Goal: Task Accomplishment & Management: Manage account settings

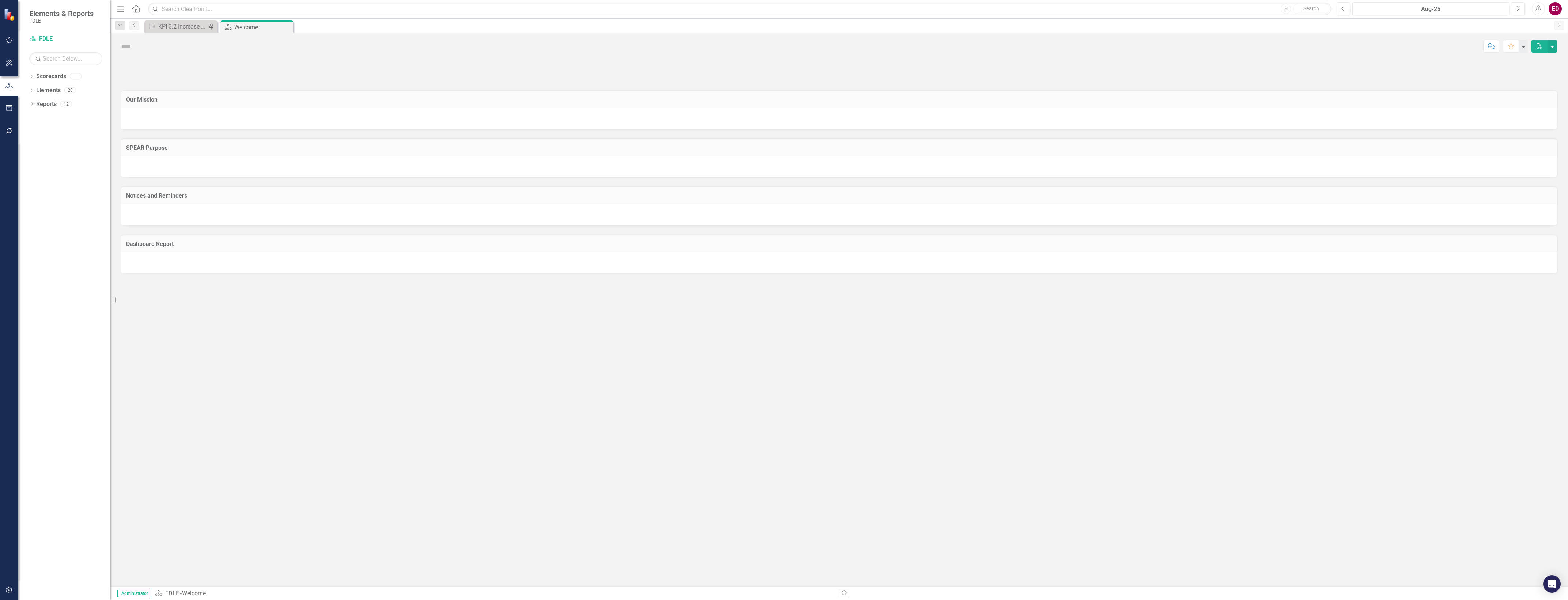
click at [8, 111] on icon "button" at bounding box center [9, 108] width 7 height 6
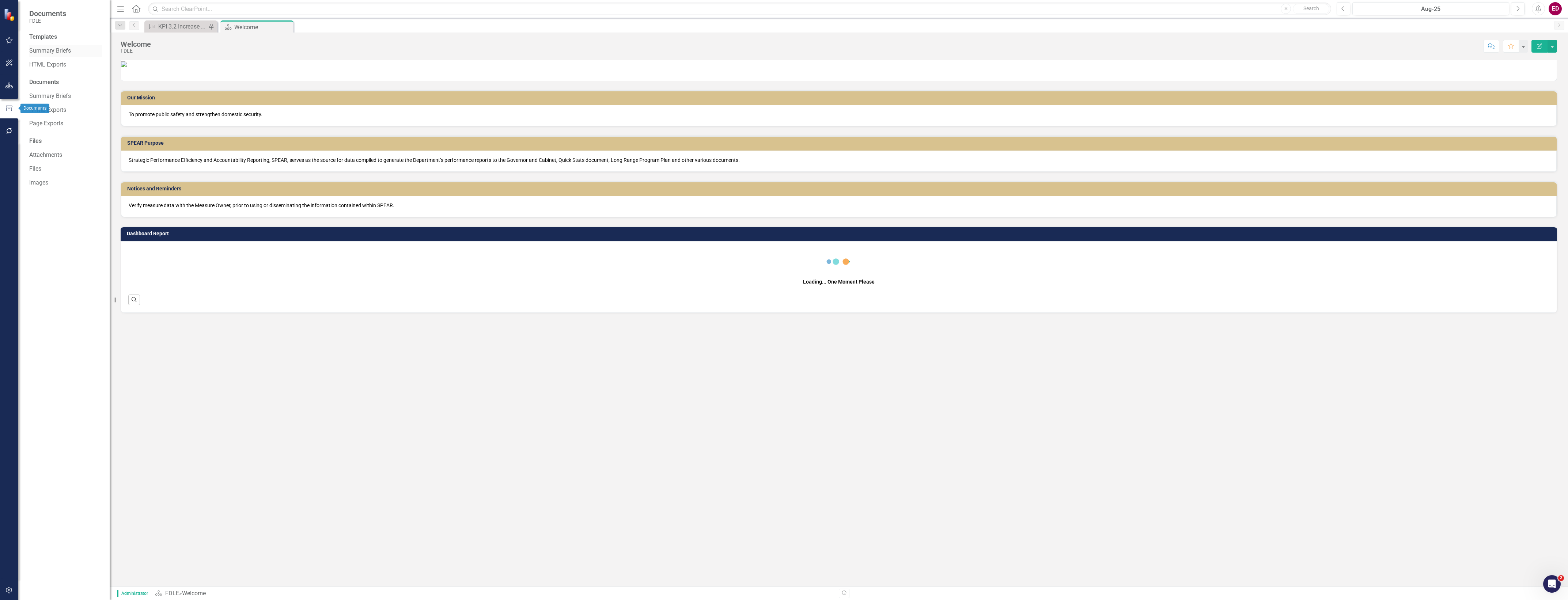
click at [66, 49] on link "Summary Briefs" at bounding box center [66, 51] width 73 height 8
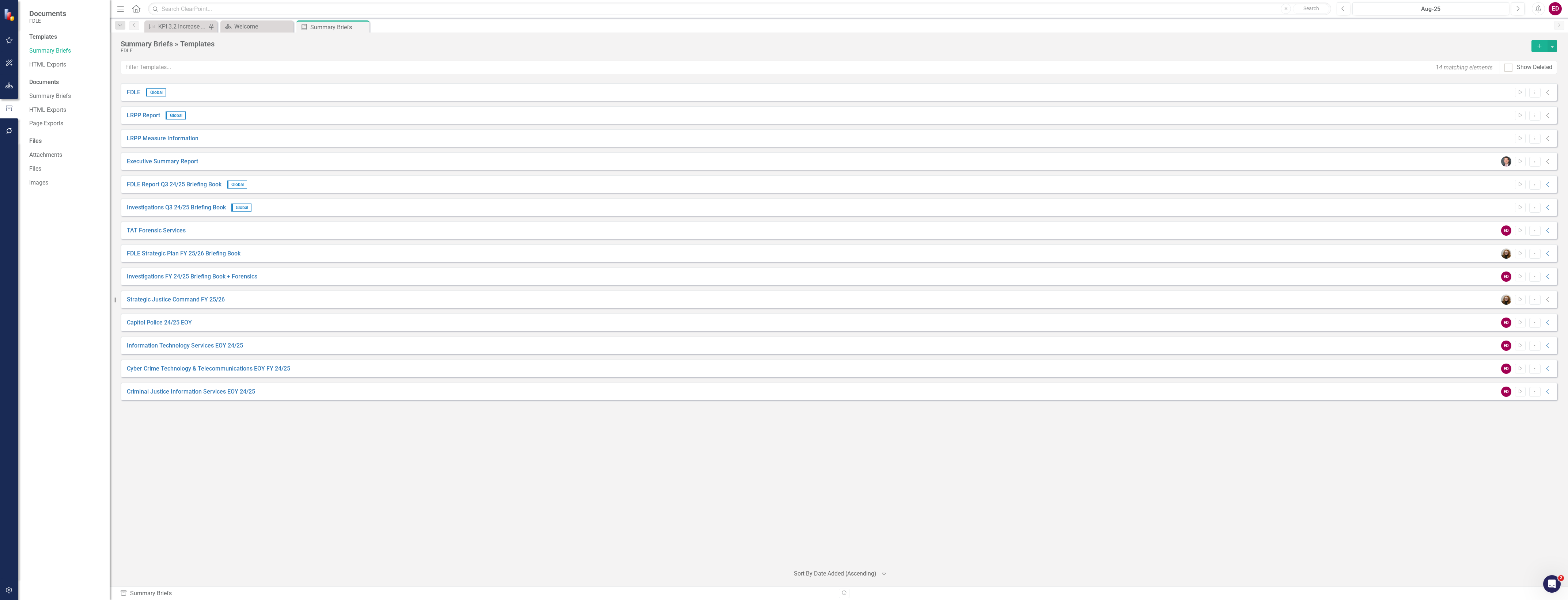
click at [7, 122] on div at bounding box center [9, 122] width 18 height 4
click at [11, 128] on icon "button" at bounding box center [9, 130] width 8 height 6
click at [74, 54] on link "Reporting Workflows" at bounding box center [66, 53] width 73 height 8
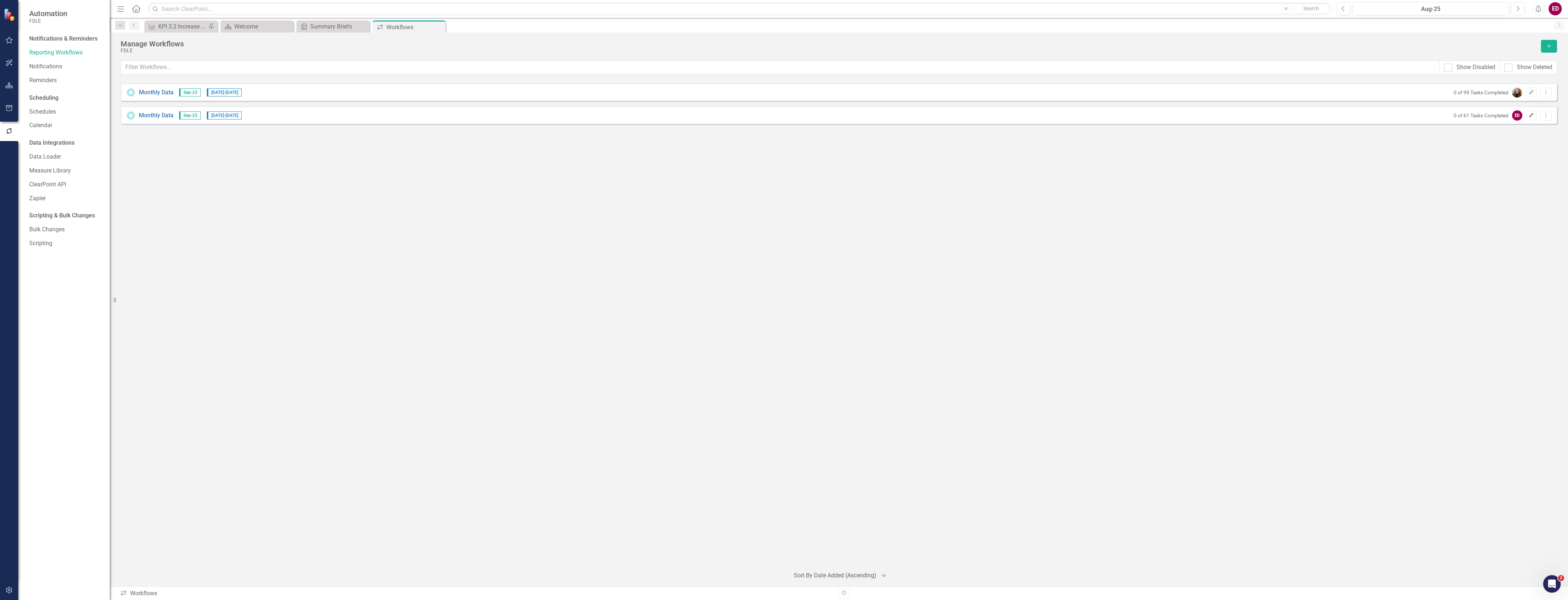
click at [1532, 117] on icon "Edit" at bounding box center [1531, 115] width 5 height 5
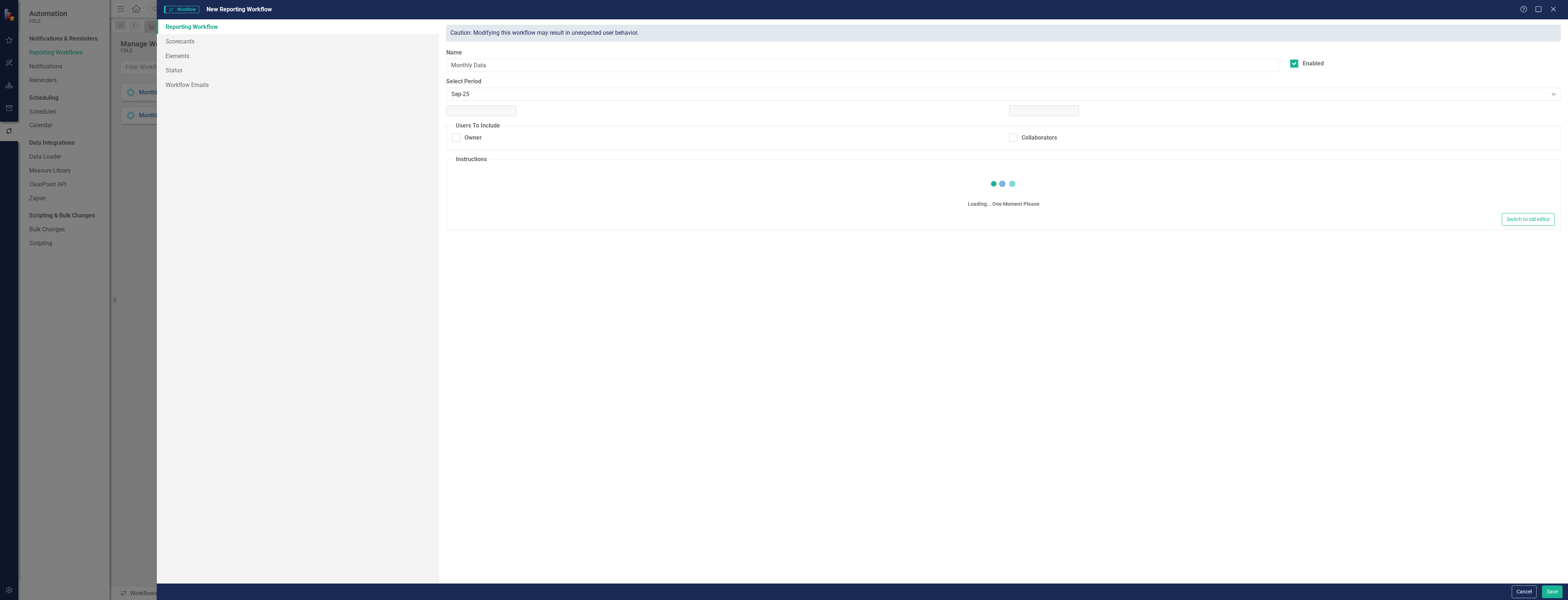
checkbox input "true"
type textarea "<p>Please enter the monthly data for your divisional measures and mark the task…"
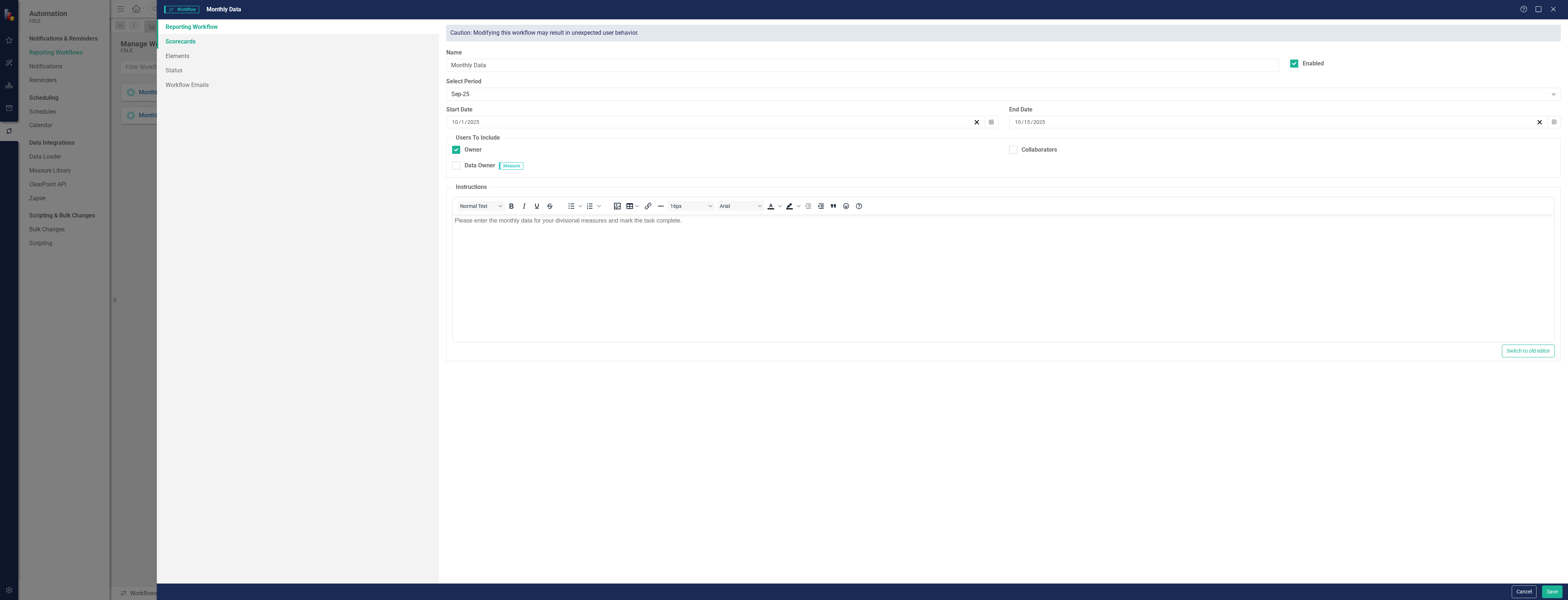
click at [288, 36] on link "Scorecards" at bounding box center [298, 41] width 282 height 14
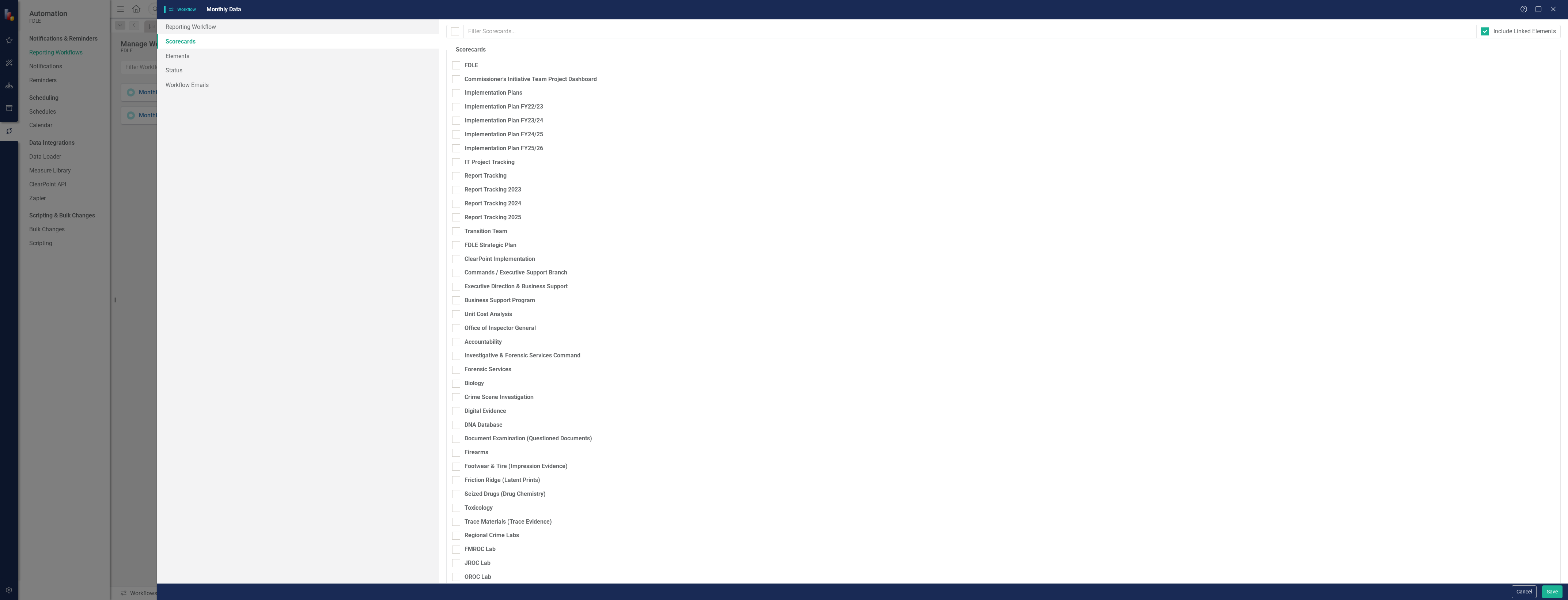
checkbox input "true"
checkbox input "false"
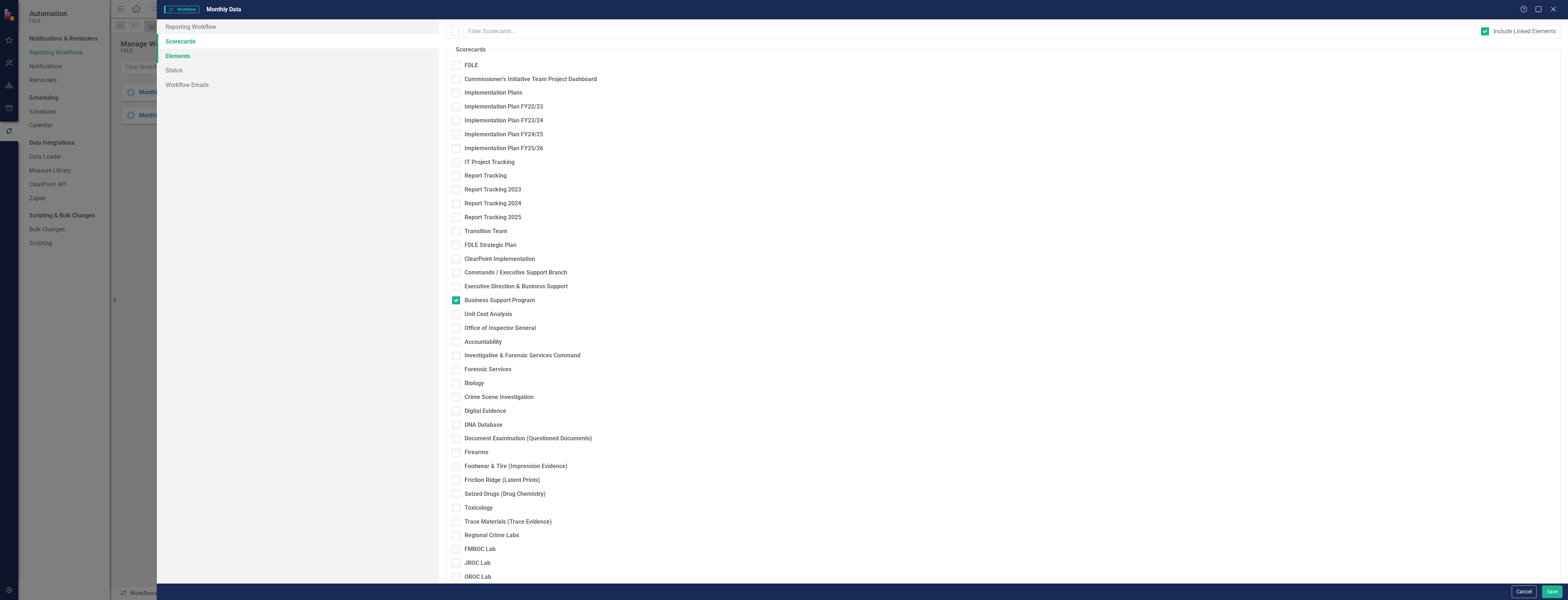
click at [259, 50] on link "Elements" at bounding box center [298, 56] width 282 height 14
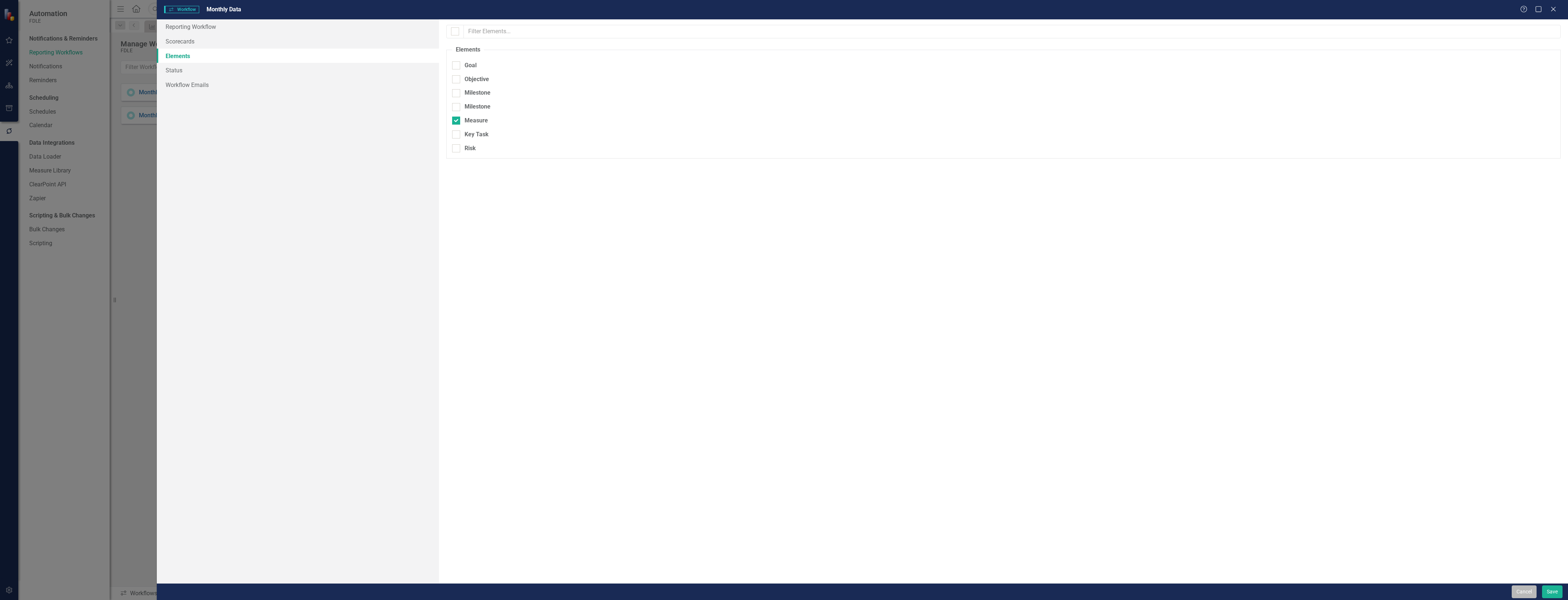
click at [1520, 597] on button "Cancel" at bounding box center [1524, 592] width 25 height 13
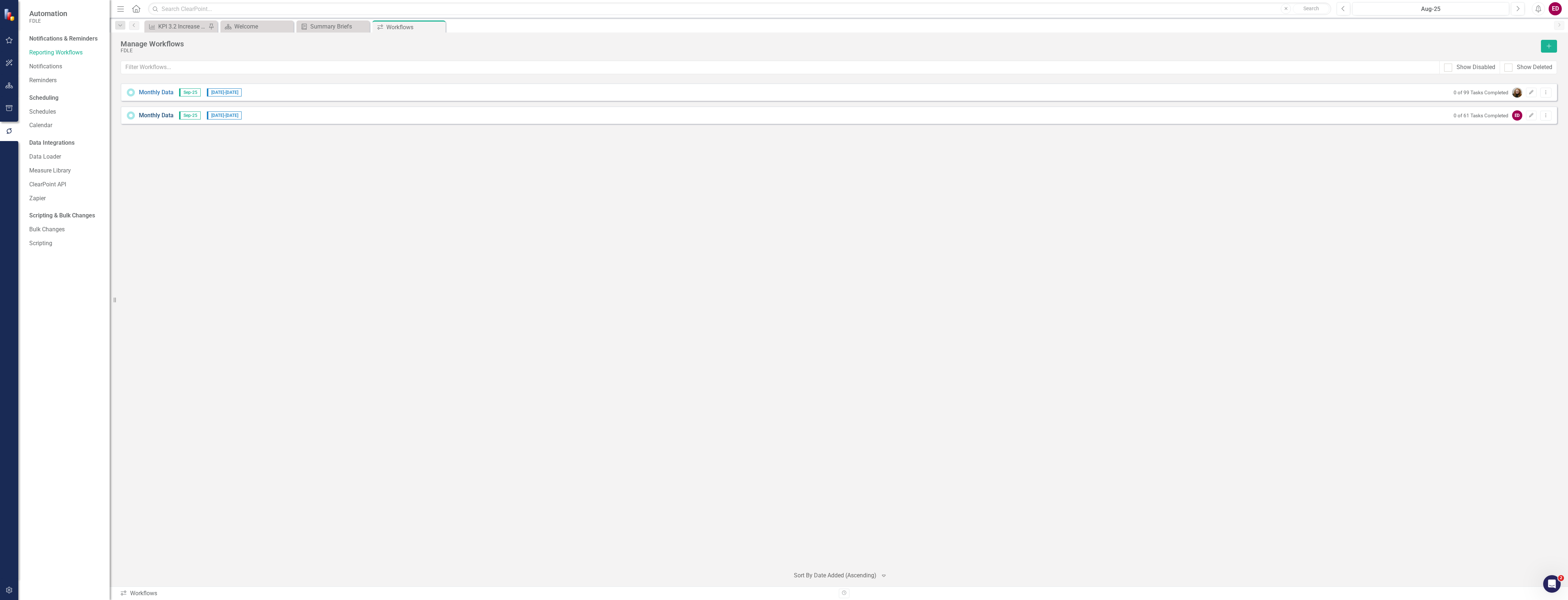
click at [172, 119] on link "Monthly Data" at bounding box center [156, 115] width 35 height 8
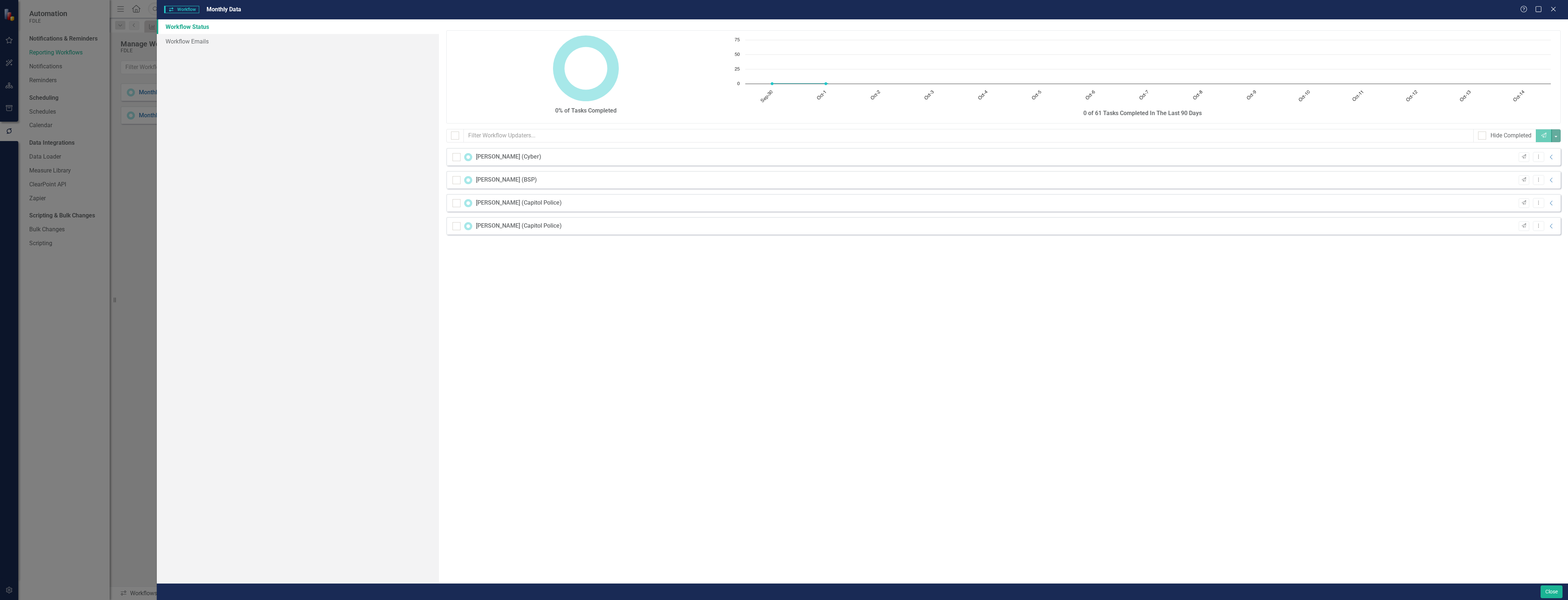
checkbox input "false"
click at [1552, 594] on button "Close" at bounding box center [1552, 592] width 22 height 13
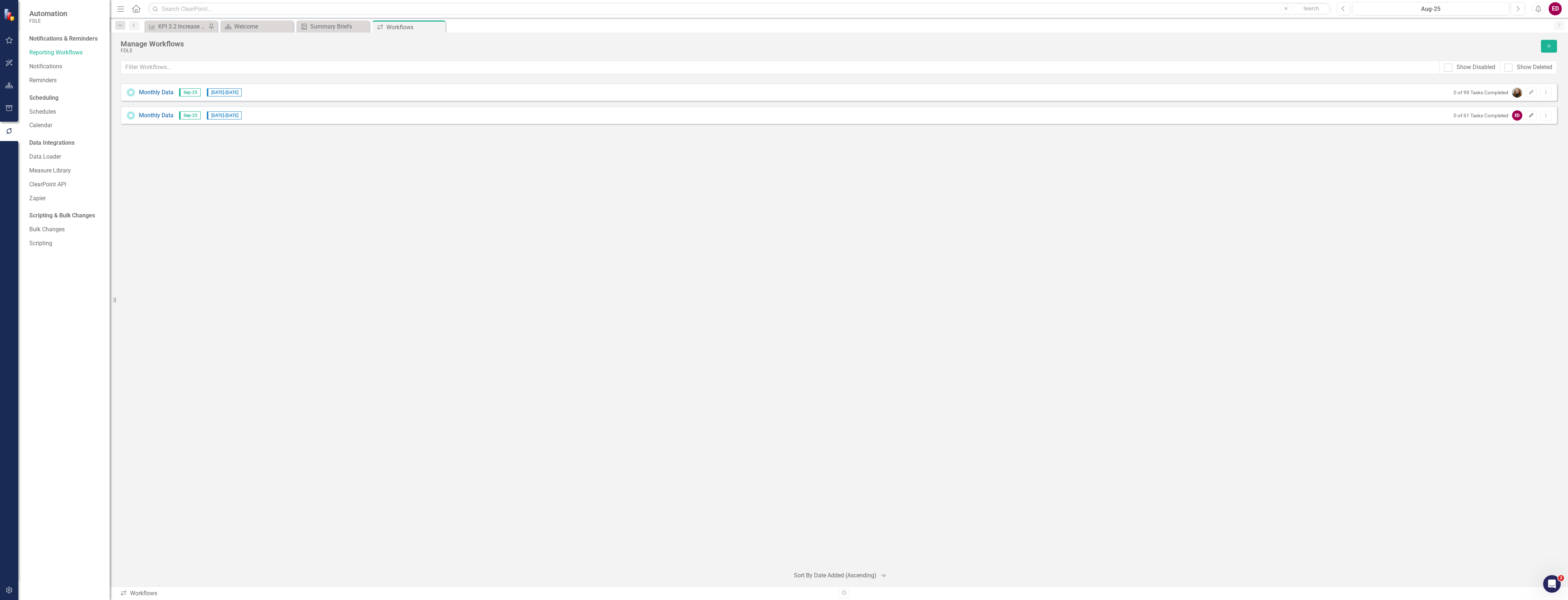
click at [1530, 116] on icon "Edit" at bounding box center [1531, 115] width 5 height 5
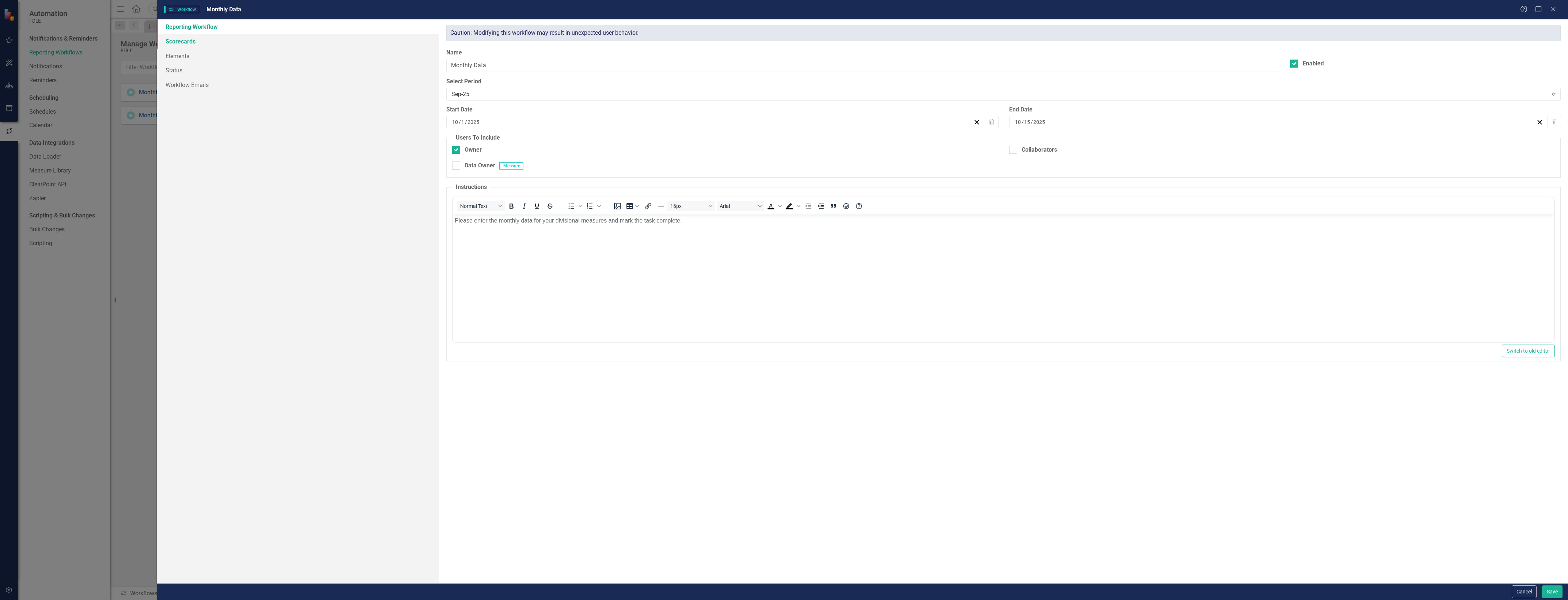
click at [239, 44] on link "Scorecards" at bounding box center [298, 41] width 282 height 14
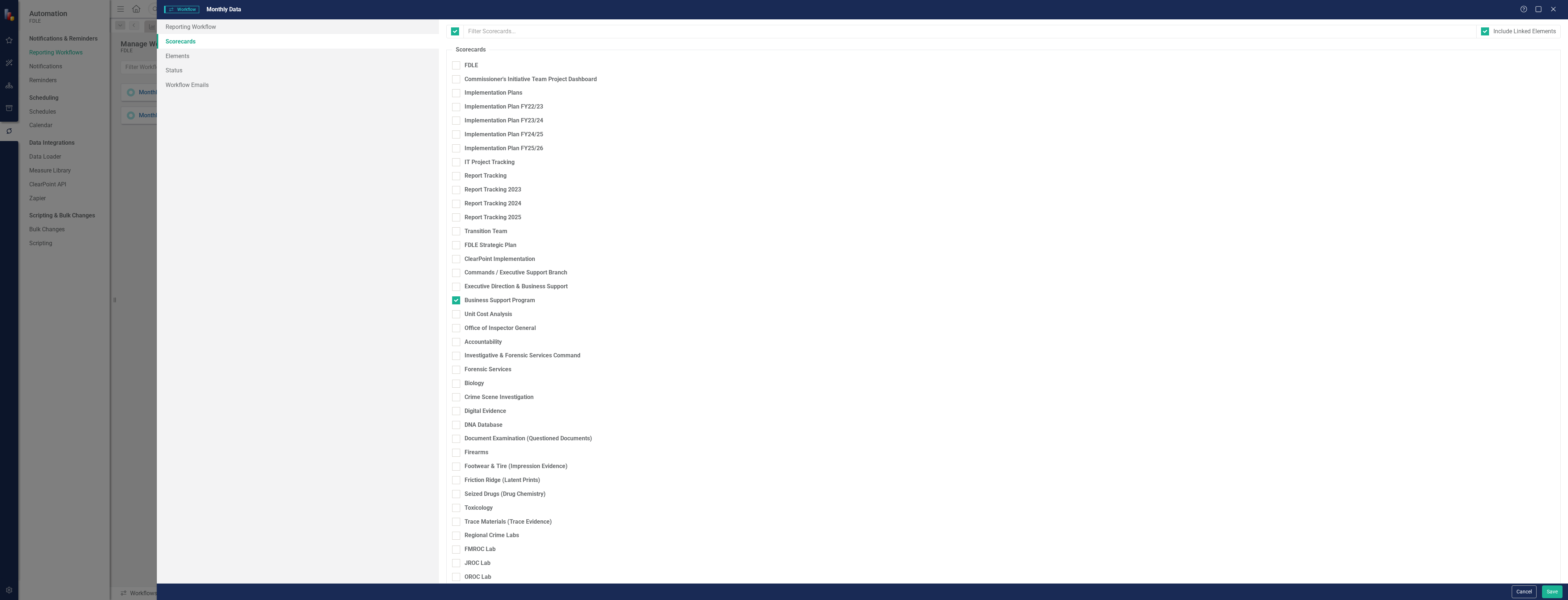
checkbox input "false"
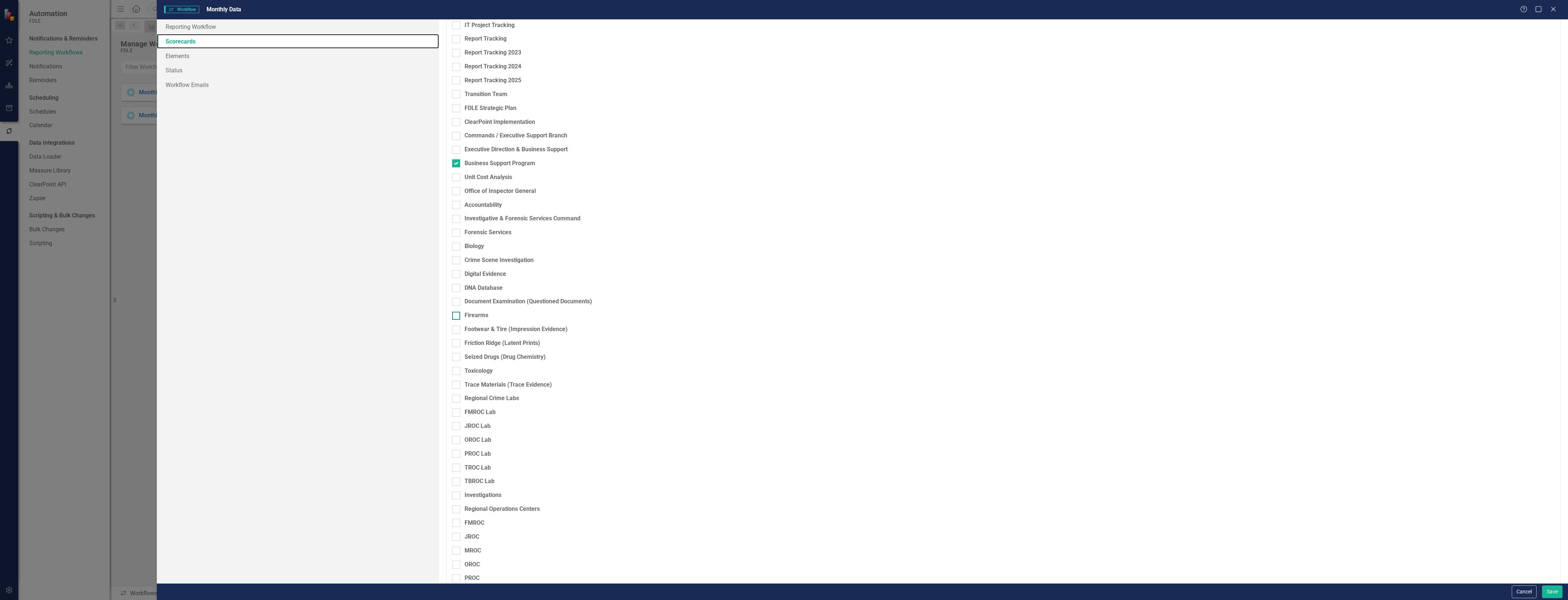
scroll to position [274, 0]
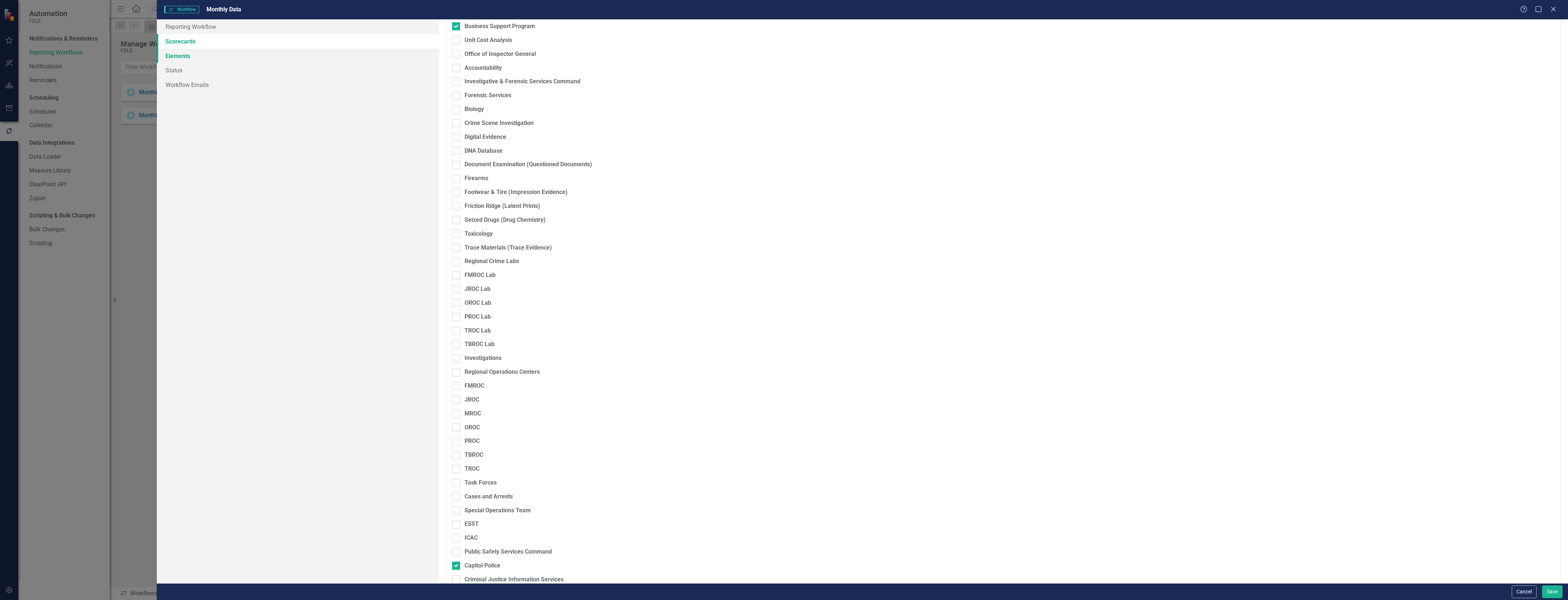
click at [191, 53] on link "Elements" at bounding box center [298, 56] width 282 height 14
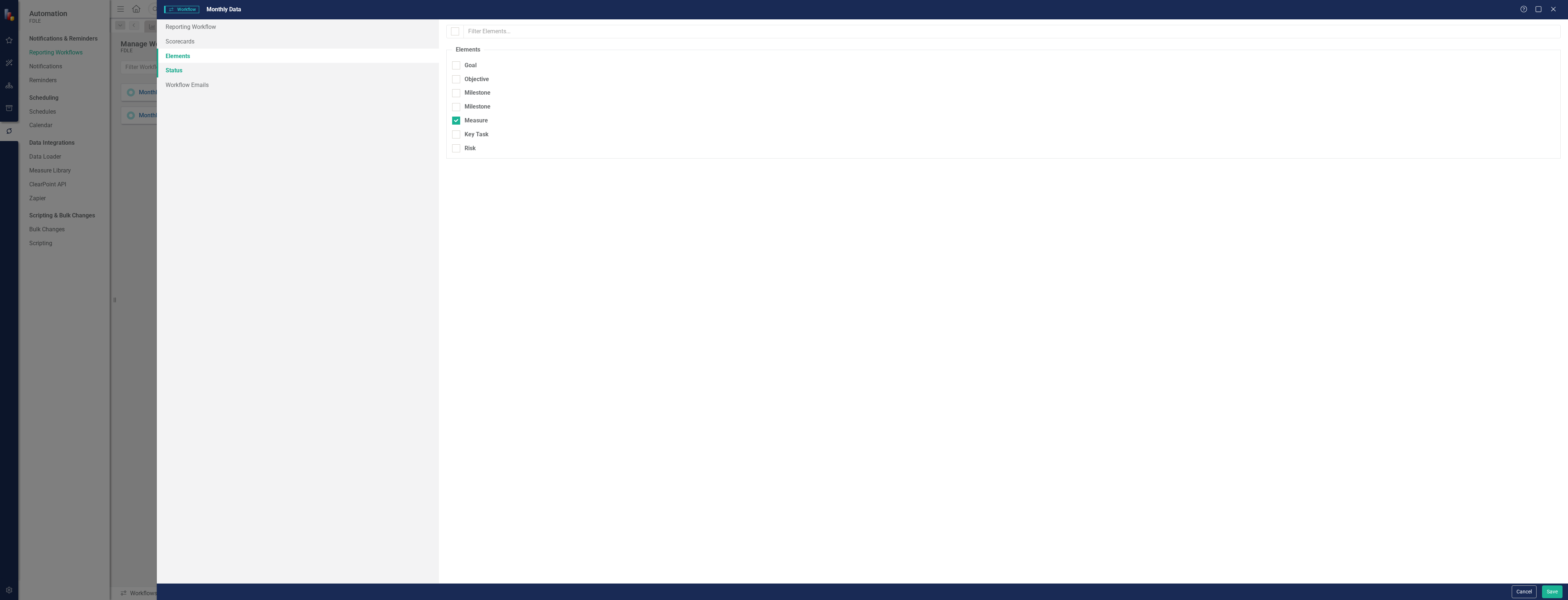
click at [184, 66] on link "Status" at bounding box center [298, 70] width 282 height 14
click at [196, 86] on link "Workflow Emails" at bounding box center [298, 85] width 282 height 14
click at [192, 25] on link "Reporting Workflow" at bounding box center [298, 27] width 282 height 14
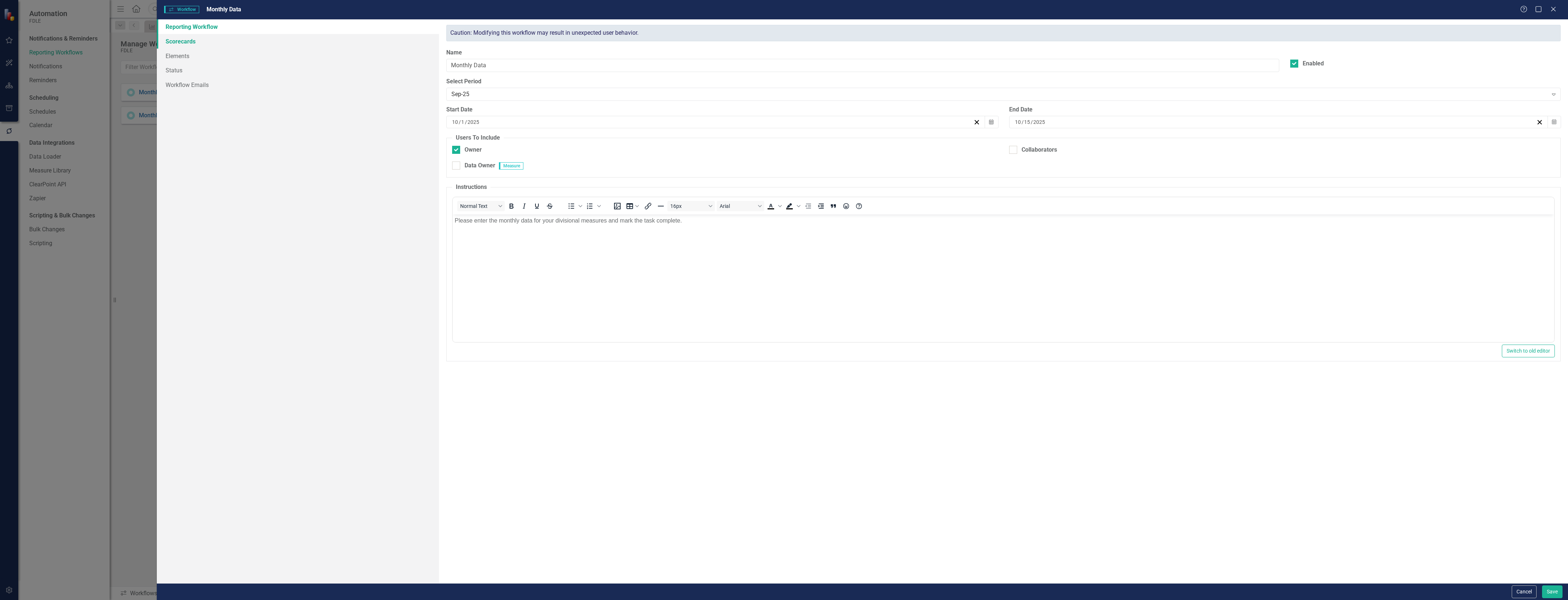
click at [186, 41] on link "Scorecards" at bounding box center [298, 41] width 282 height 14
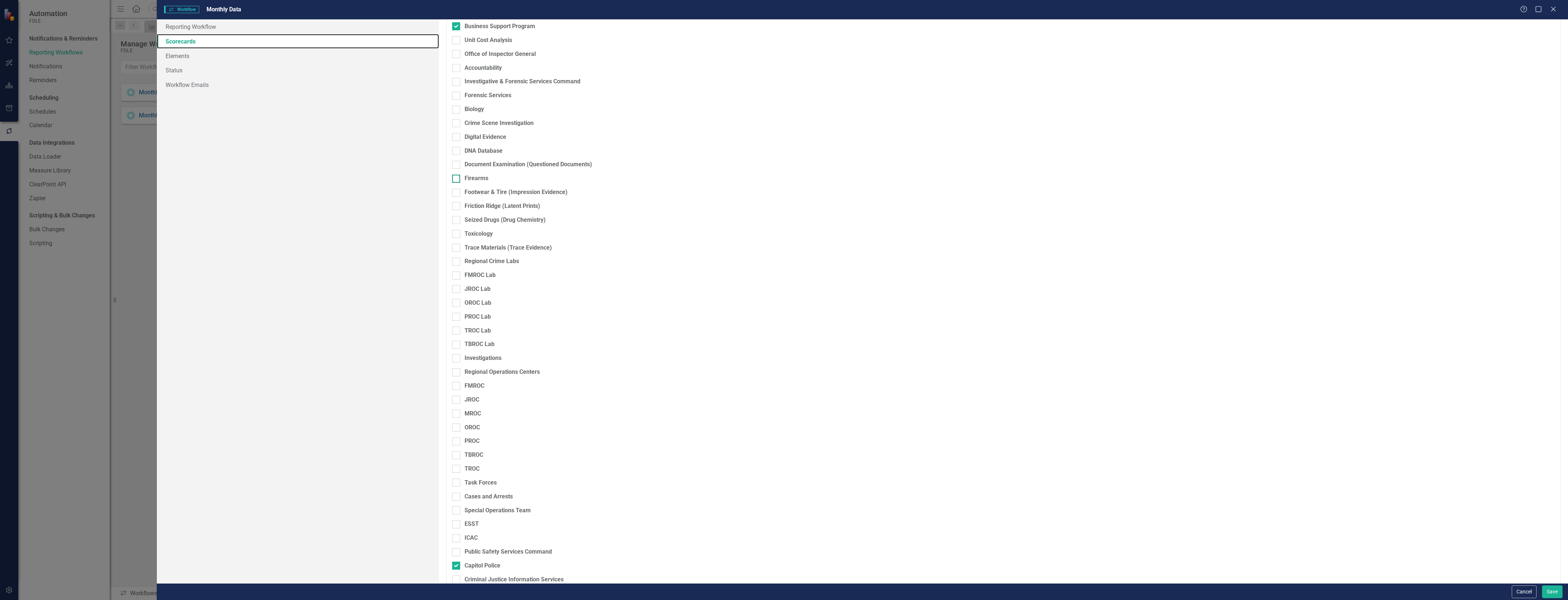
scroll to position [228, 0]
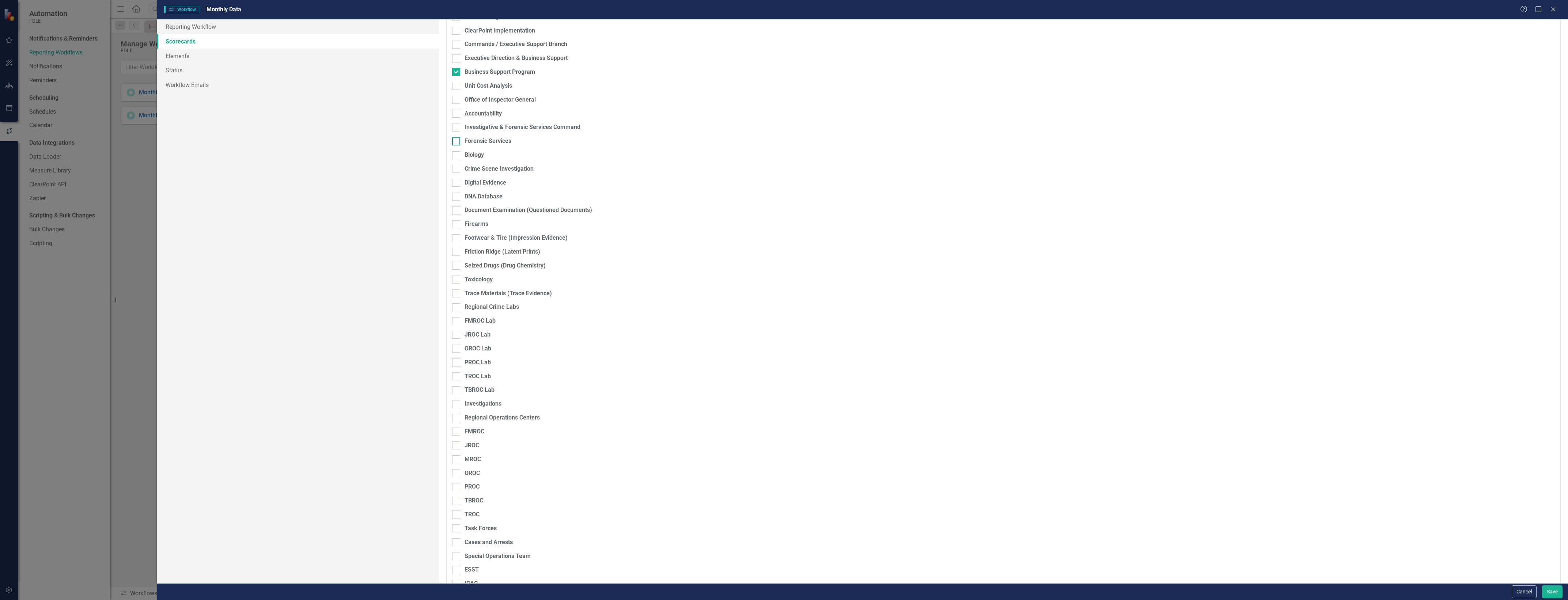
click at [456, 141] on input "Forensic Services" at bounding box center [454, 139] width 5 height 5
checkbox input "true"
click at [183, 68] on link "Status" at bounding box center [298, 70] width 282 height 14
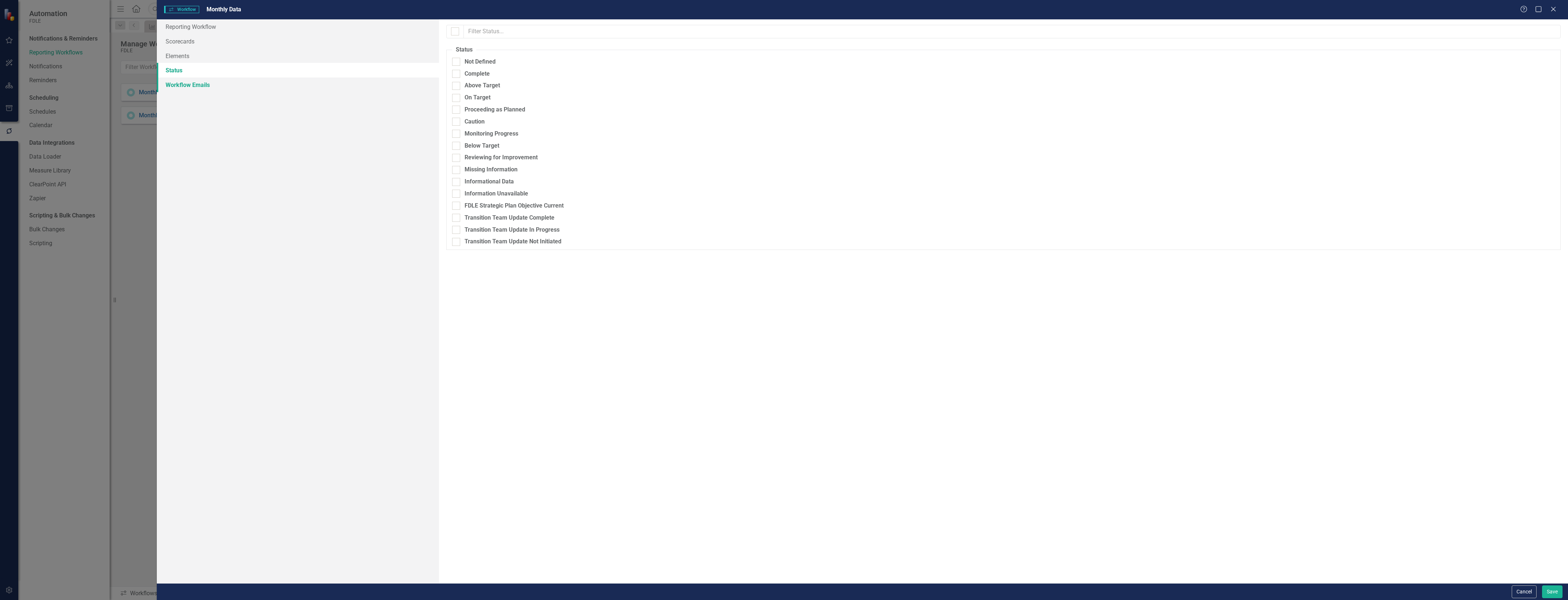
click at [183, 79] on link "Workflow Emails" at bounding box center [298, 85] width 282 height 14
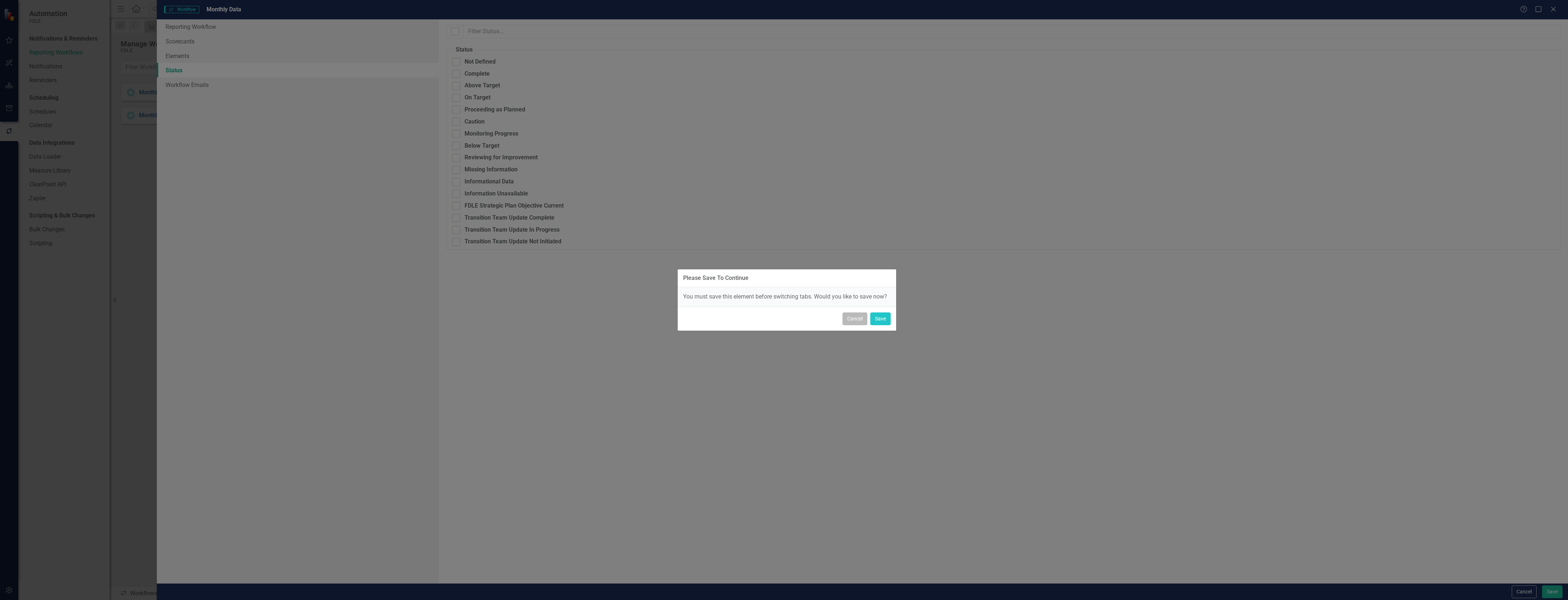
click at [845, 318] on button "Cancel" at bounding box center [855, 319] width 25 height 13
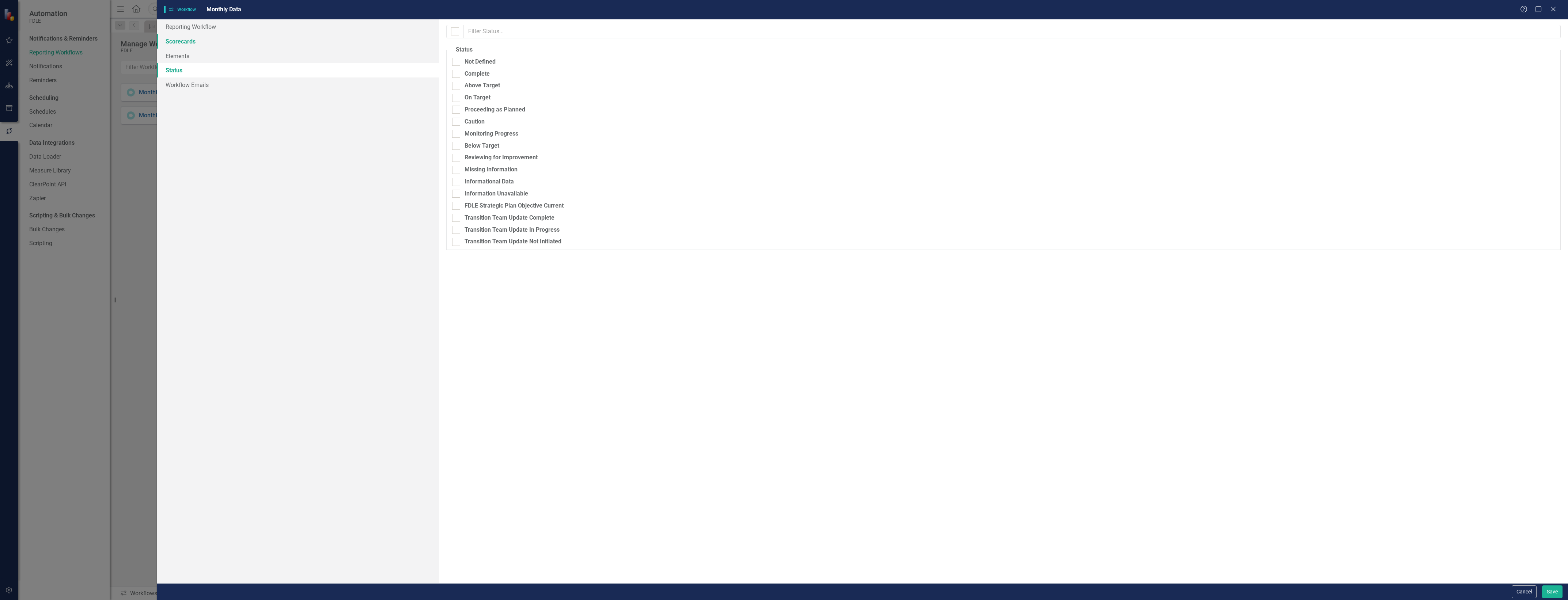
click at [203, 42] on link "Scorecards" at bounding box center [298, 41] width 282 height 14
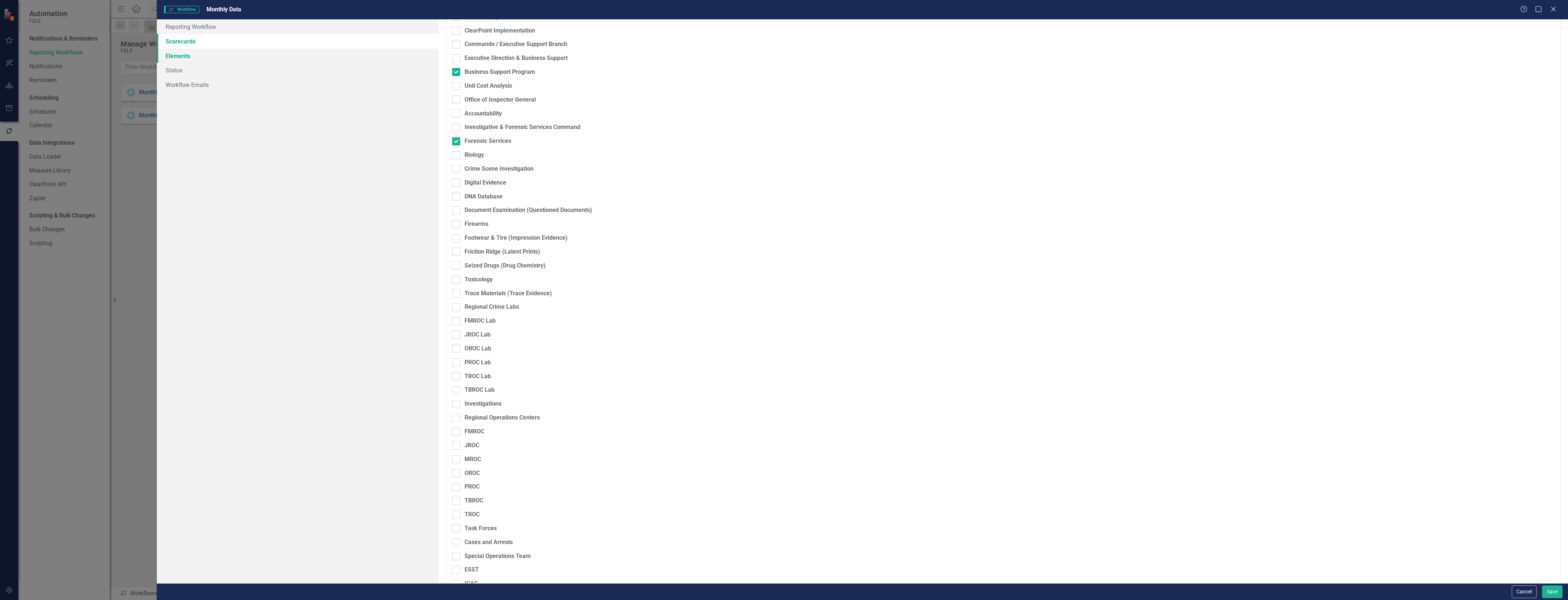
click at [186, 55] on link "Elements" at bounding box center [298, 56] width 282 height 14
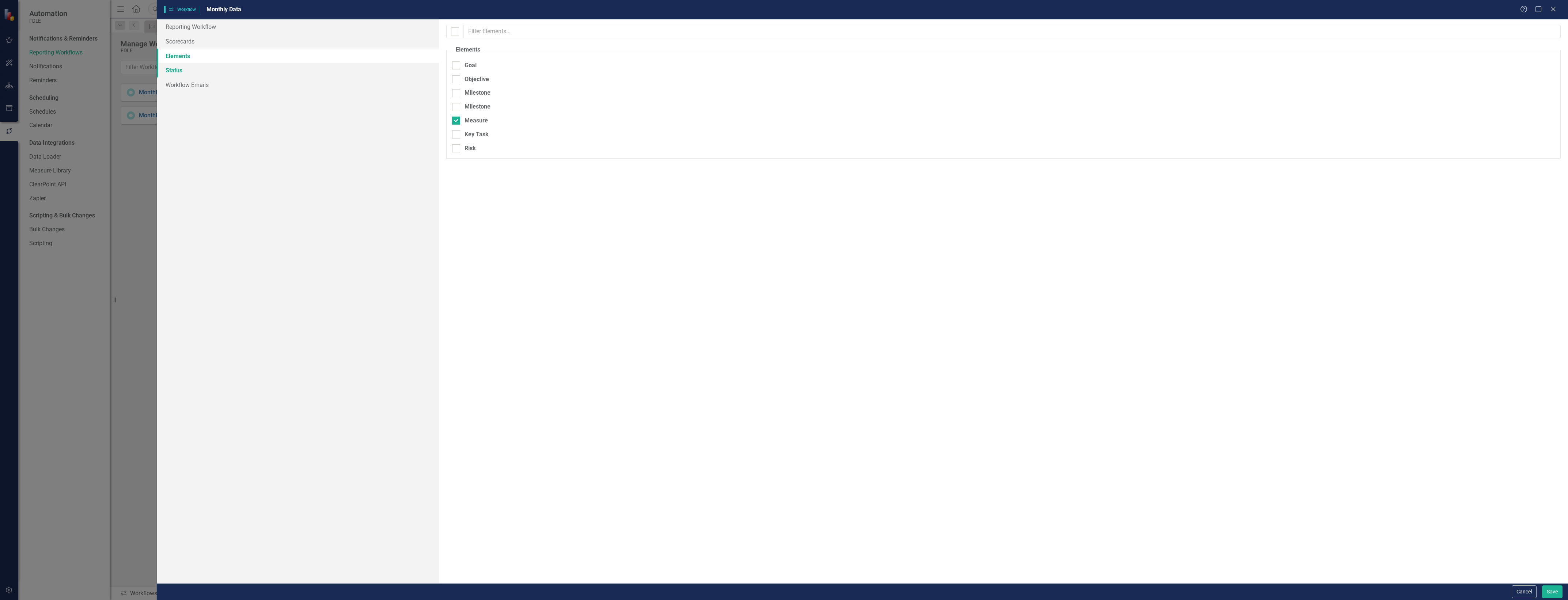
click at [186, 68] on link "Status" at bounding box center [298, 70] width 282 height 14
click at [183, 43] on link "Scorecards" at bounding box center [298, 41] width 282 height 14
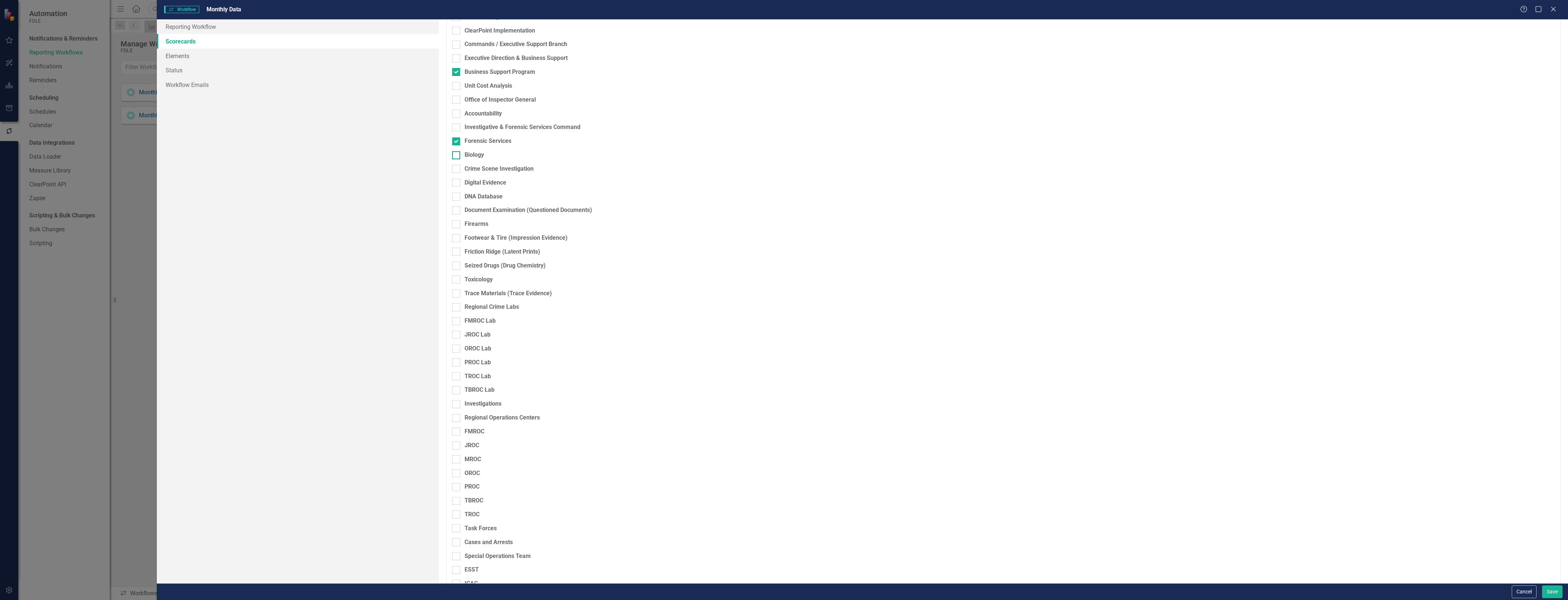
click at [454, 156] on input "Biology" at bounding box center [454, 153] width 5 height 5
checkbox input "true"
click at [457, 170] on div at bounding box center [456, 169] width 8 height 8
click at [457, 169] on input "Crime Scene Investigation" at bounding box center [454, 167] width 5 height 5
checkbox input "true"
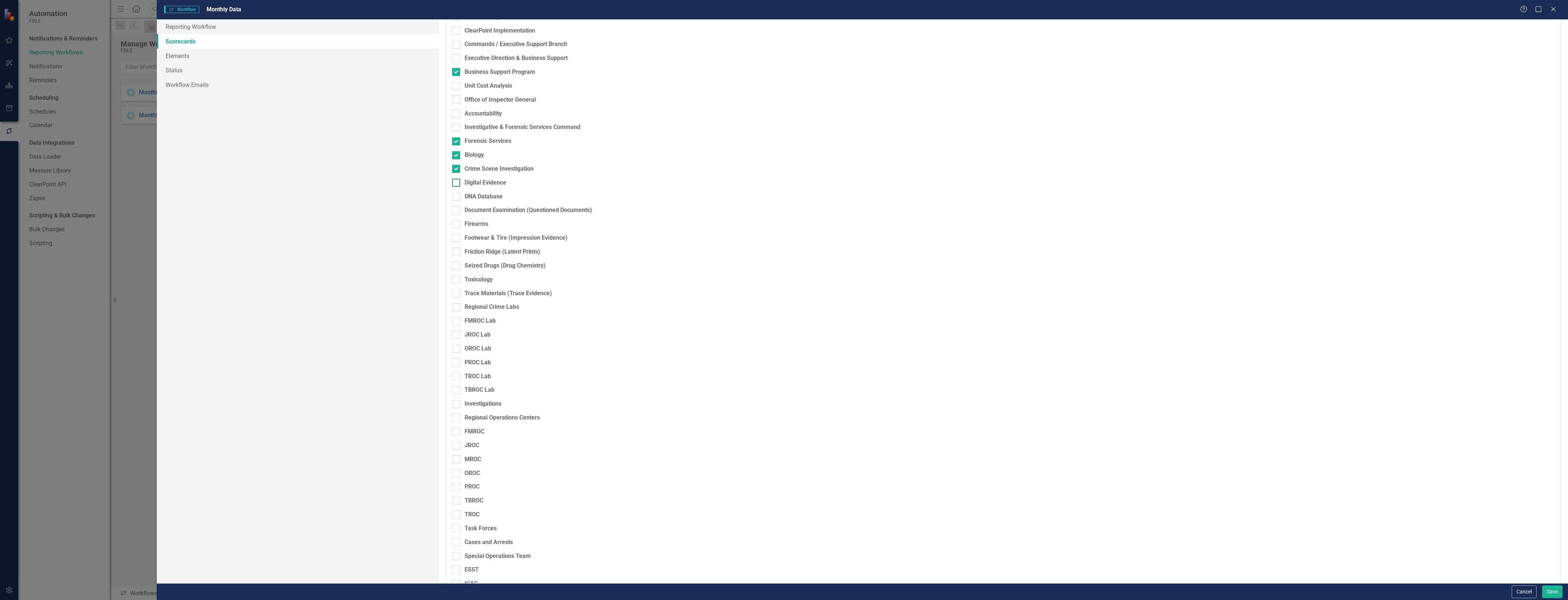
click at [457, 181] on div at bounding box center [456, 182] width 8 height 8
click at [457, 181] on input "Digital Evidence" at bounding box center [454, 180] width 5 height 5
checkbox input "true"
click at [456, 197] on input "DNA Database" at bounding box center [454, 195] width 5 height 5
checkbox input "true"
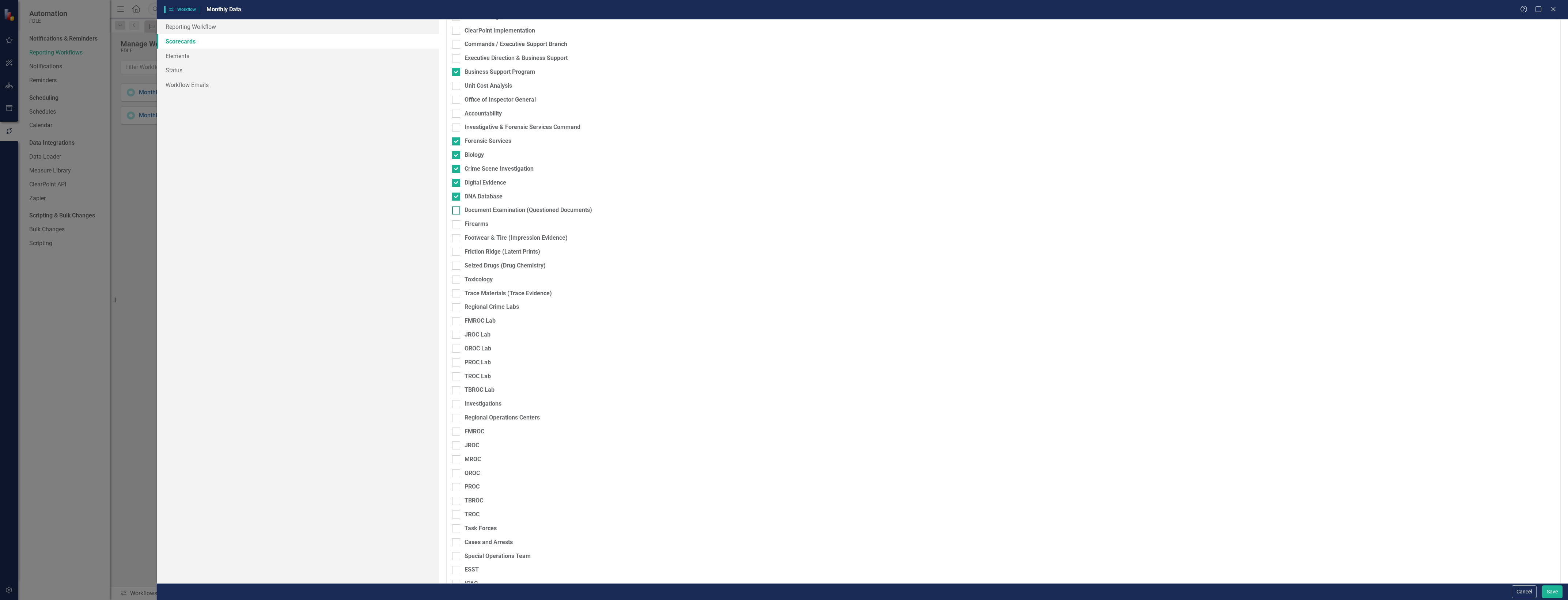
click at [456, 213] on div at bounding box center [456, 210] width 8 height 8
click at [456, 211] on input "Document Examination (Questioned Documents)" at bounding box center [454, 208] width 5 height 5
checkbox input "true"
click at [456, 226] on div at bounding box center [456, 224] width 8 height 8
click at [456, 225] on input "Firearms" at bounding box center [454, 222] width 5 height 5
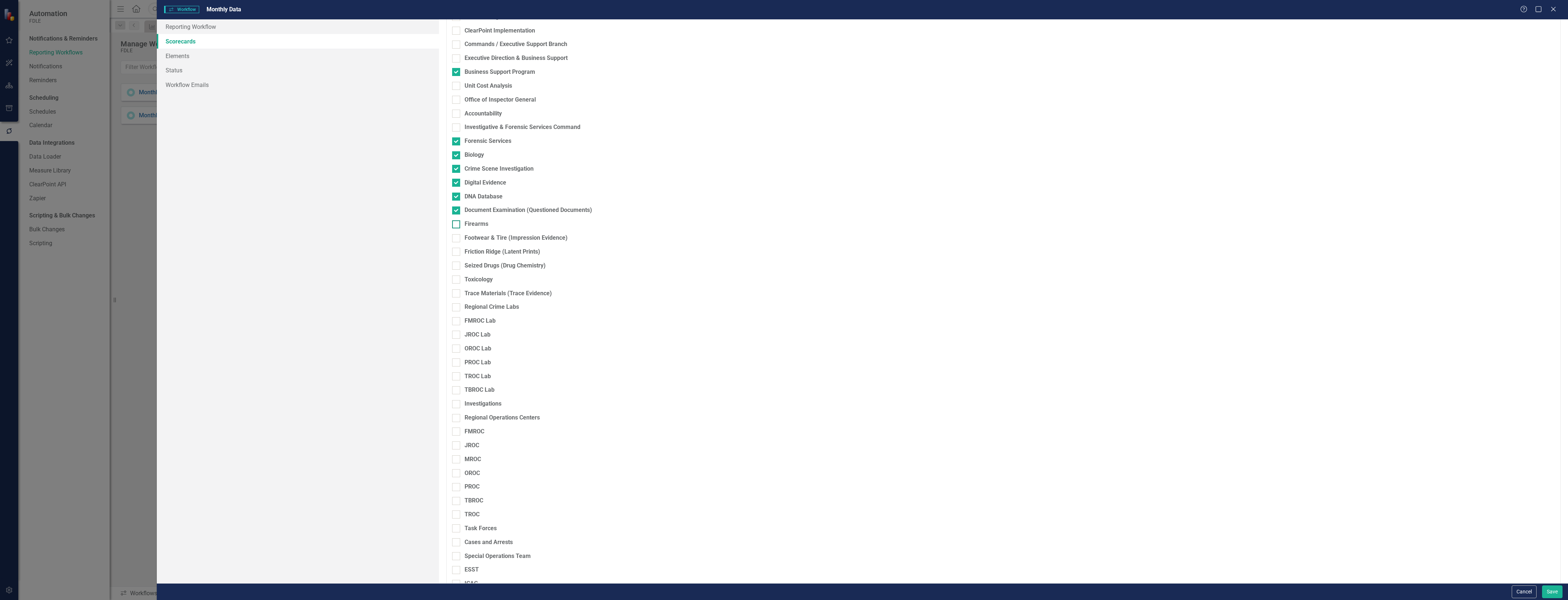
checkbox input "true"
click at [456, 242] on fieldset "Scorecards Please select the scorecards that you want to include in this workfl…" at bounding box center [1003, 308] width 1114 height 983
click at [456, 239] on div at bounding box center [456, 238] width 8 height 8
click at [456, 239] on input "Footwear & Tire (Impression Evidence)" at bounding box center [454, 236] width 5 height 5
checkbox input "true"
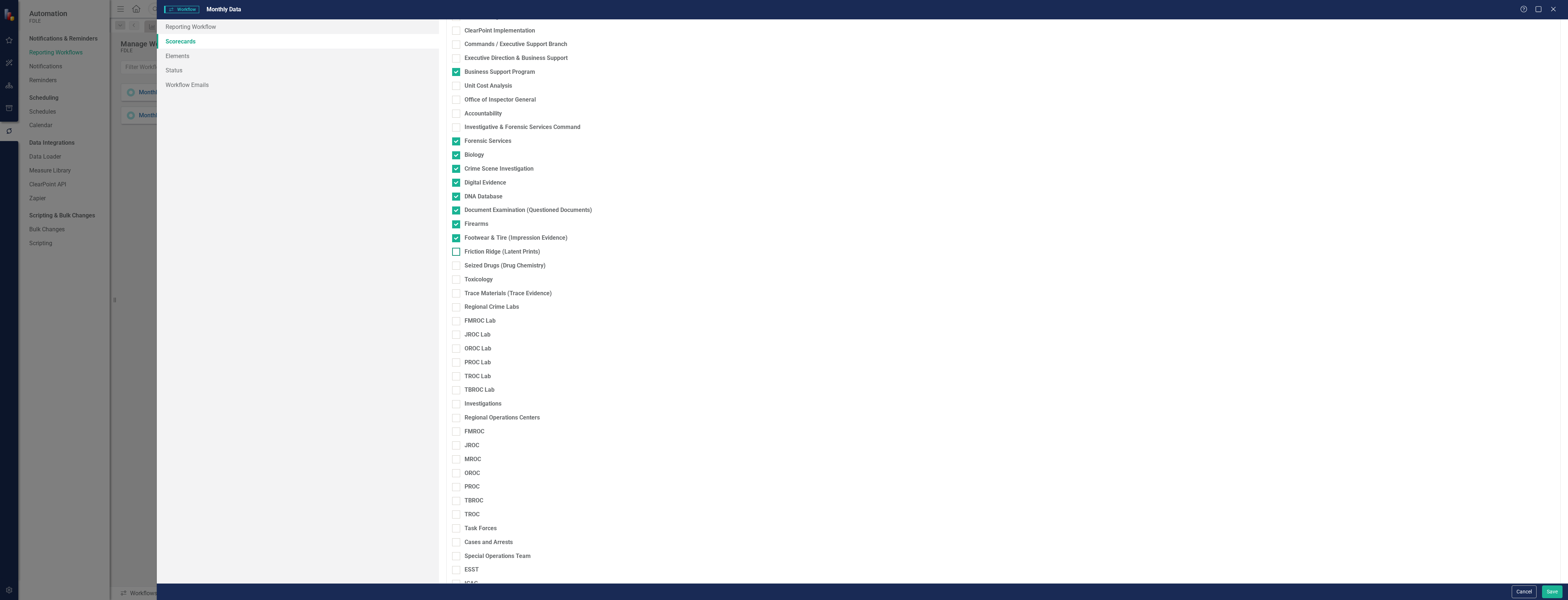
click at [455, 254] on div at bounding box center [456, 252] width 8 height 8
click at [455, 252] on input "Friction Ridge (Latent Prints)" at bounding box center [454, 250] width 5 height 5
checkbox input "true"
click at [457, 266] on div at bounding box center [456, 266] width 8 height 8
click at [457, 266] on input "Seized Drugs (Drug Chemistry)" at bounding box center [454, 264] width 5 height 5
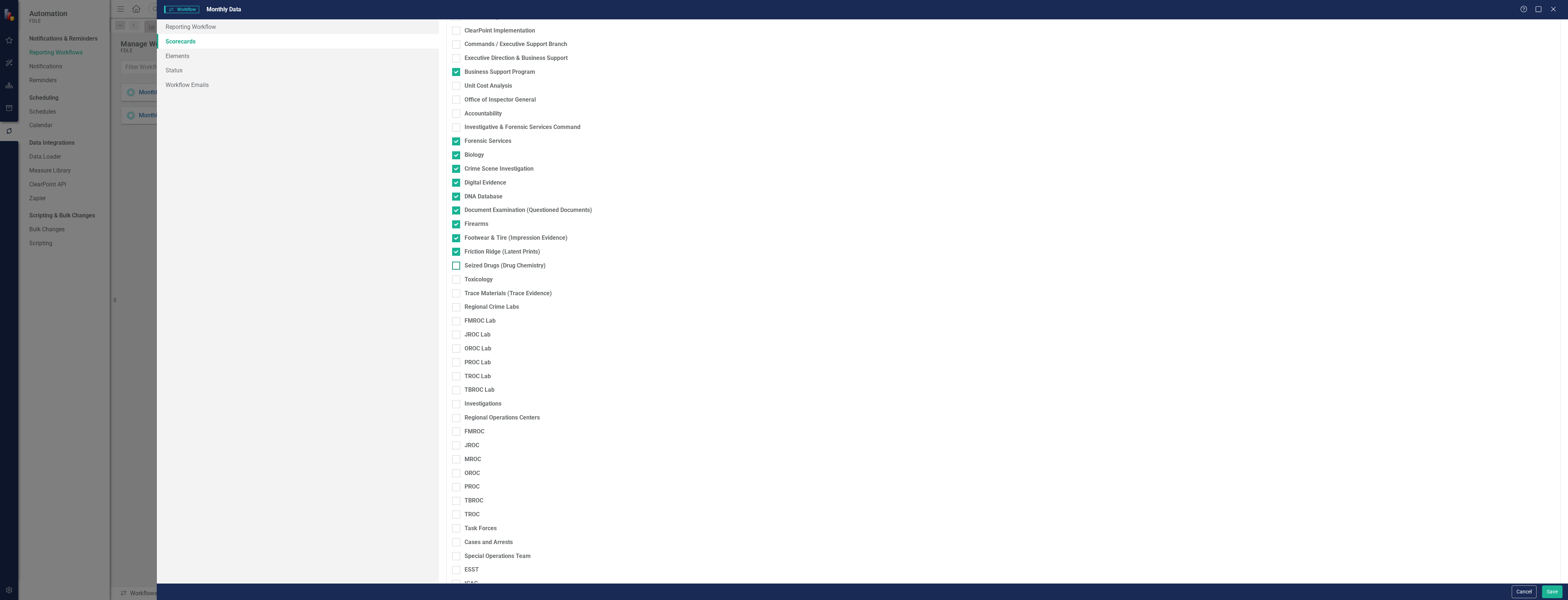
checkbox input "true"
click at [457, 280] on div at bounding box center [456, 279] width 8 height 8
click at [457, 280] on input "Toxicology" at bounding box center [454, 277] width 5 height 5
checkbox input "true"
click at [457, 292] on div at bounding box center [456, 293] width 8 height 8
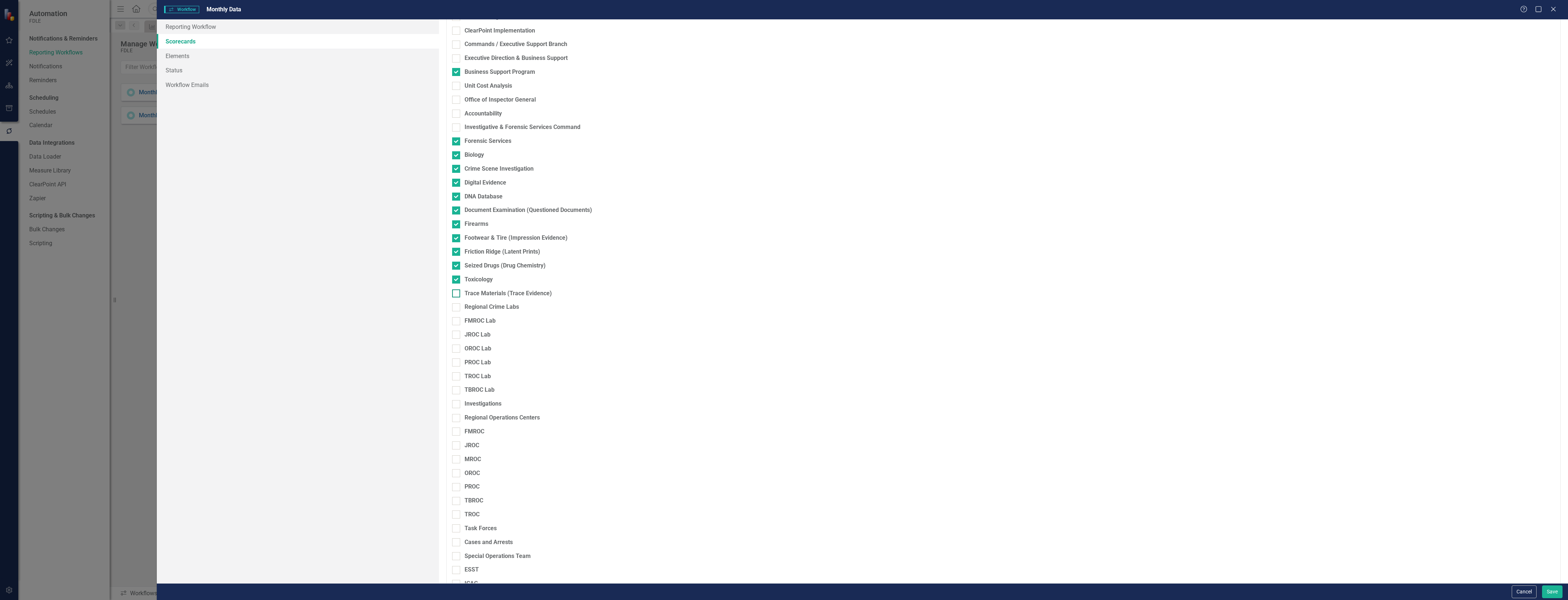
click at [457, 292] on input "Trace Materials (Trace Evidence)" at bounding box center [454, 292] width 5 height 5
checkbox input "true"
click at [457, 305] on div at bounding box center [456, 307] width 8 height 8
click at [457, 305] on input "Regional Crime Labs" at bounding box center [454, 305] width 5 height 5
checkbox input "true"
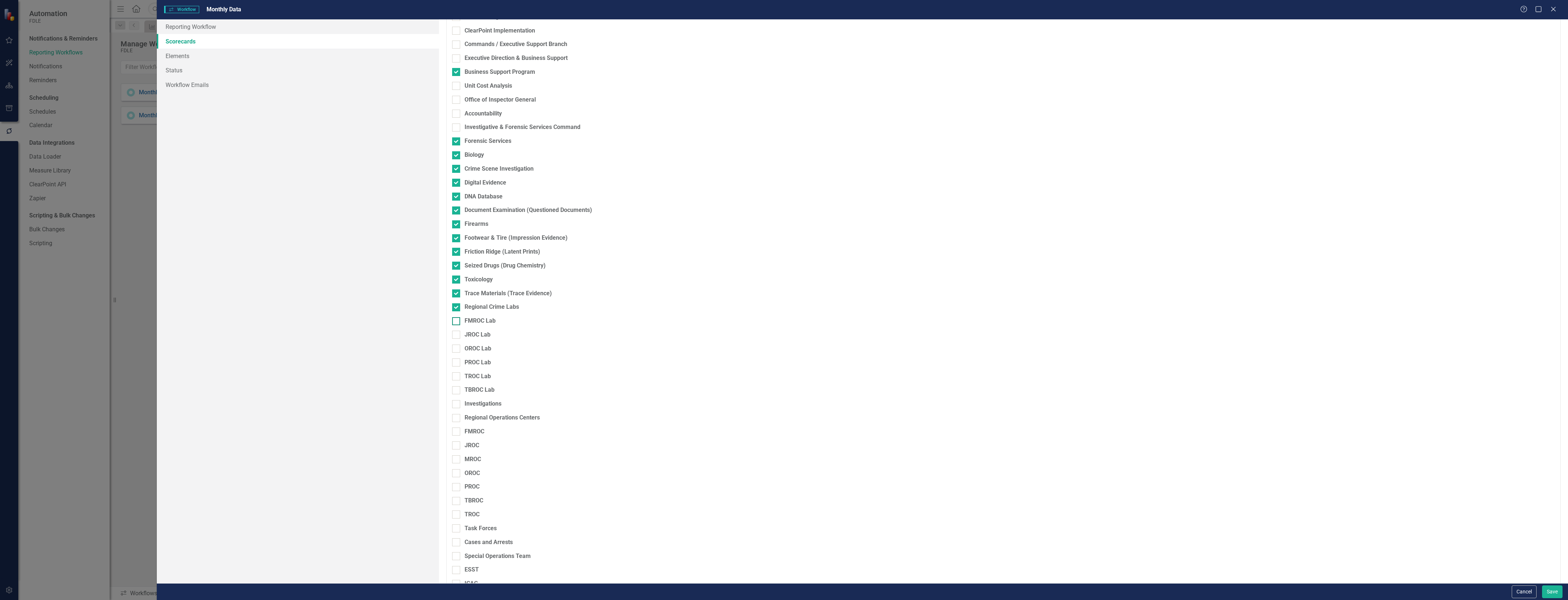
click at [458, 319] on div at bounding box center [456, 321] width 8 height 8
click at [457, 319] on input "FMROC Lab" at bounding box center [454, 319] width 5 height 5
checkbox input "true"
click at [454, 392] on div at bounding box center [456, 390] width 8 height 8
click at [454, 391] on input "TBROC Lab" at bounding box center [454, 388] width 5 height 5
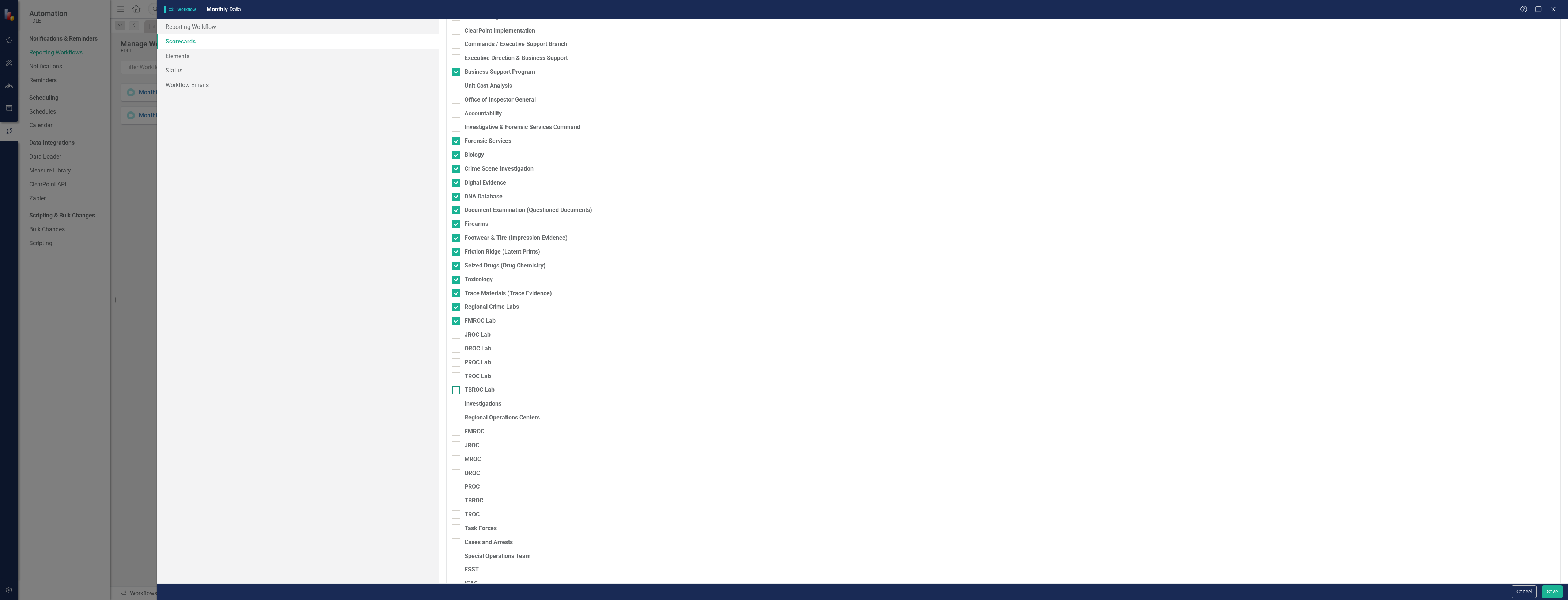
checkbox input "true"
click at [455, 377] on input "TROC Lab" at bounding box center [454, 374] width 5 height 5
checkbox input "true"
drag, startPoint x: 454, startPoint y: 363, endPoint x: 456, endPoint y: 353, distance: 10.2
click at [454, 362] on div at bounding box center [456, 362] width 8 height 8
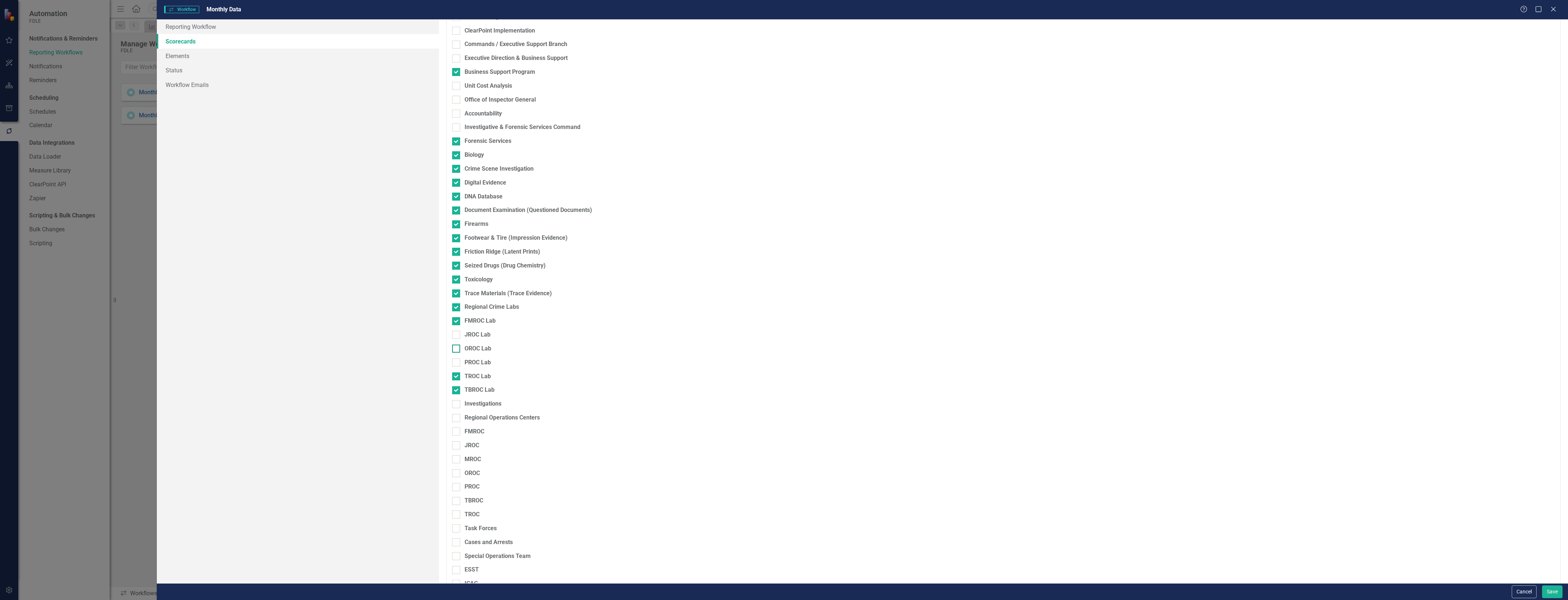
click at [454, 362] on input "PROC Lab" at bounding box center [454, 361] width 5 height 5
checkbox input "true"
click at [455, 349] on div at bounding box center [456, 348] width 8 height 8
click at [455, 349] on input "OROC Lab" at bounding box center [454, 346] width 5 height 5
checkbox input "true"
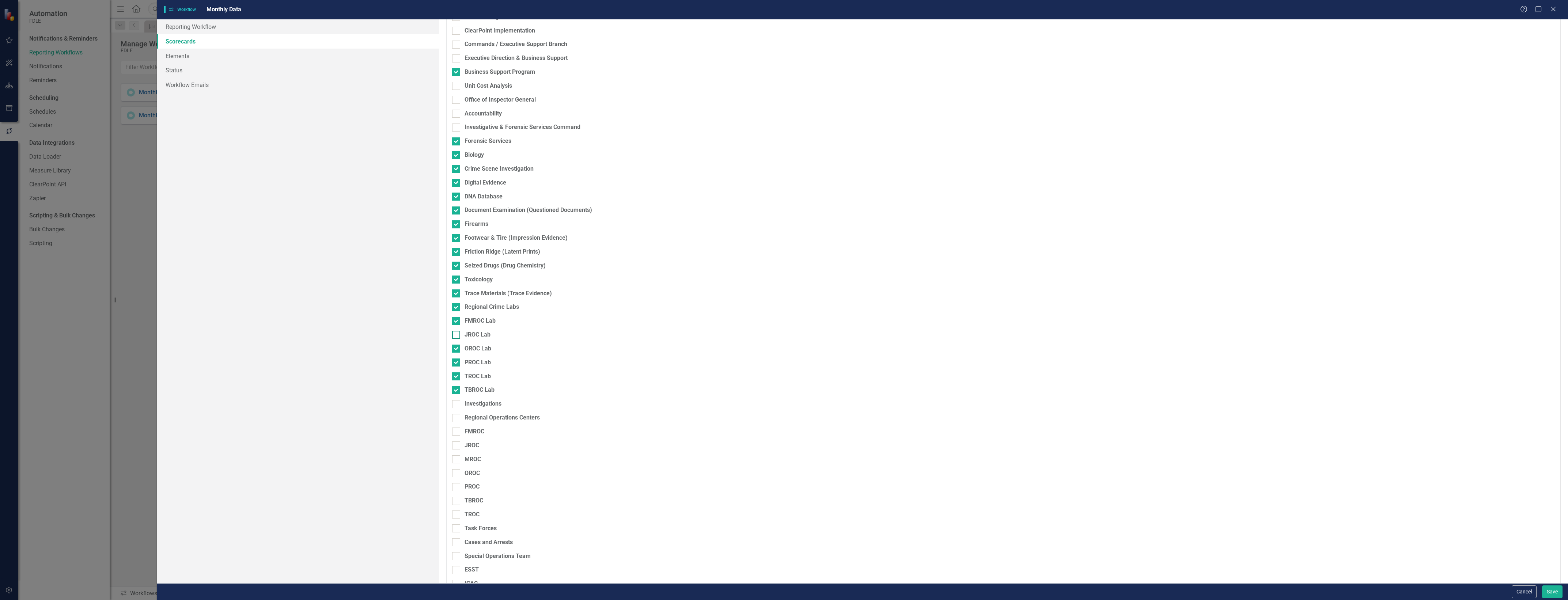
click at [456, 336] on div at bounding box center [456, 334] width 8 height 8
click at [456, 335] on input "JROC Lab" at bounding box center [454, 333] width 5 height 5
checkbox input "true"
click at [190, 55] on link "Elements" at bounding box center [298, 56] width 282 height 14
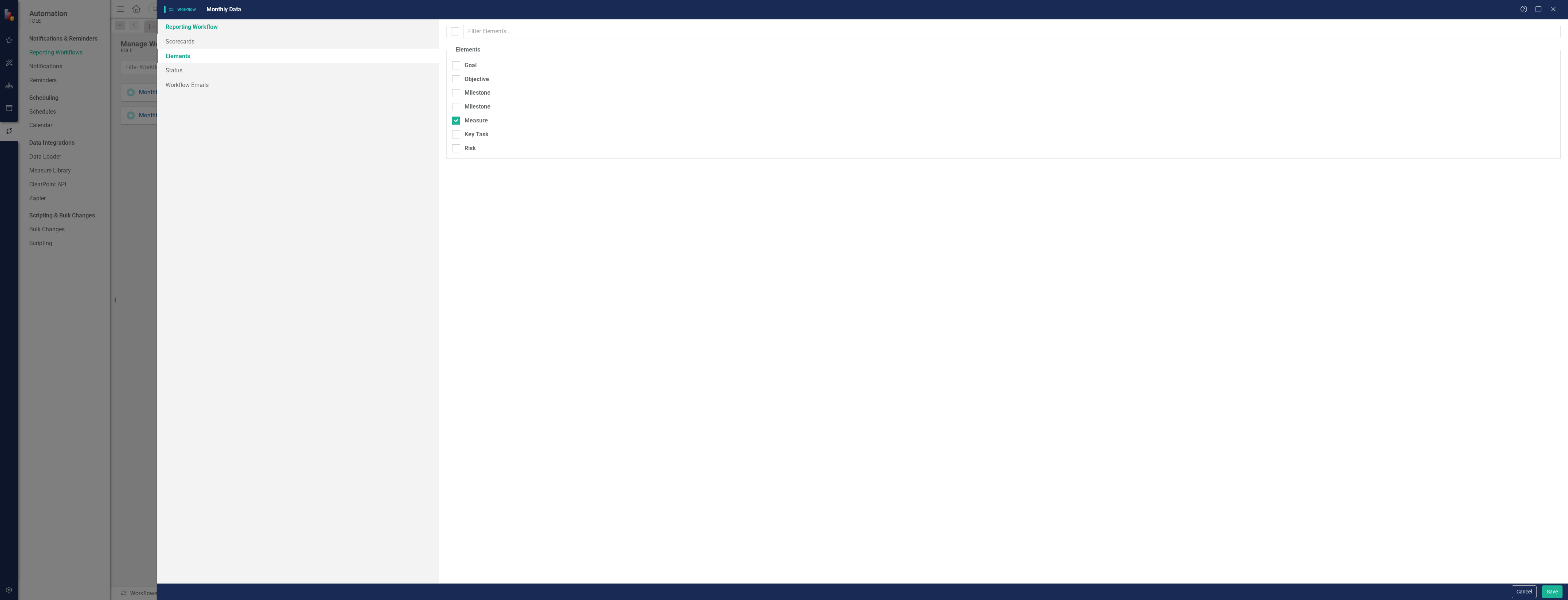
click at [183, 25] on link "Reporting Workflow" at bounding box center [298, 27] width 282 height 14
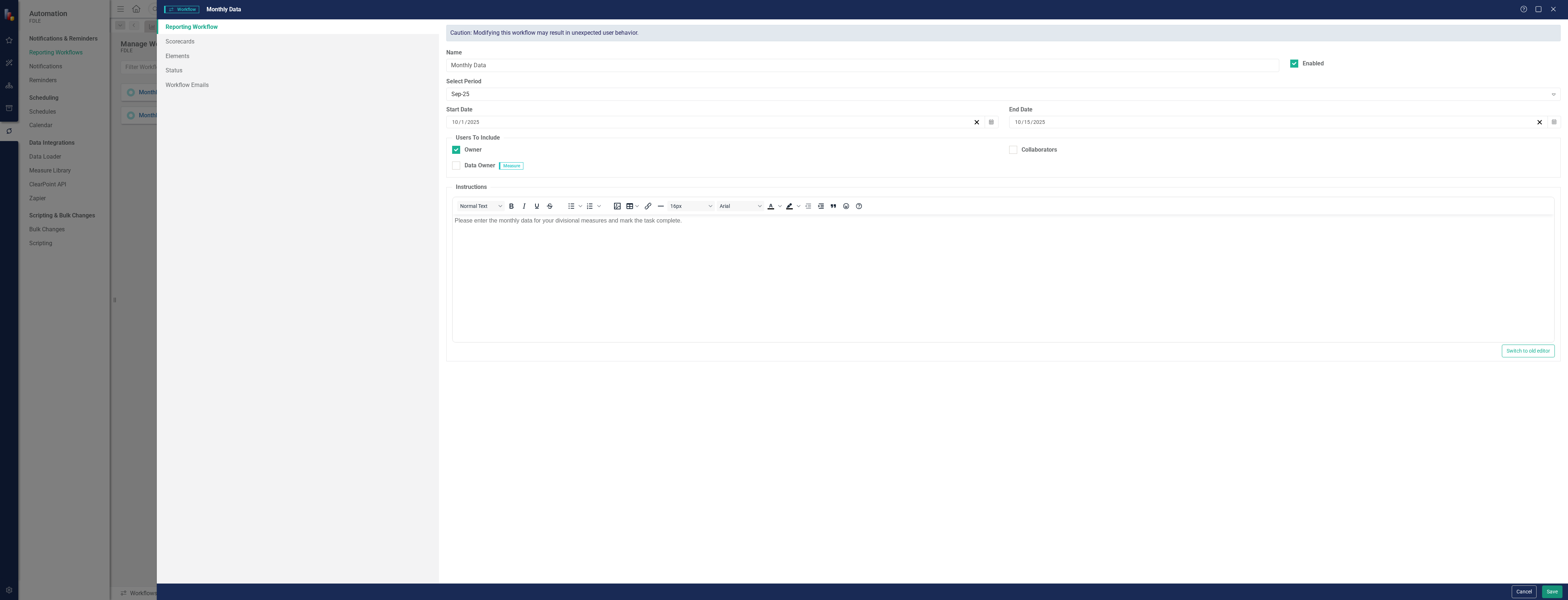
click at [1549, 588] on button "Save" at bounding box center [1552, 592] width 20 height 13
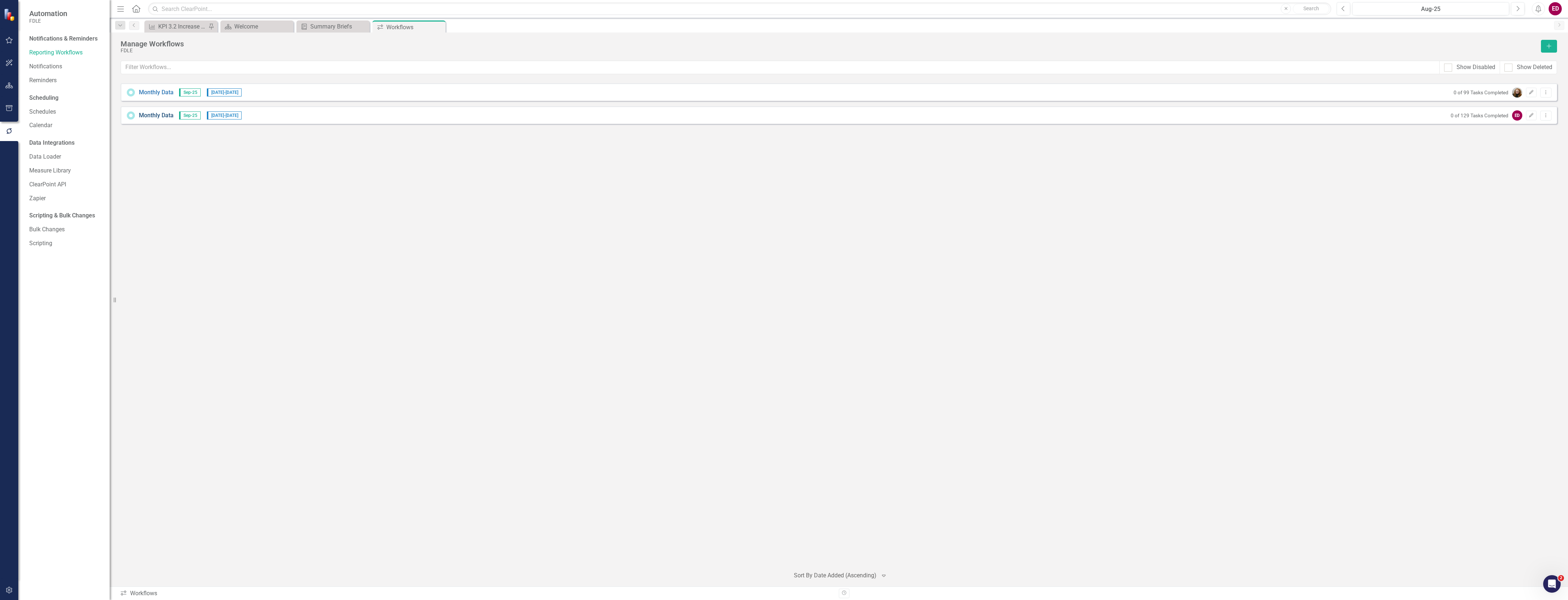
click at [147, 114] on link "Monthly Data" at bounding box center [156, 115] width 35 height 8
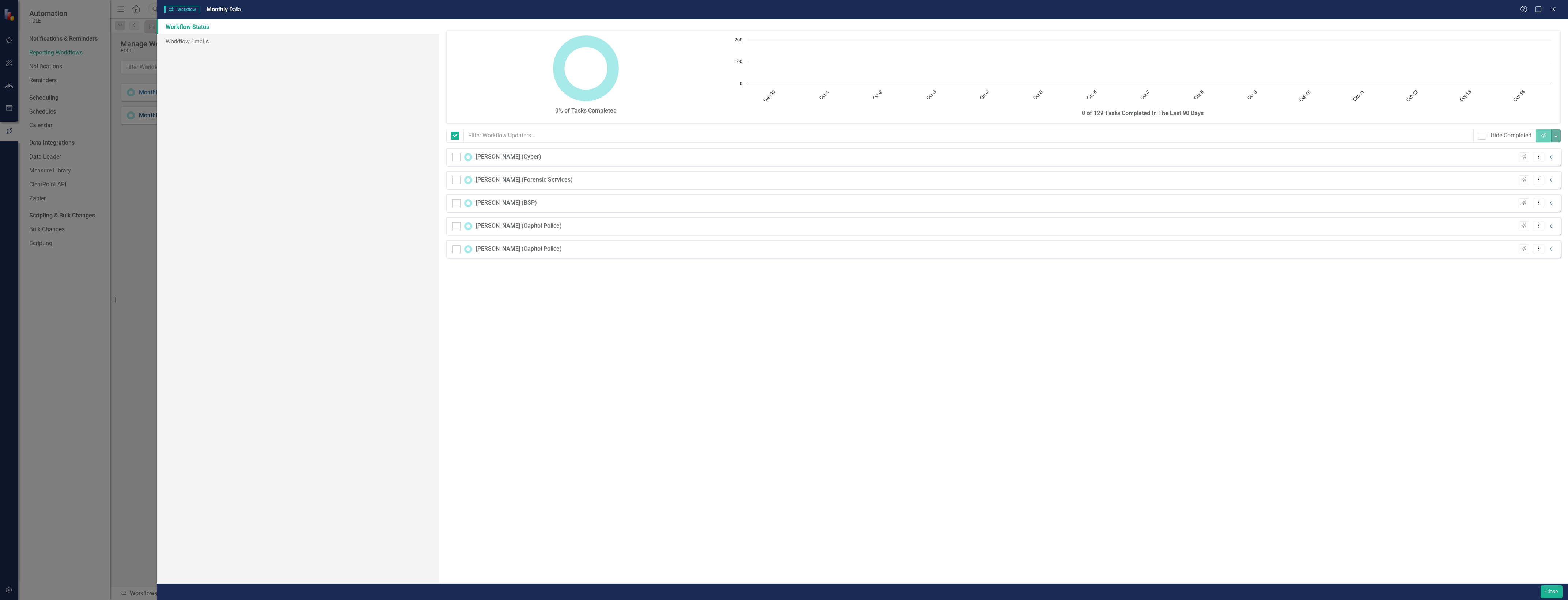
checkbox input "false"
click at [1545, 588] on button "Close" at bounding box center [1552, 592] width 22 height 13
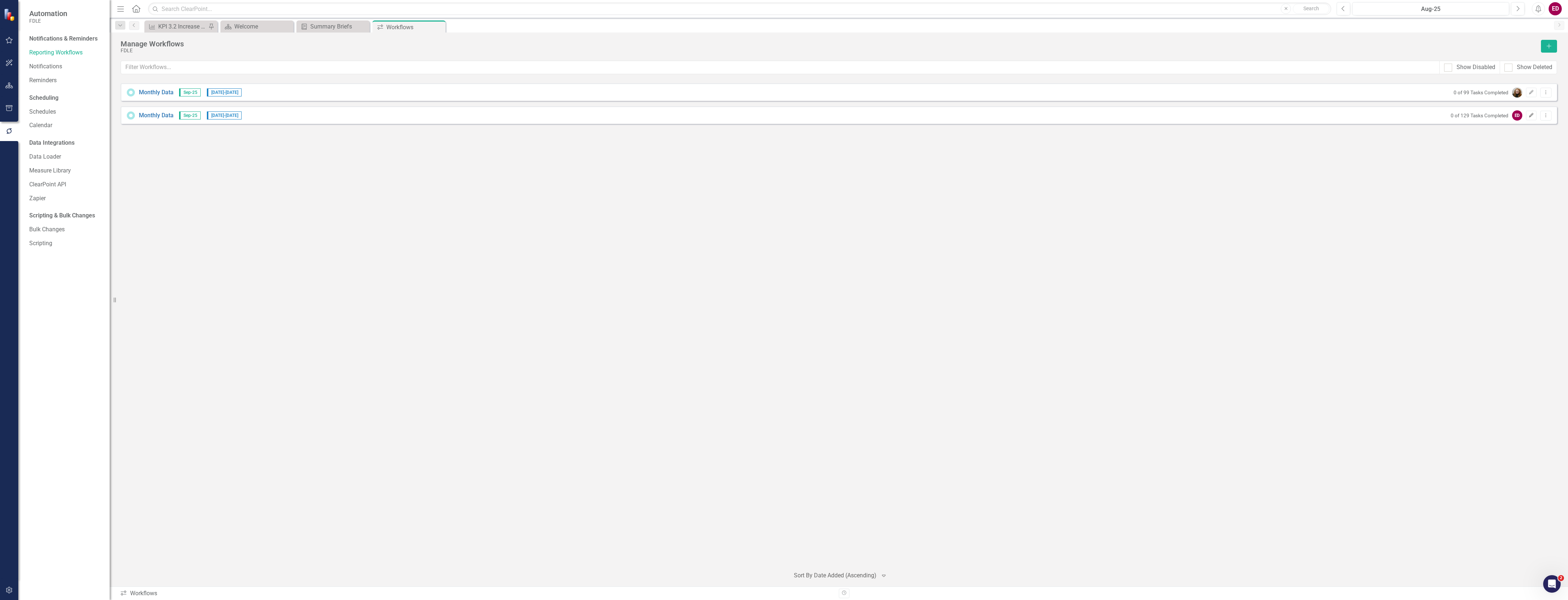
click at [1529, 118] on button "Edit" at bounding box center [1531, 115] width 10 height 10
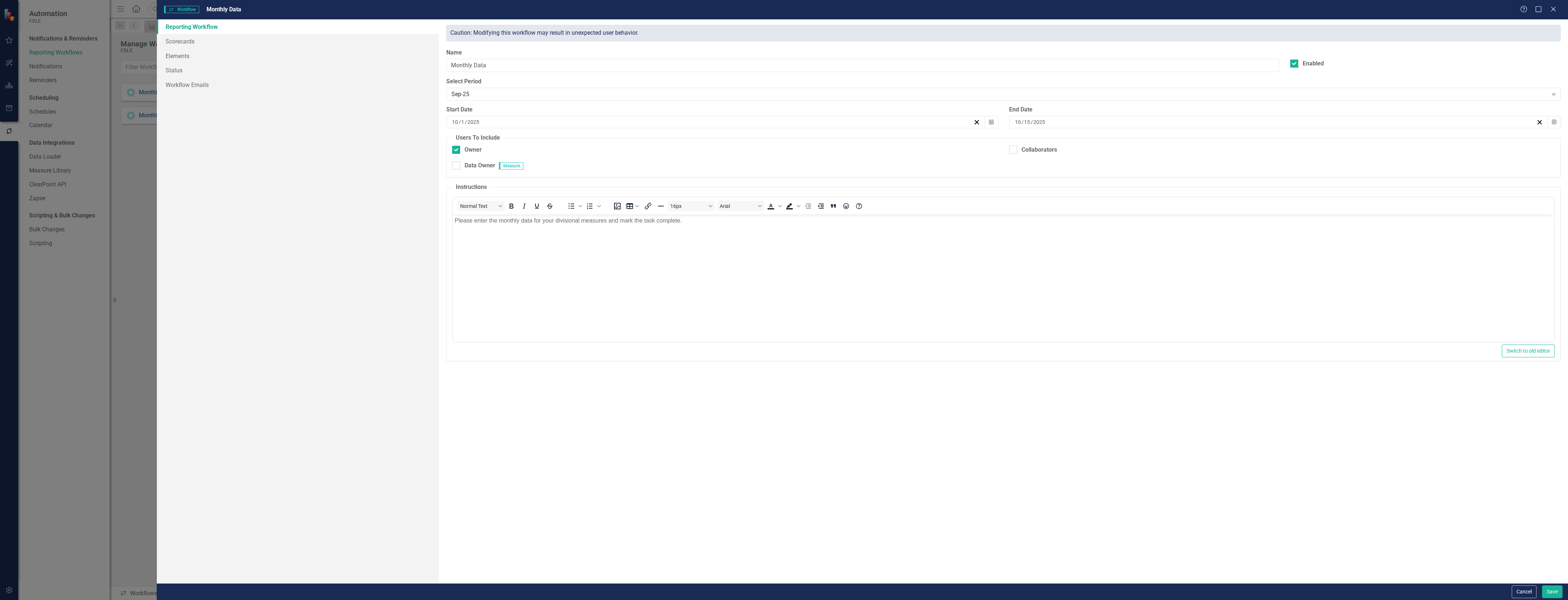
scroll to position [0, 0]
click at [188, 41] on link "Scorecards" at bounding box center [298, 41] width 282 height 14
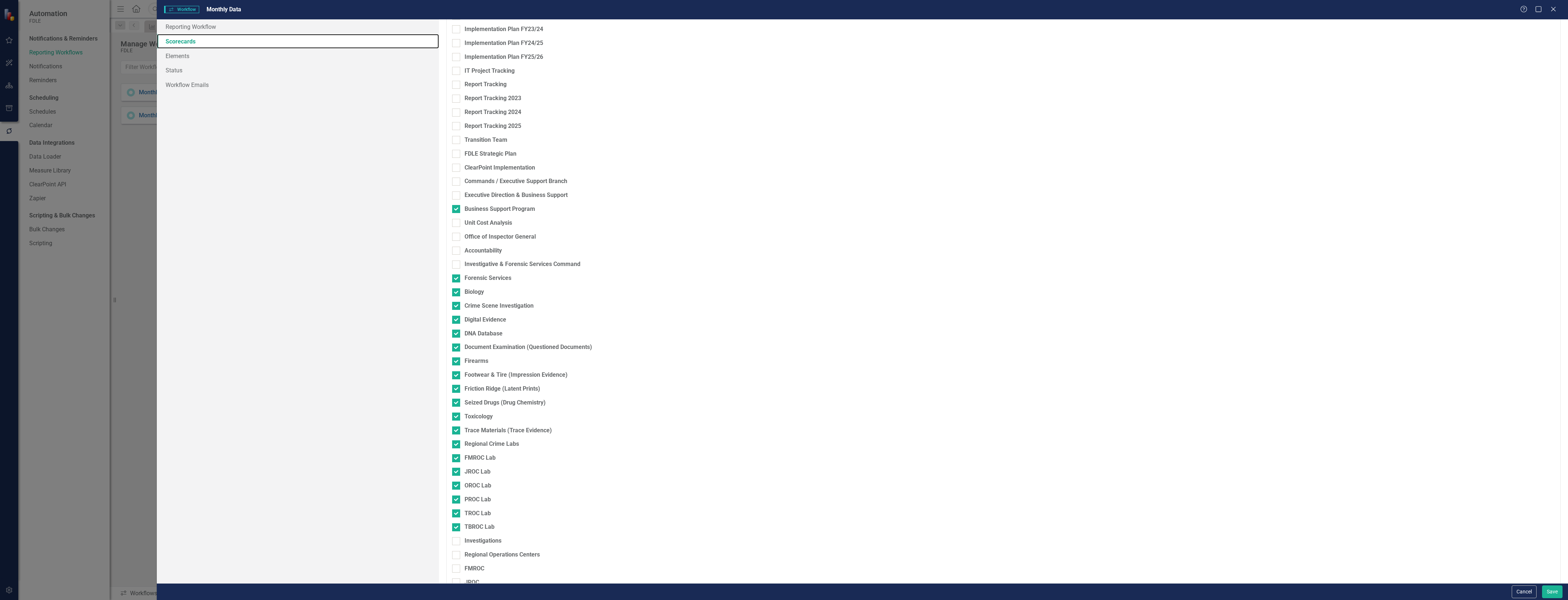
scroll to position [137, 0]
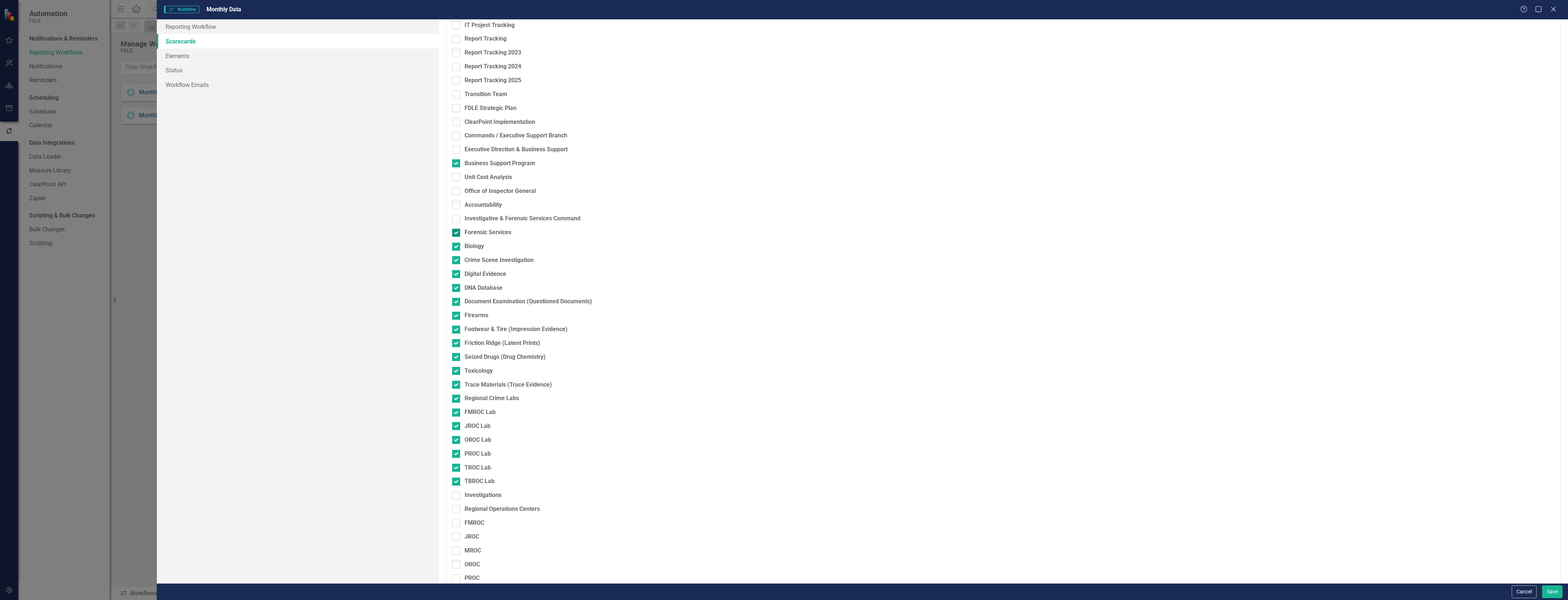
click at [456, 234] on div at bounding box center [456, 232] width 8 height 8
click at [456, 234] on input "Forensic Services" at bounding box center [454, 230] width 5 height 5
checkbox input "false"
click at [457, 245] on input "Biology" at bounding box center [454, 245] width 5 height 5
checkbox input "false"
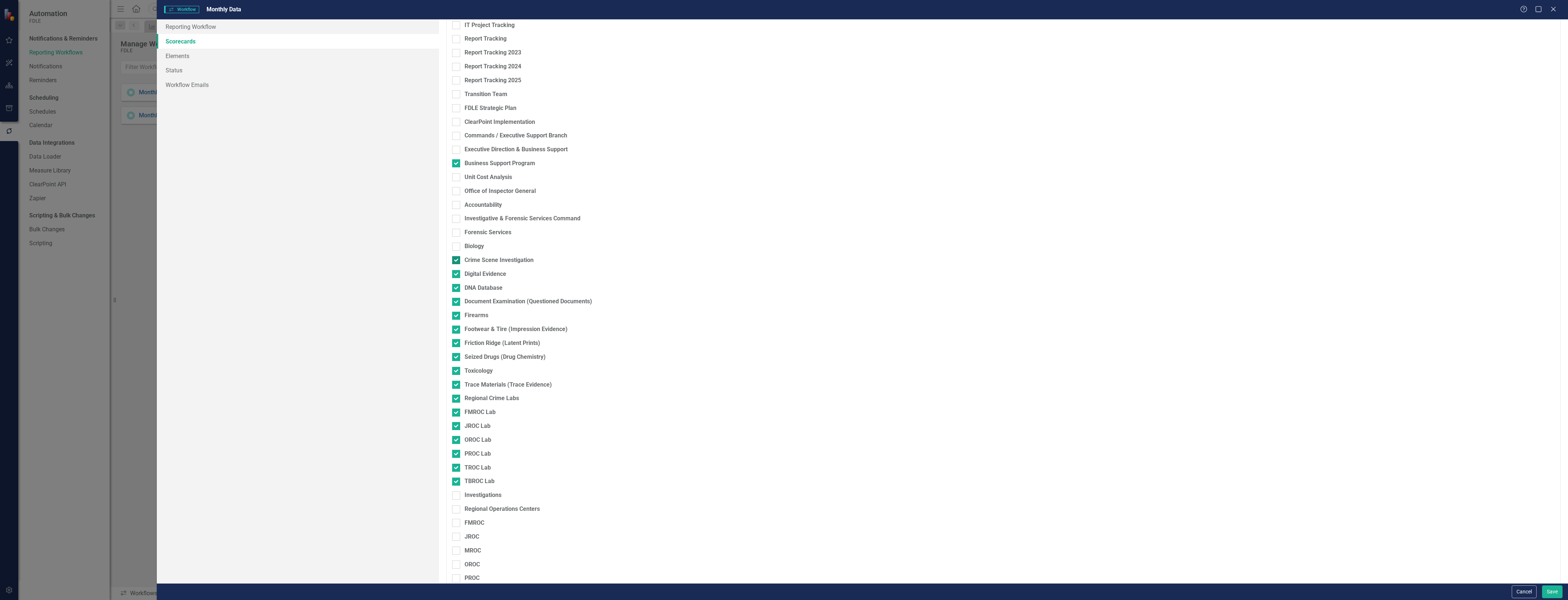
click at [457, 258] on input "Crime Scene Investigation" at bounding box center [454, 258] width 5 height 5
checkbox input "false"
click at [457, 276] on div at bounding box center [456, 274] width 8 height 8
click at [457, 275] on input "Digital Evidence" at bounding box center [454, 272] width 5 height 5
checkbox input "false"
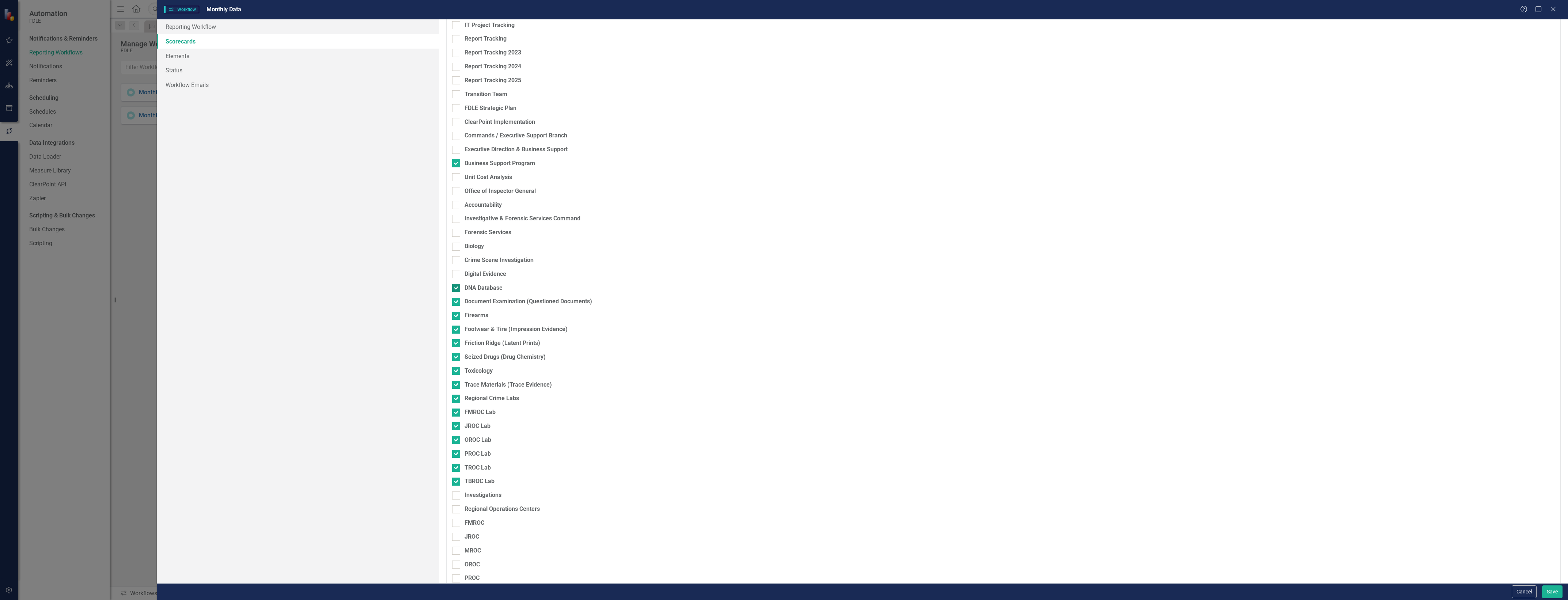
click at [458, 289] on div at bounding box center [456, 288] width 8 height 8
click at [457, 288] on input "DNA Database" at bounding box center [454, 286] width 5 height 5
checkbox input "false"
click at [457, 303] on div at bounding box center [456, 301] width 8 height 8
click at [457, 303] on input "Document Examination (Questioned Documents)" at bounding box center [454, 299] width 5 height 5
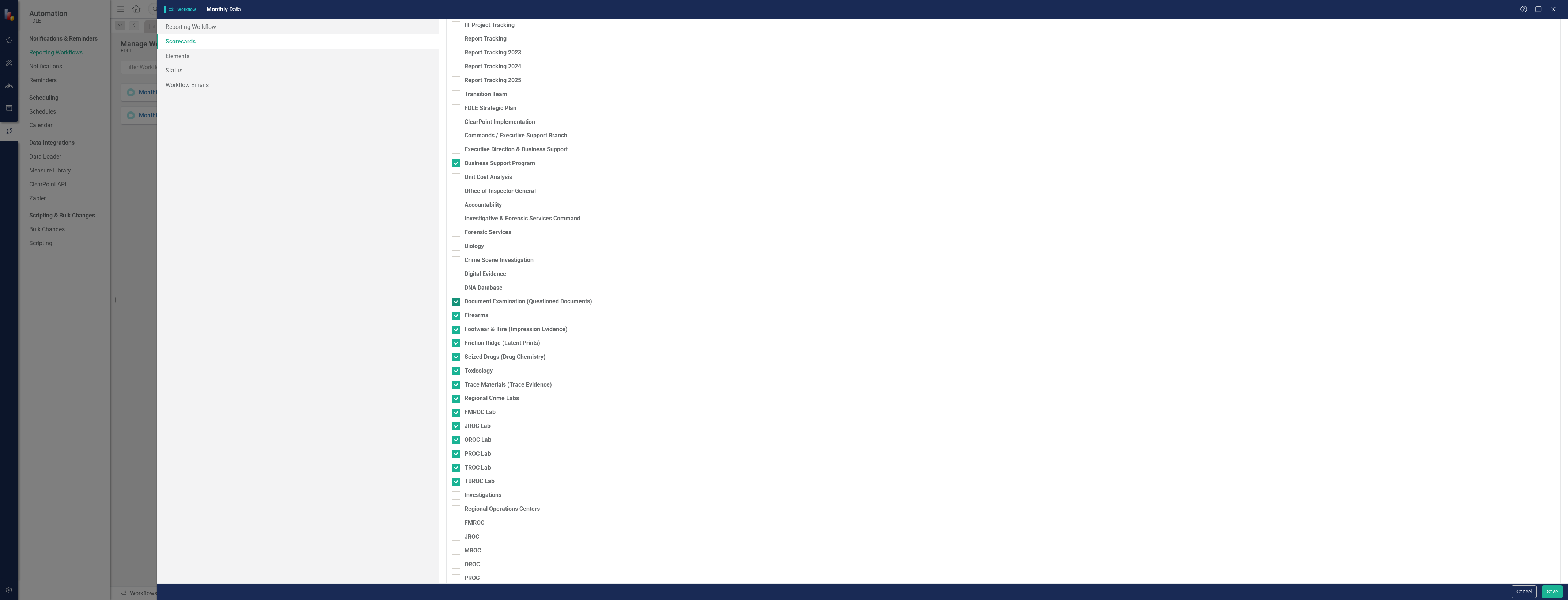
checkbox input "false"
click at [458, 318] on div at bounding box center [456, 316] width 8 height 8
click at [457, 316] on input "Firearms" at bounding box center [454, 314] width 5 height 5
checkbox input "false"
click at [456, 330] on input "Footwear & Tire (Impression Evidence)" at bounding box center [454, 327] width 5 height 5
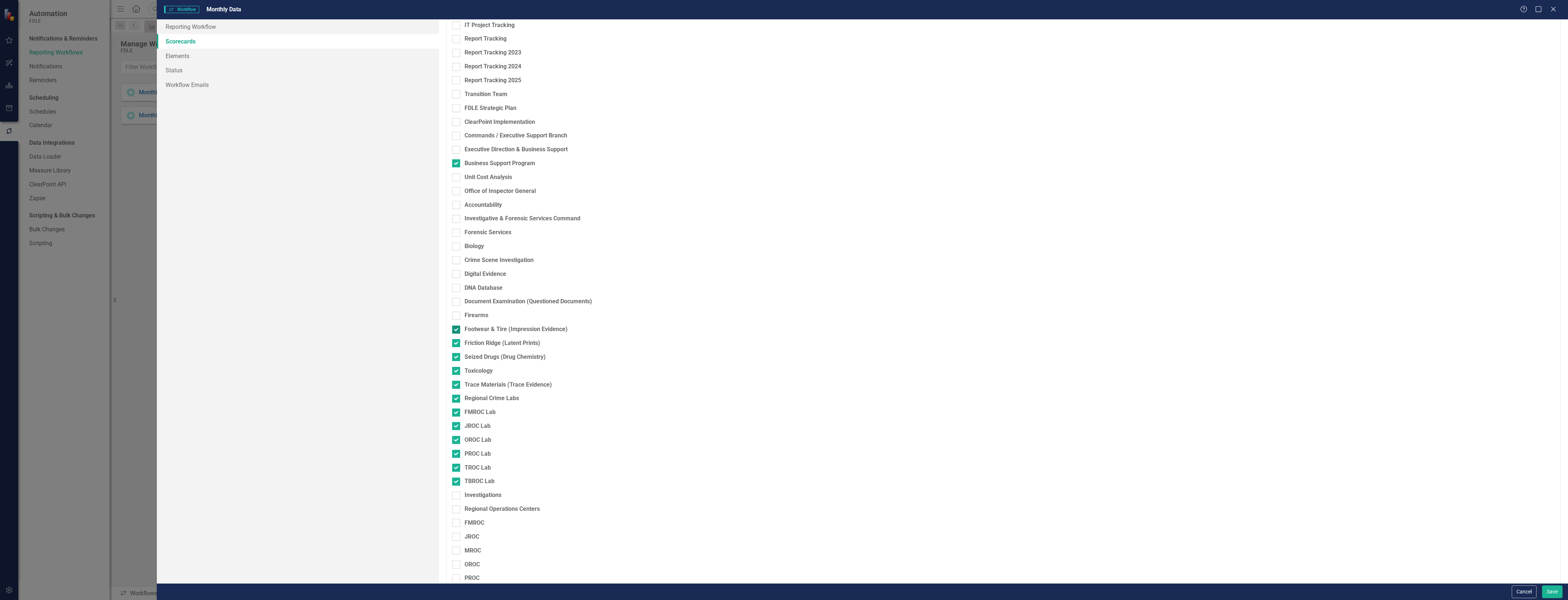
checkbox input "false"
click at [457, 345] on div at bounding box center [456, 343] width 8 height 8
click at [457, 344] on input "Friction Ridge (Latent Prints)" at bounding box center [454, 341] width 5 height 5
checkbox input "false"
click at [456, 482] on div at bounding box center [456, 482] width 8 height 8
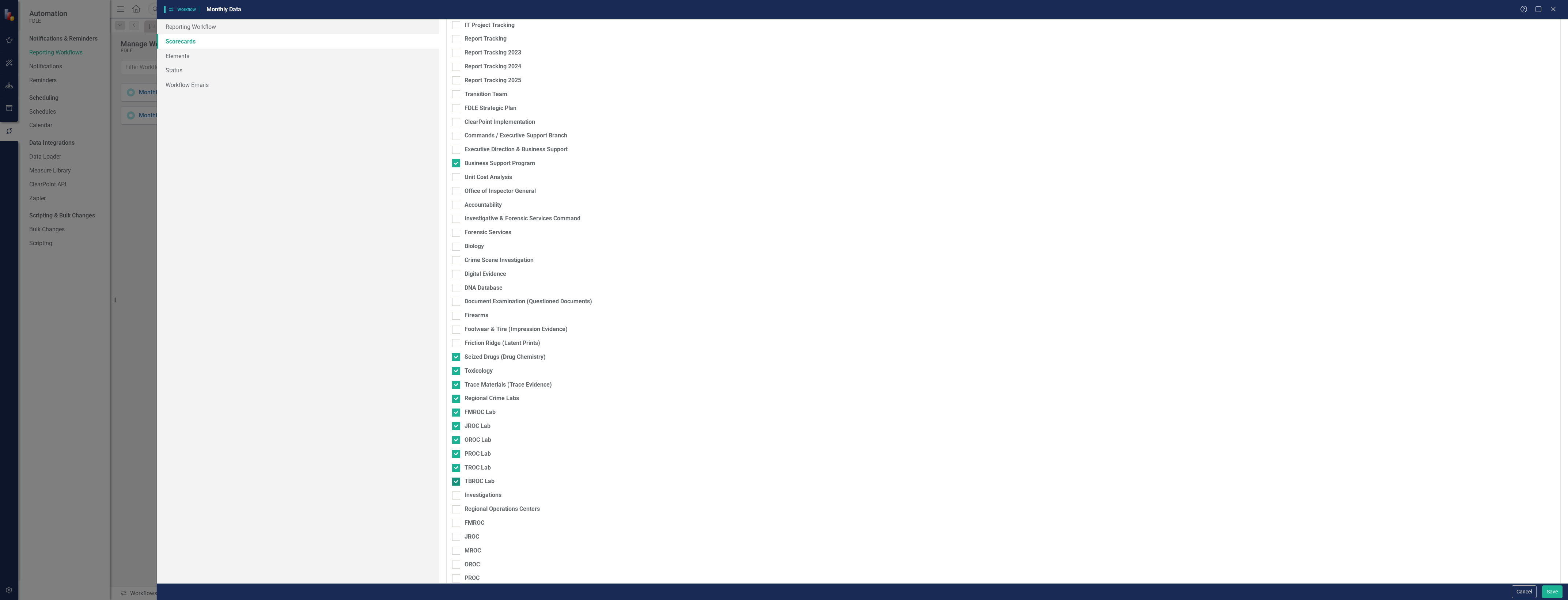
click at [456, 482] on input "TBROC Lab" at bounding box center [454, 480] width 5 height 5
checkbox input "false"
click at [456, 469] on div at bounding box center [456, 467] width 8 height 8
click at [456, 469] on input "TROC Lab" at bounding box center [454, 465] width 5 height 5
checkbox input "false"
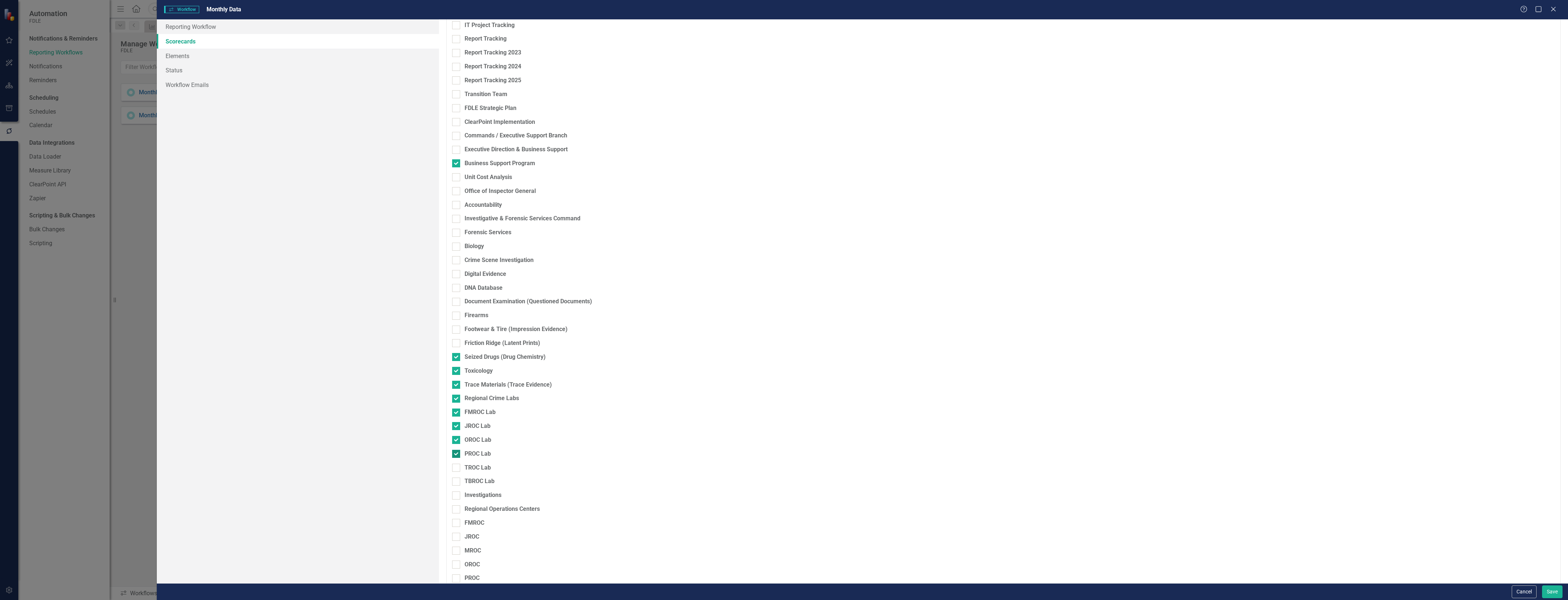
click at [454, 457] on div at bounding box center [456, 454] width 8 height 8
click at [454, 454] on input "PROC Lab" at bounding box center [454, 452] width 5 height 5
checkbox input "false"
click at [453, 444] on div at bounding box center [456, 440] width 8 height 8
click at [453, 441] on input "OROC Lab" at bounding box center [454, 438] width 5 height 5
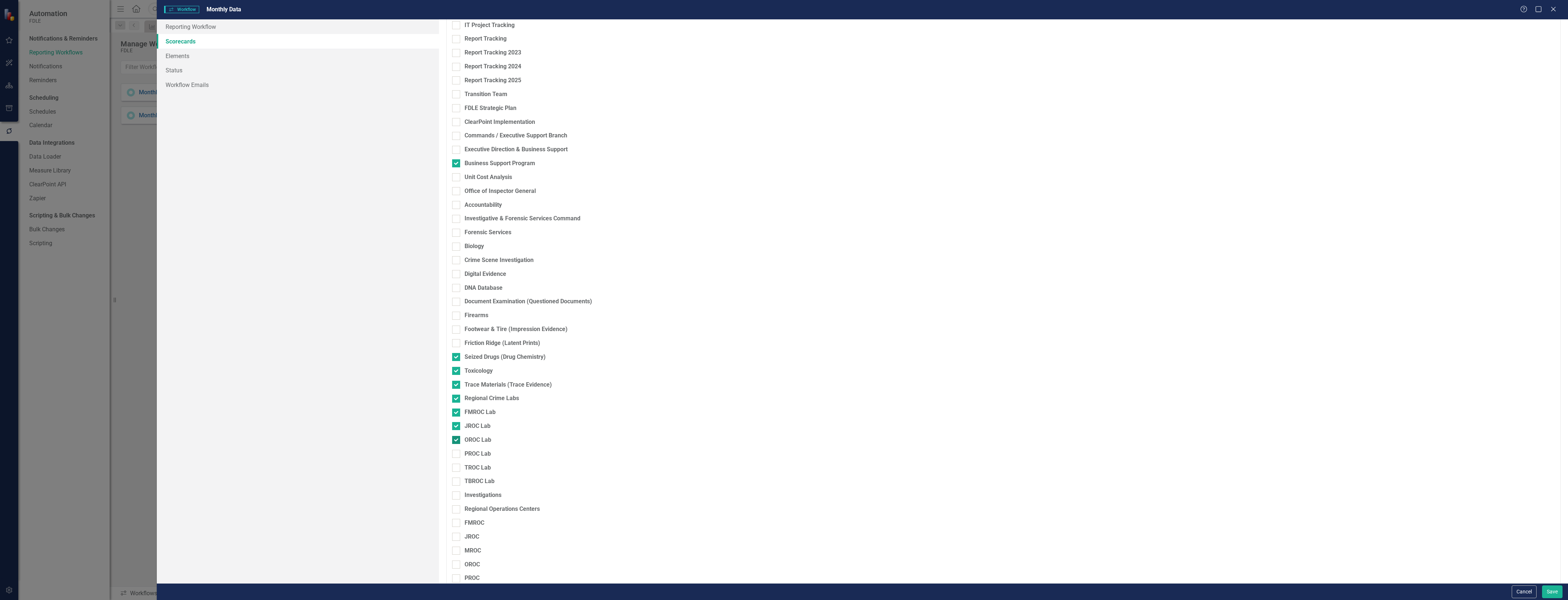
checkbox input "false"
click at [454, 427] on input "JROC Lab" at bounding box center [454, 424] width 5 height 5
checkbox input "false"
click at [456, 416] on div at bounding box center [456, 412] width 8 height 8
click at [456, 413] on input "FMROC Lab" at bounding box center [454, 410] width 5 height 5
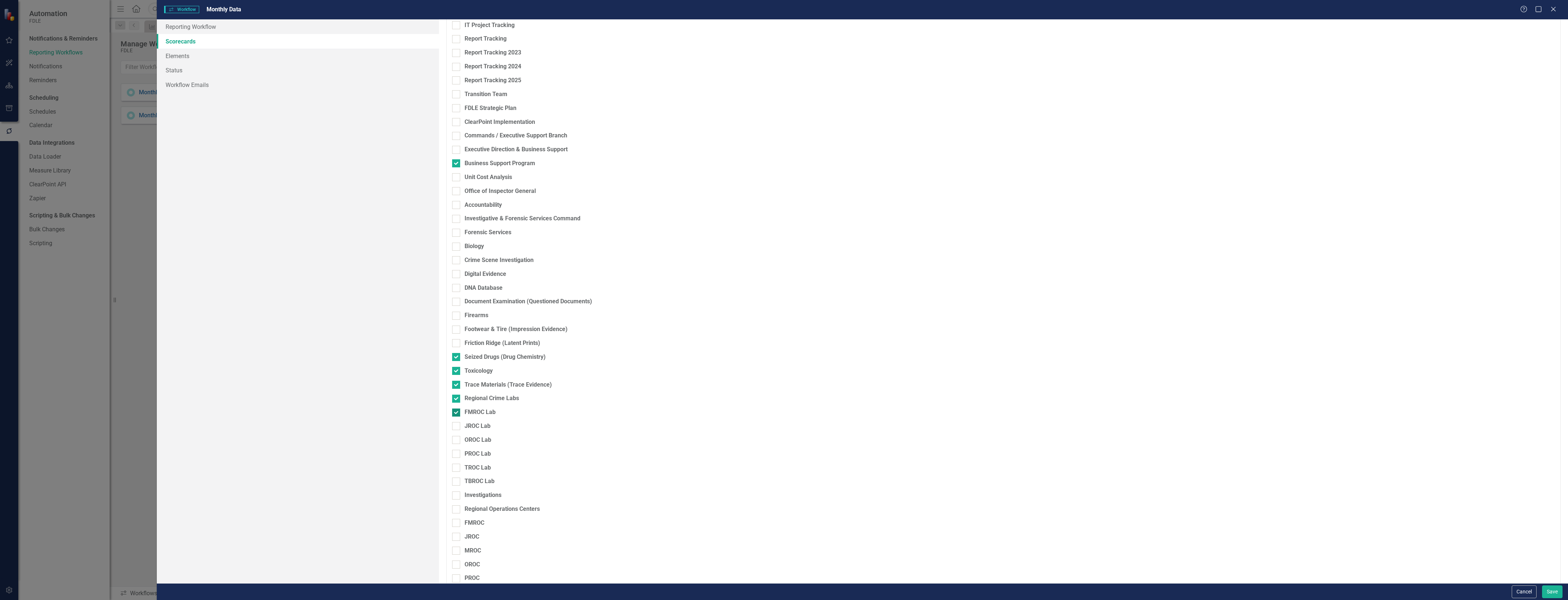
checkbox input "false"
click at [455, 398] on input "Regional Crime Labs" at bounding box center [454, 396] width 5 height 5
checkbox input "false"
click at [455, 387] on div at bounding box center [456, 385] width 8 height 8
click at [455, 385] on input "Trace Materials (Trace Evidence)" at bounding box center [454, 383] width 5 height 5
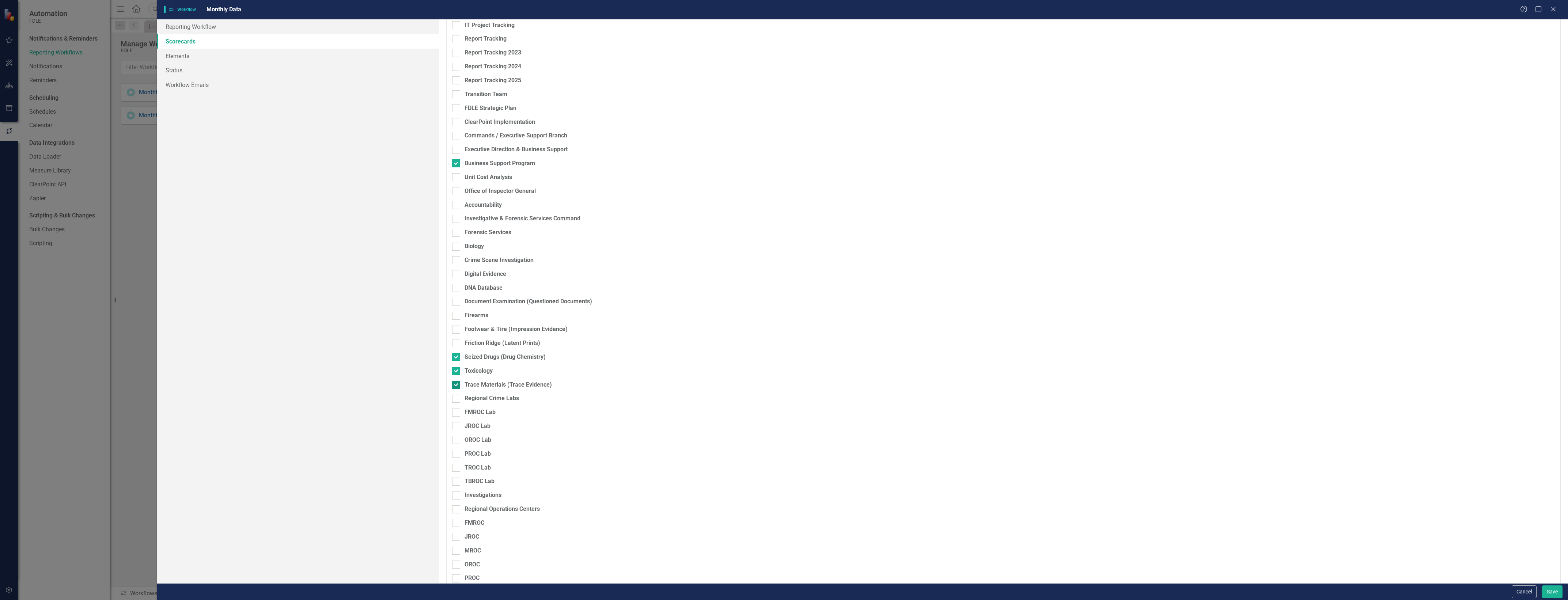
checkbox input "false"
click at [455, 375] on fieldset "Scorecards Please select the scorecards that you want to include in this workfl…" at bounding box center [1003, 400] width 1114 height 983
click at [454, 372] on div at bounding box center [456, 371] width 8 height 8
click at [454, 372] on input "Toxicology" at bounding box center [454, 369] width 5 height 5
checkbox input "false"
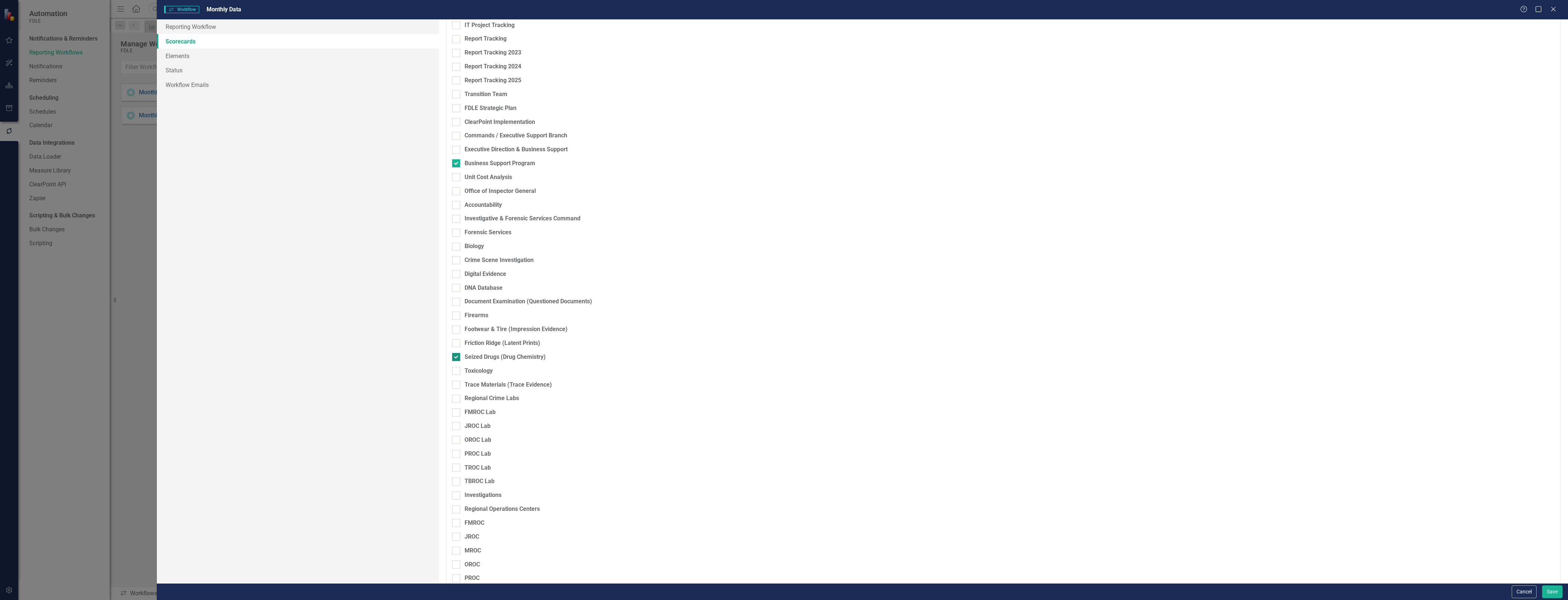
click at [455, 357] on input "Seized Drugs (Drug Chemistry)" at bounding box center [454, 355] width 5 height 5
checkbox input "false"
click at [1553, 592] on button "Save" at bounding box center [1552, 592] width 20 height 13
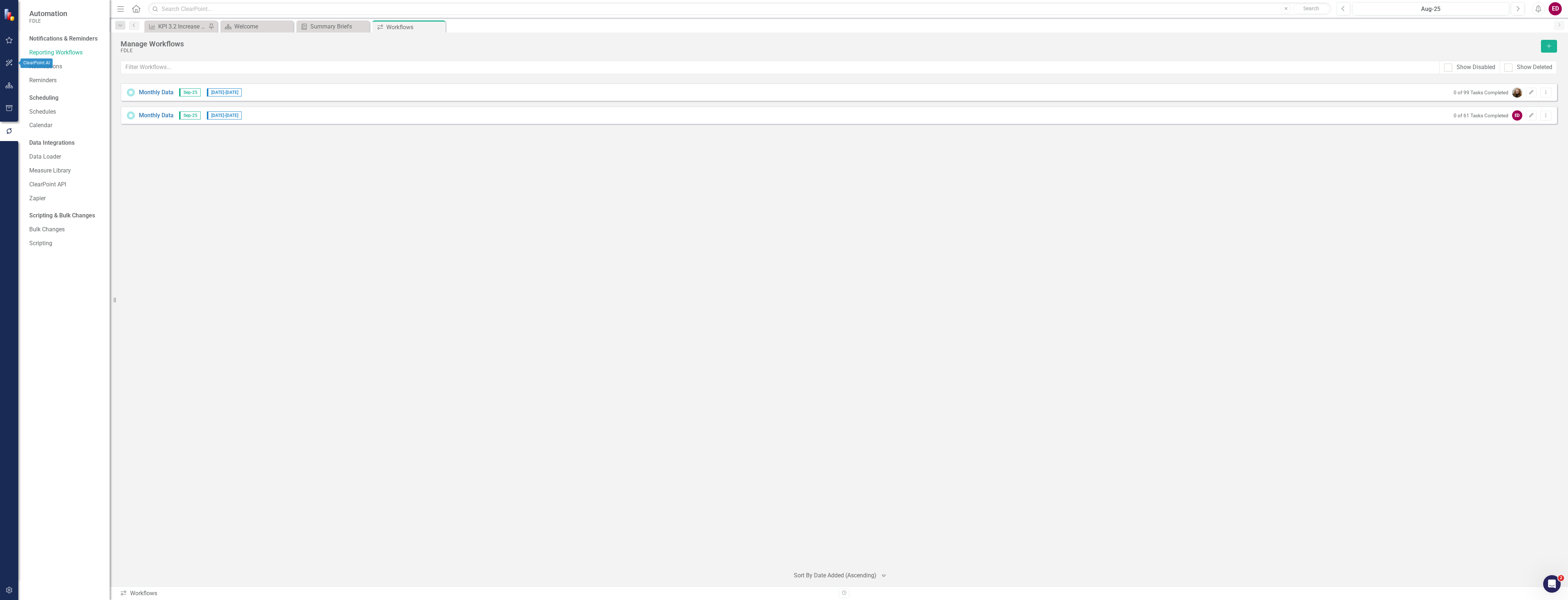
click at [16, 86] on button "button" at bounding box center [9, 86] width 16 height 16
click at [29, 74] on div "Dropdown Scorecards 70" at bounding box center [69, 77] width 80 height 14
click at [32, 77] on icon "Dropdown" at bounding box center [32, 77] width 5 height 4
click at [37, 131] on icon "Dropdown" at bounding box center [36, 131] width 5 height 5
click at [55, 59] on input "text" at bounding box center [66, 59] width 73 height 13
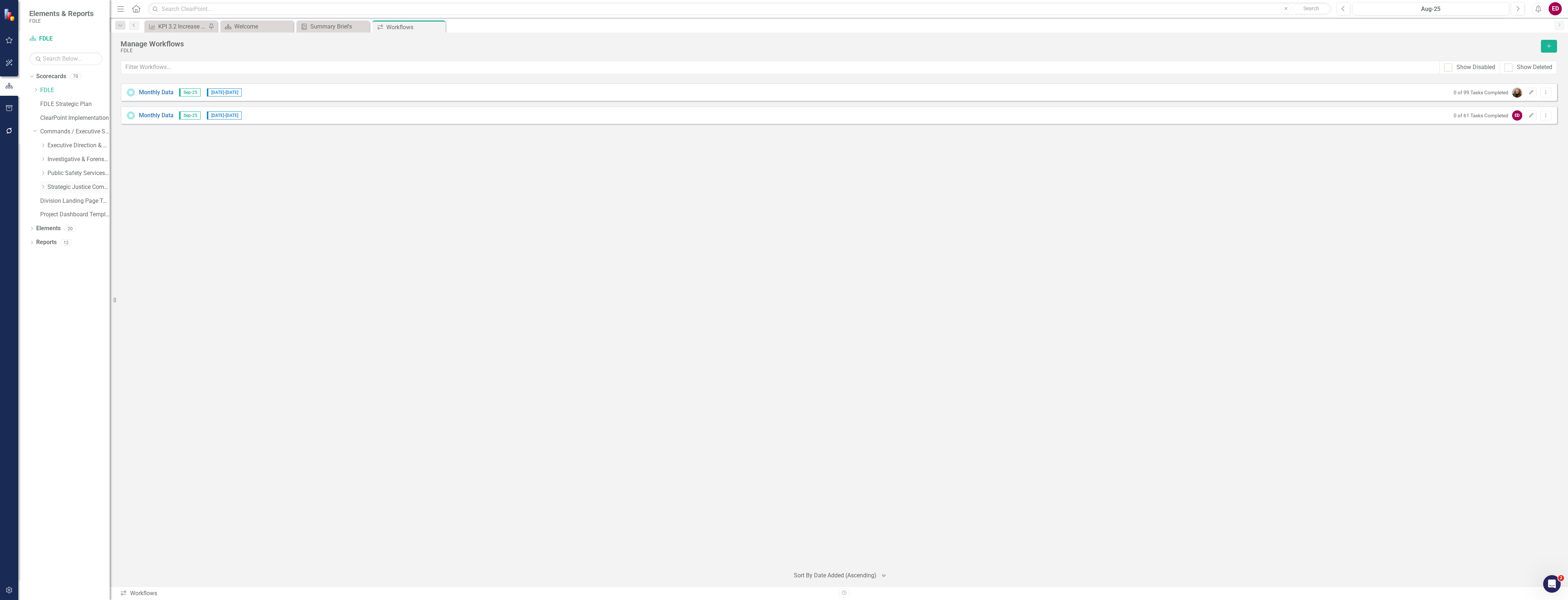
click at [46, 186] on icon "Dropdown" at bounding box center [43, 186] width 5 height 5
click at [87, 230] on link "Missing Persons & Offender Enforcement" at bounding box center [82, 228] width 55 height 8
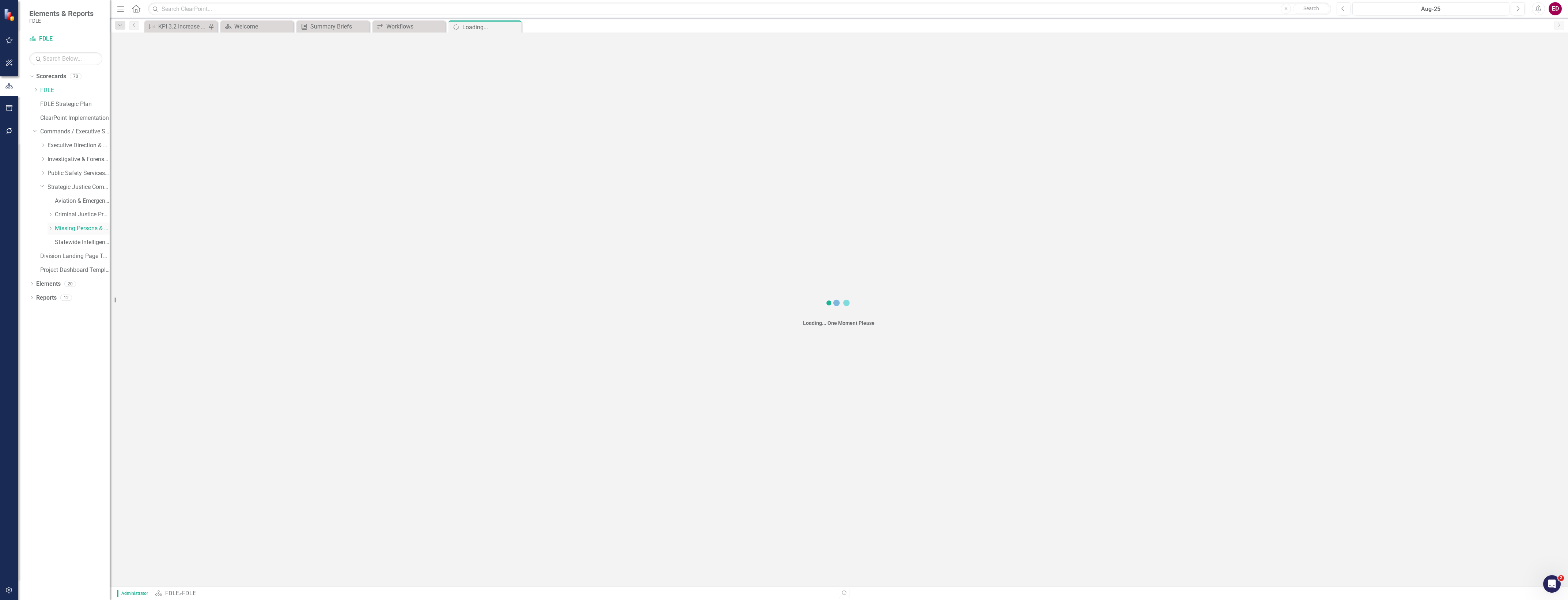
click at [94, 231] on link "Missing Persons & Offender Enforcement" at bounding box center [82, 228] width 55 height 8
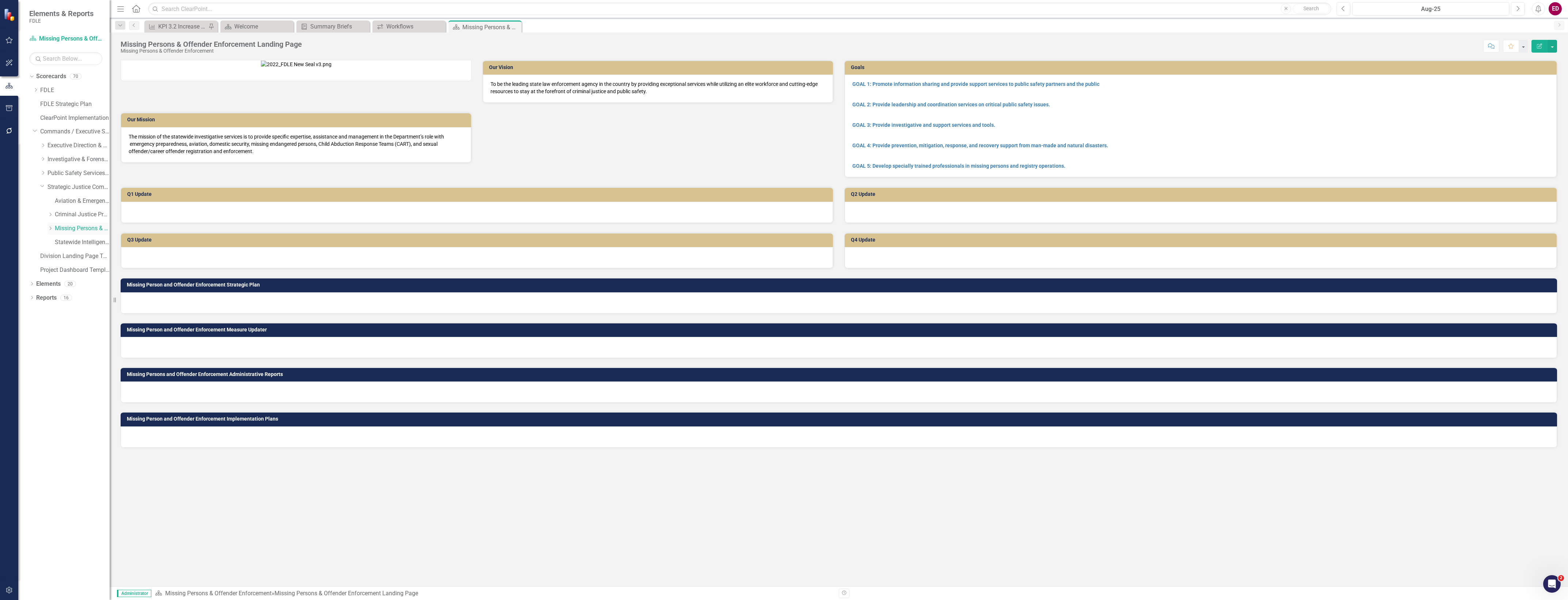
click at [94, 225] on link "Missing Persons & Offender Enforcement" at bounding box center [82, 228] width 55 height 8
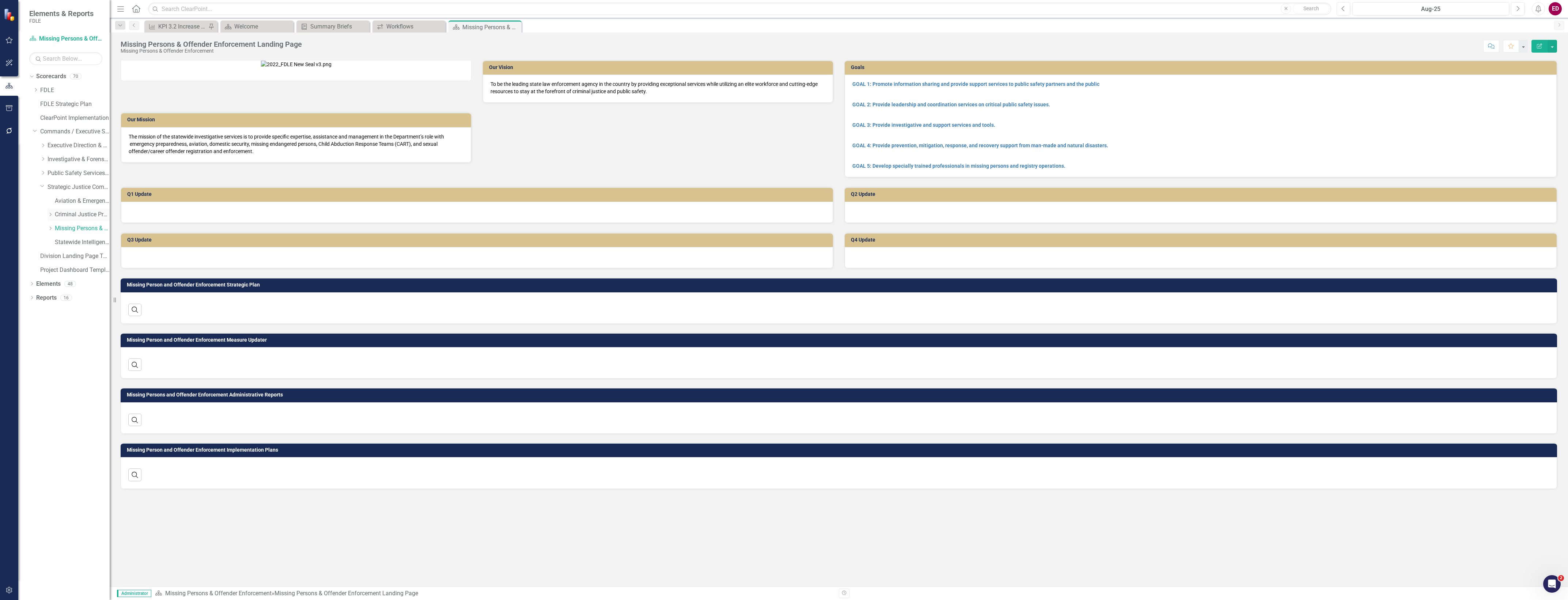
click at [95, 219] on link "Criminal Justice Professionalism, Standards & Training Services" at bounding box center [82, 214] width 55 height 8
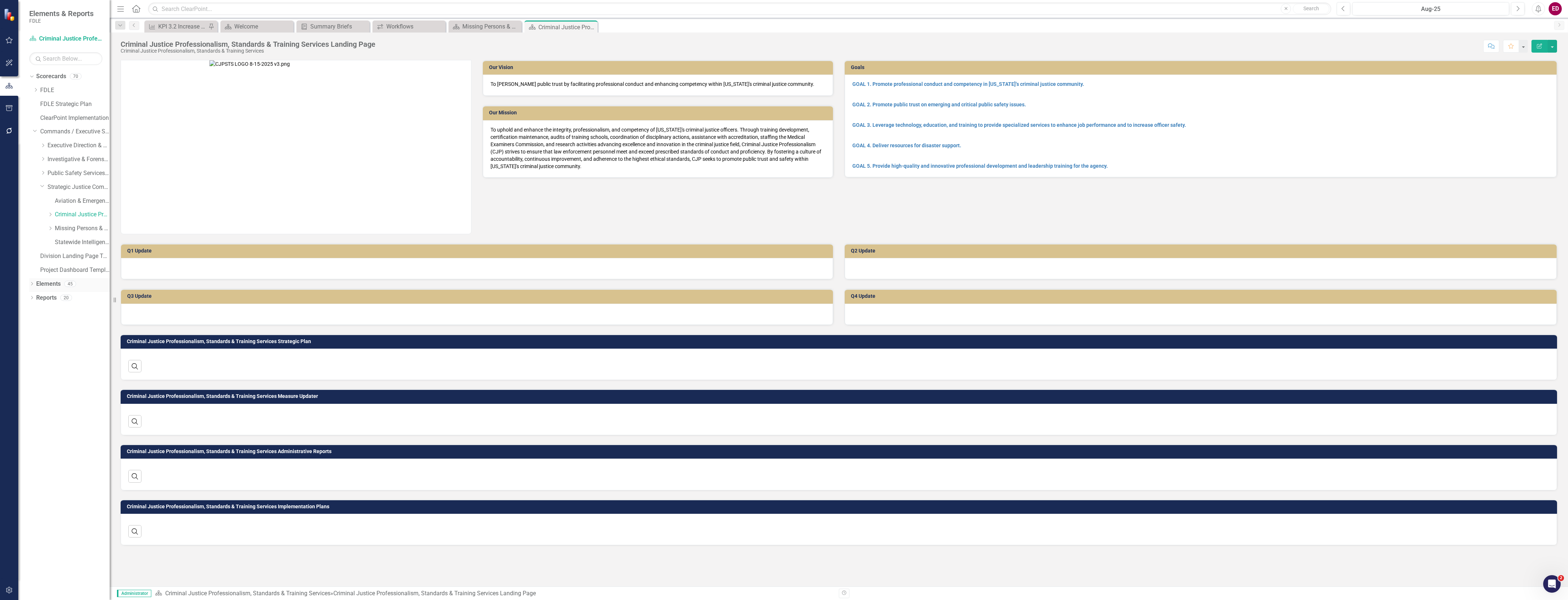
click at [31, 280] on div "Dropdown Elements 45" at bounding box center [69, 284] width 80 height 14
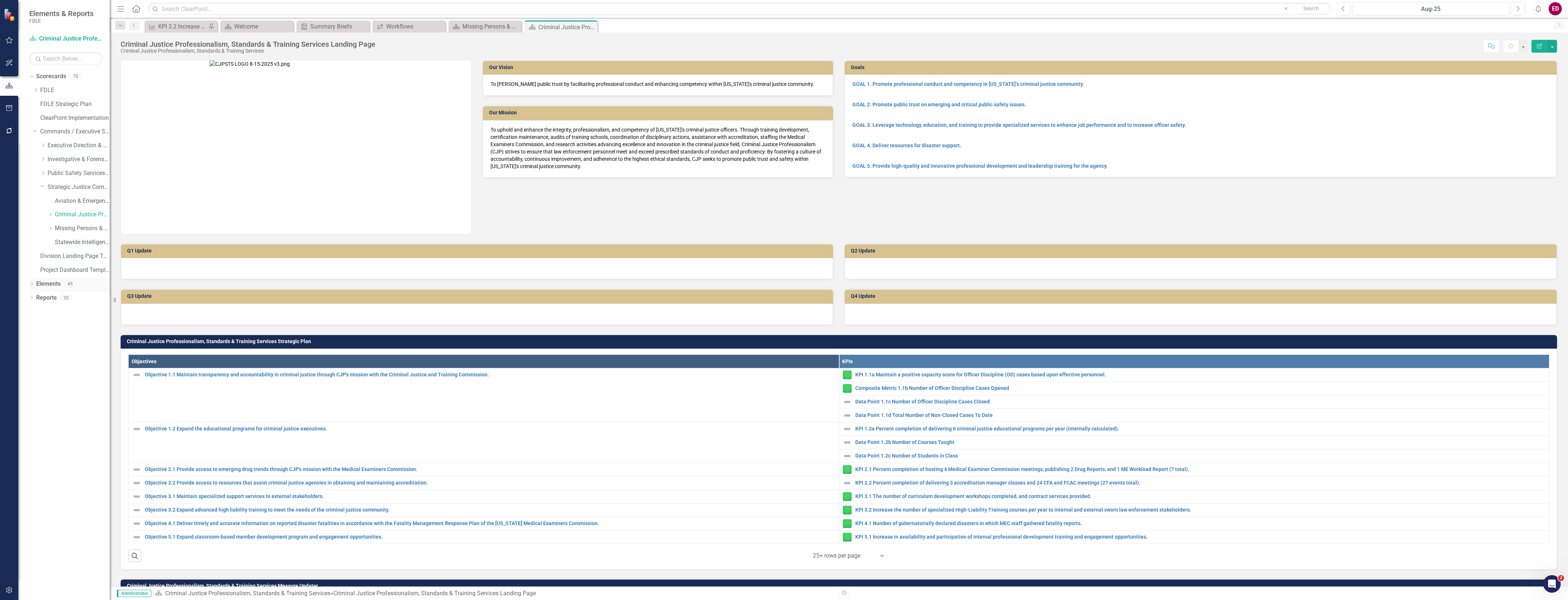
click at [29, 284] on icon "Dropdown" at bounding box center [32, 284] width 5 height 4
click at [37, 324] on icon "Dropdown" at bounding box center [36, 326] width 5 height 4
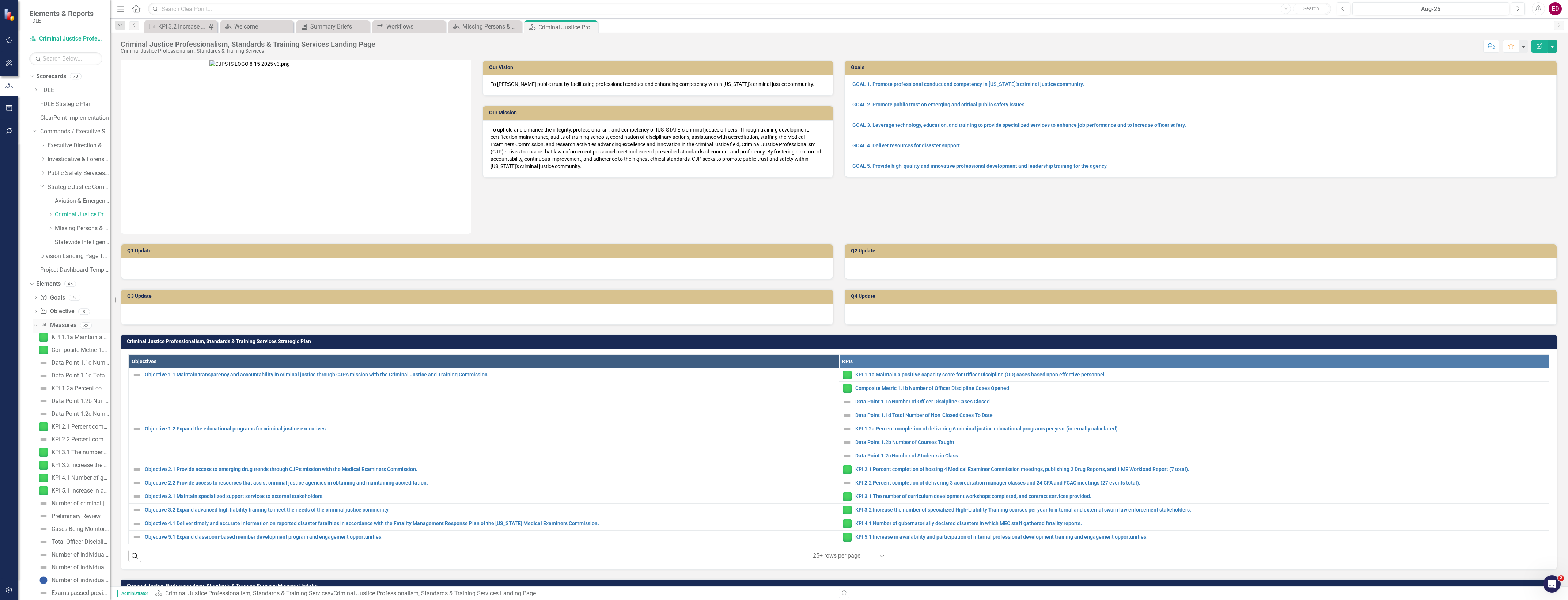
click at [64, 328] on link "Measure Measures" at bounding box center [58, 325] width 36 height 8
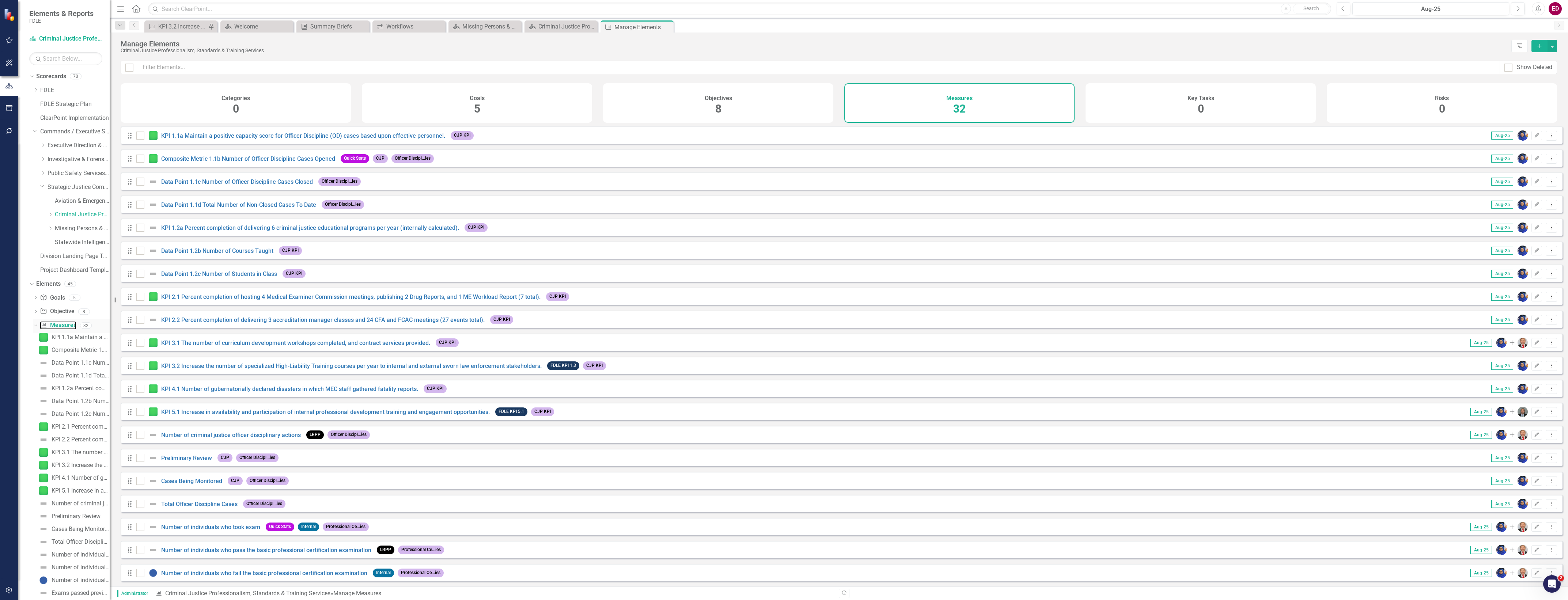
scroll to position [228, 0]
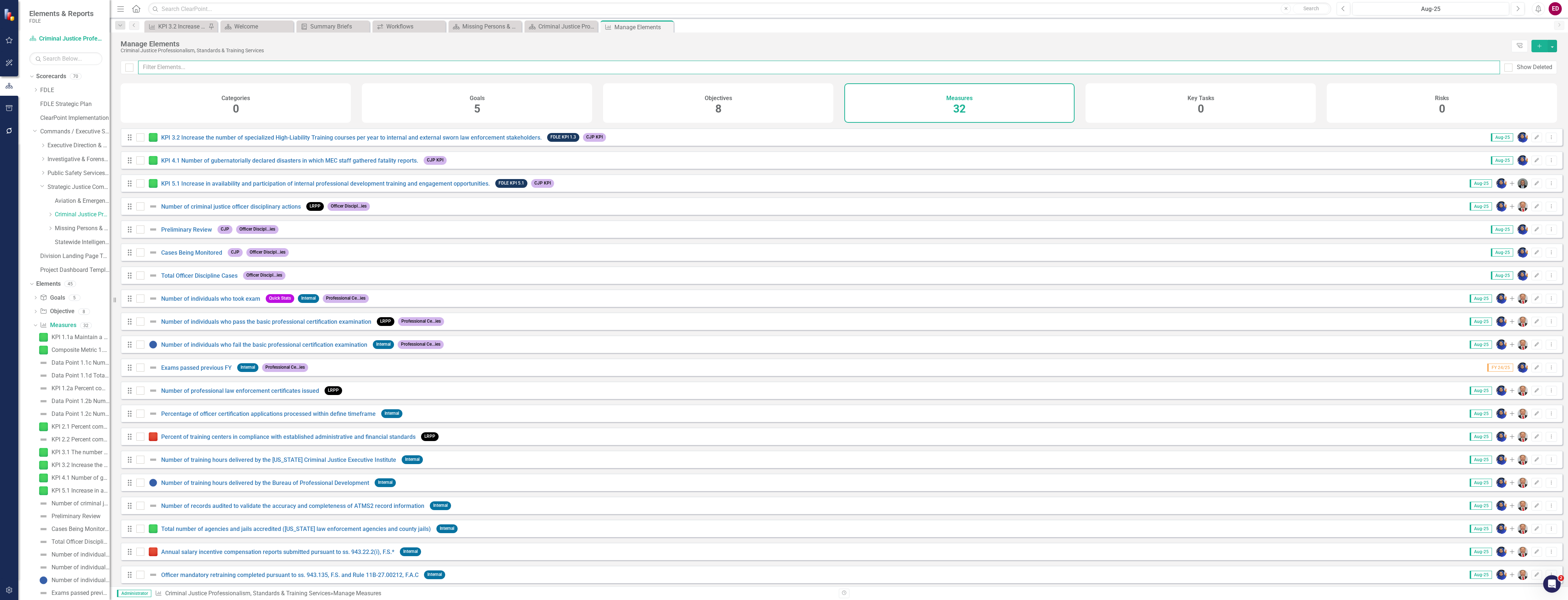
click at [271, 61] on input "text" at bounding box center [819, 67] width 1362 height 14
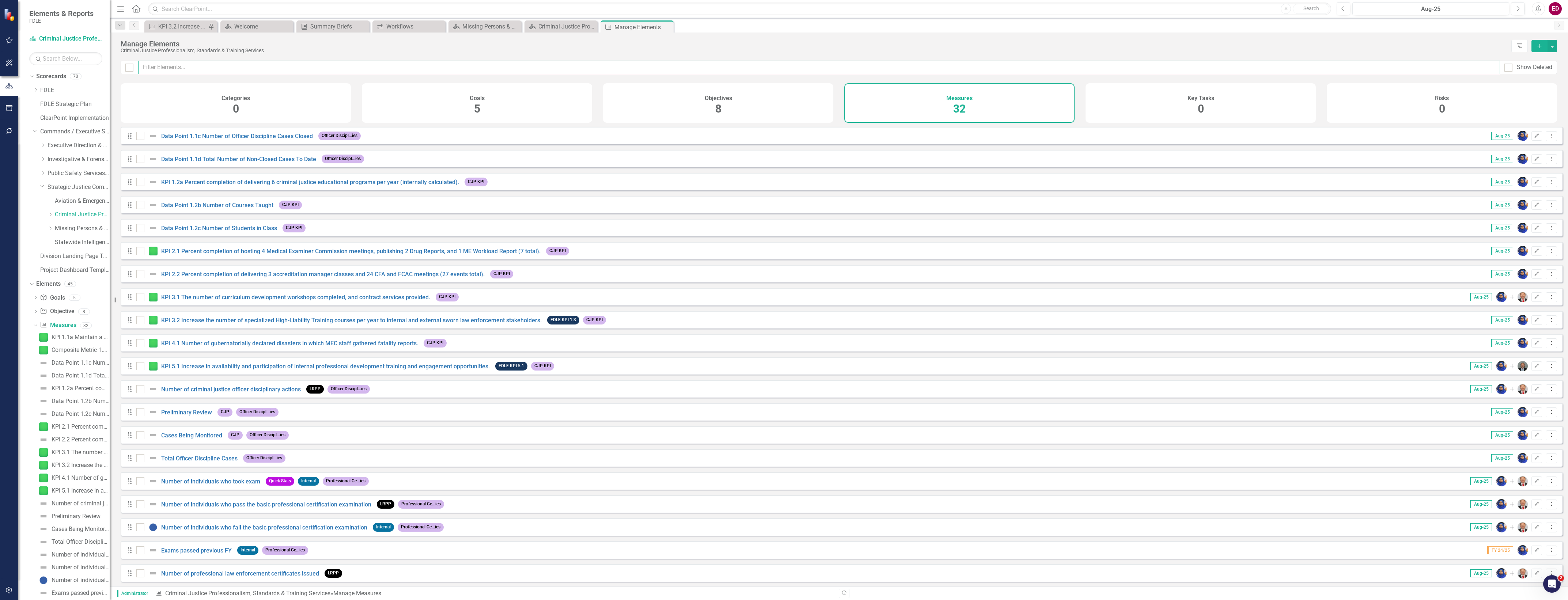
scroll to position [0, 0]
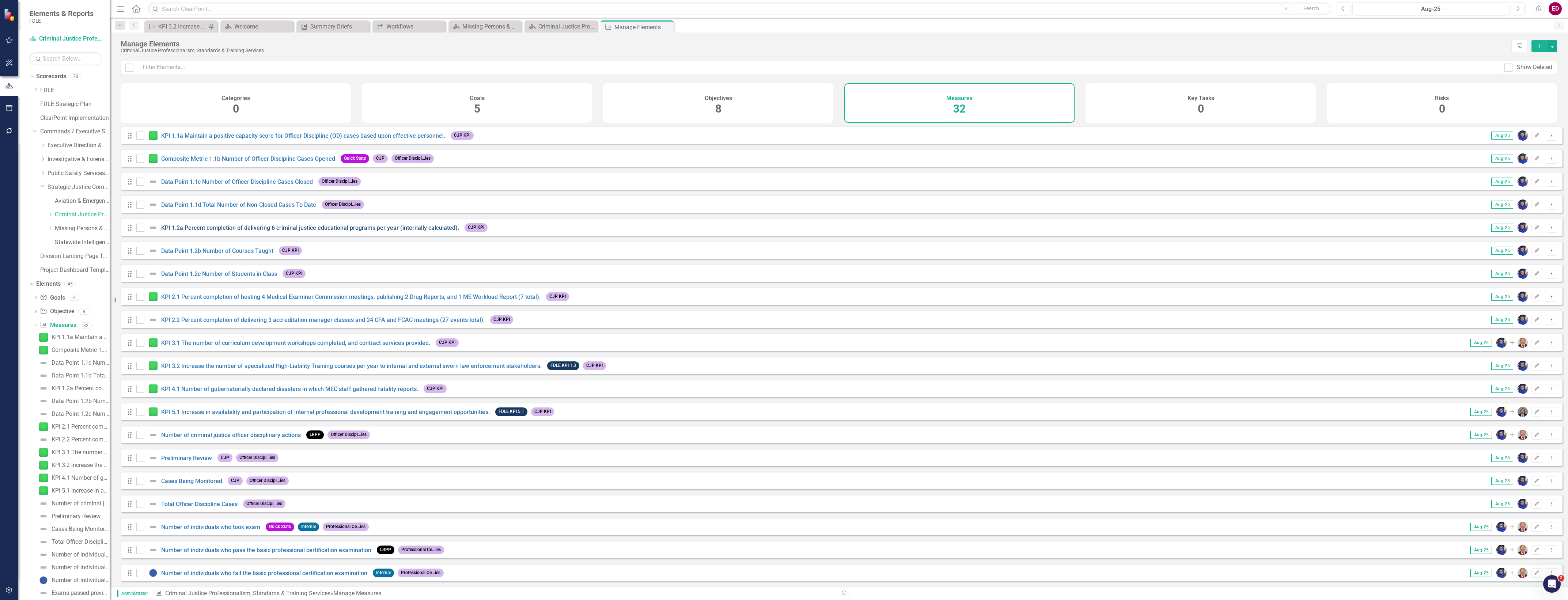
click at [388, 231] on link "KPI 1.2a Percent completion of delivering 6 criminal justice educational progra…" at bounding box center [310, 228] width 298 height 7
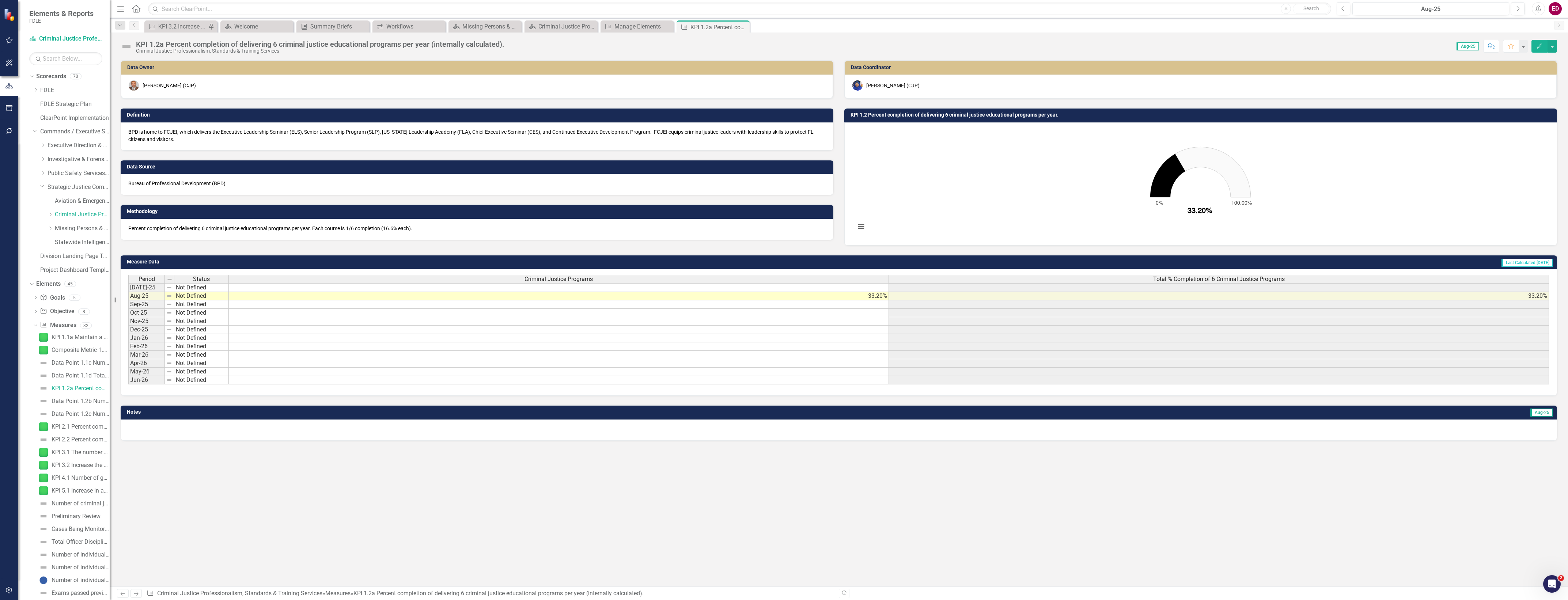
click at [984, 115] on h3 "KPI 1.2 Percent completion of delivering 6 criminal justice educational program…" at bounding box center [1201, 115] width 703 height 5
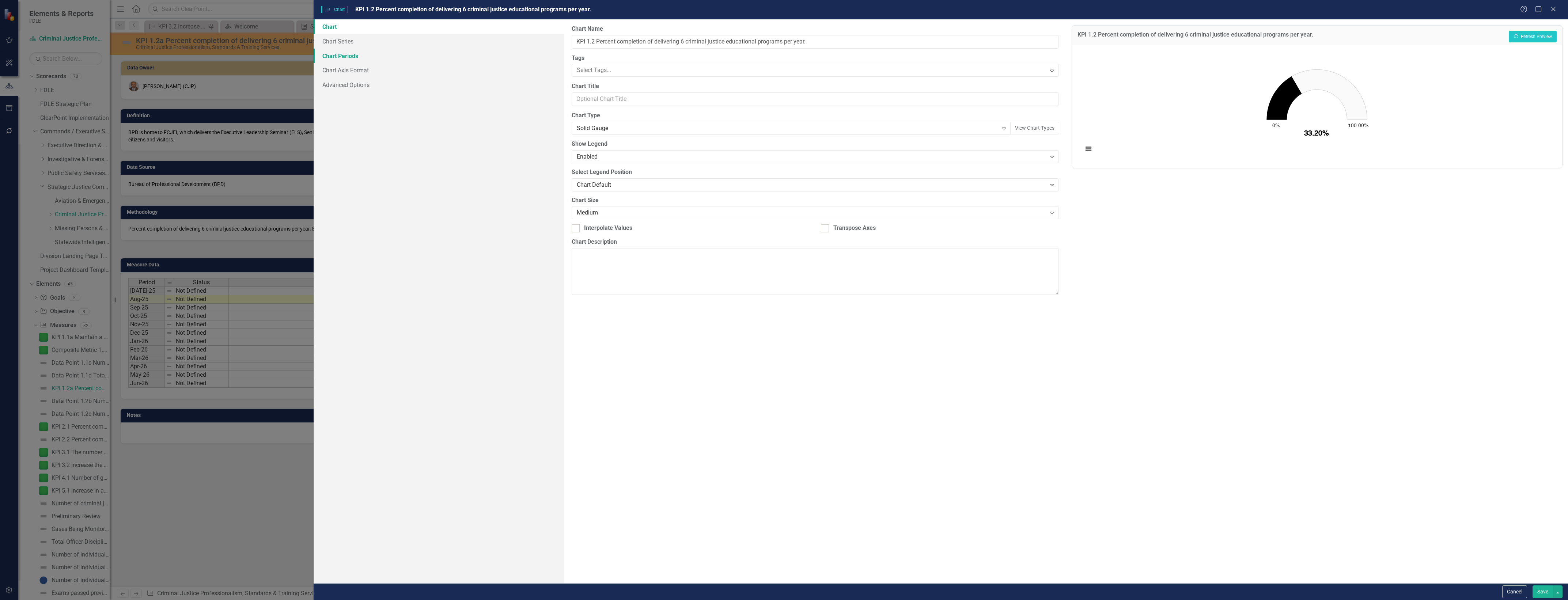
click at [362, 54] on link "Chart Periods" at bounding box center [439, 56] width 251 height 14
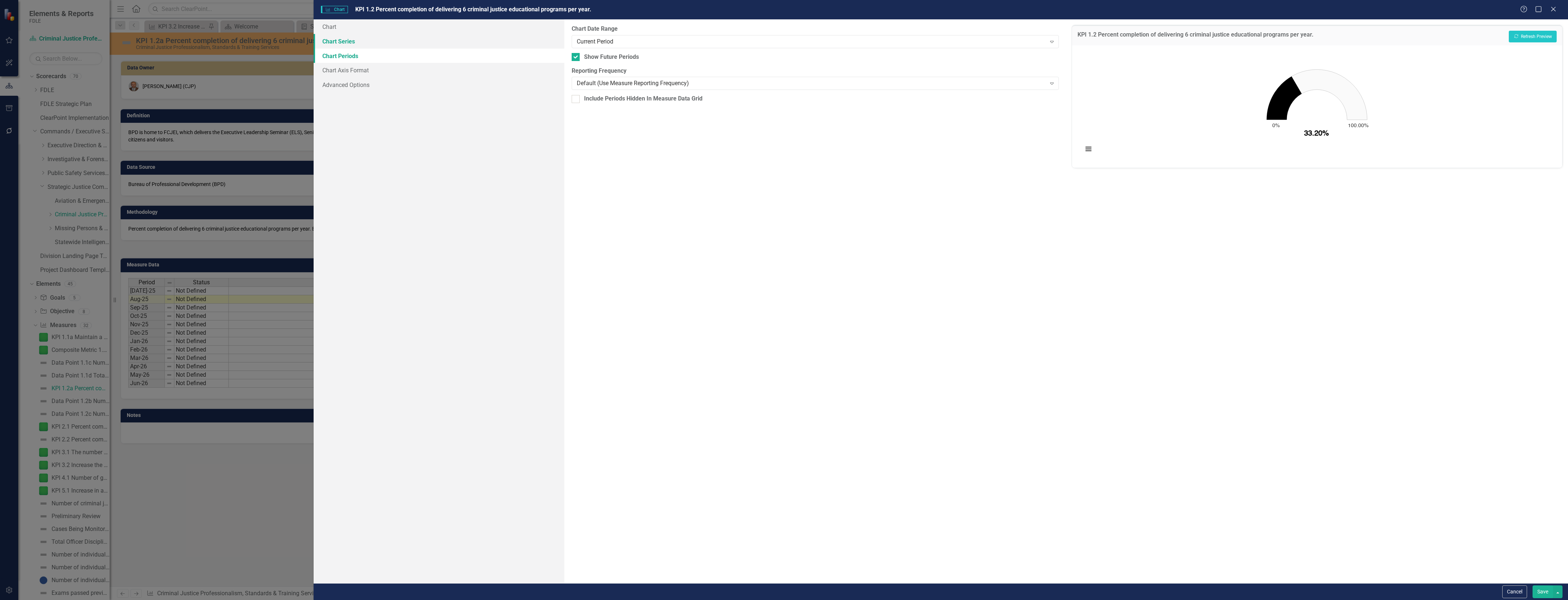
click at [355, 42] on link "Chart Series" at bounding box center [439, 41] width 251 height 14
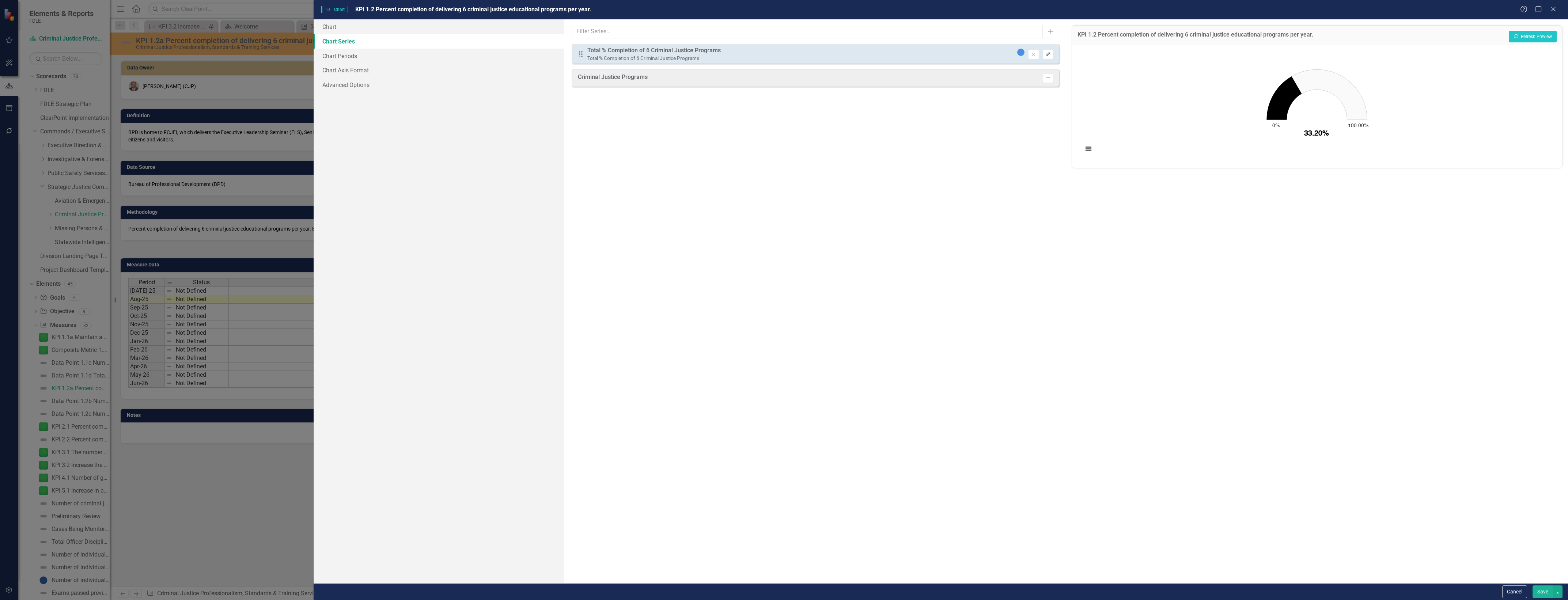
click at [1049, 55] on icon "Edit" at bounding box center [1048, 54] width 5 height 5
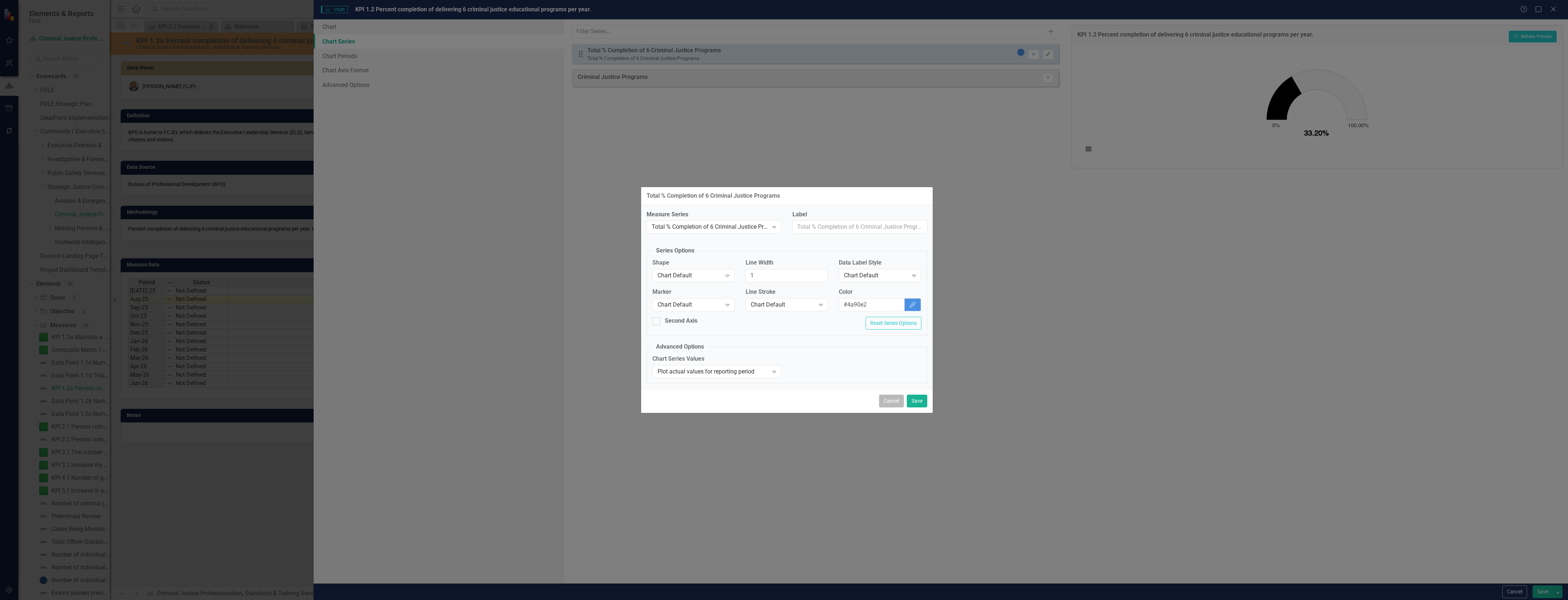
click at [894, 398] on button "Cancel" at bounding box center [891, 401] width 25 height 13
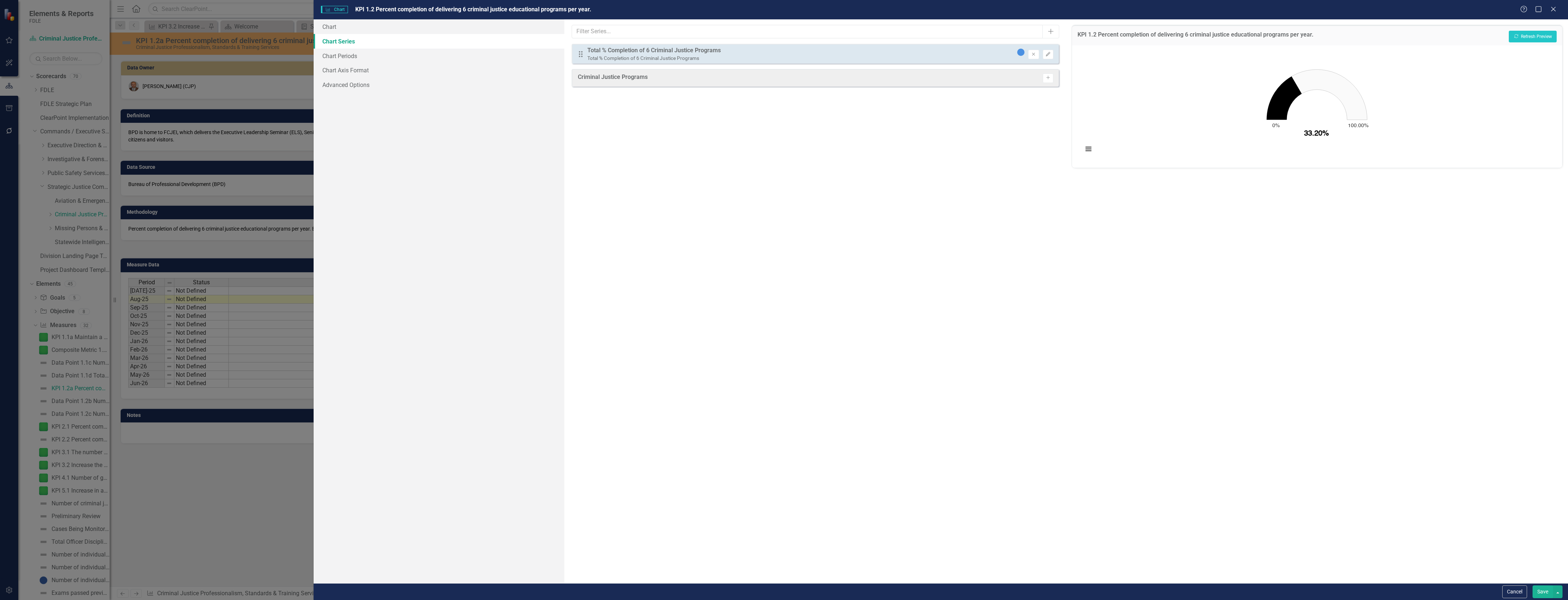
click at [1206, 70] on rect "Interactive chart" at bounding box center [1317, 105] width 475 height 109
click at [1090, 148] on button "View chart menu, Chart" at bounding box center [1089, 149] width 10 height 10
click at [987, 54] on div "Drag Total % Completion of 6 Criminal Justice Programs Total % Completion of 6 …" at bounding box center [815, 53] width 487 height 20
click at [1049, 57] on button "Edit" at bounding box center [1048, 54] width 10 height 10
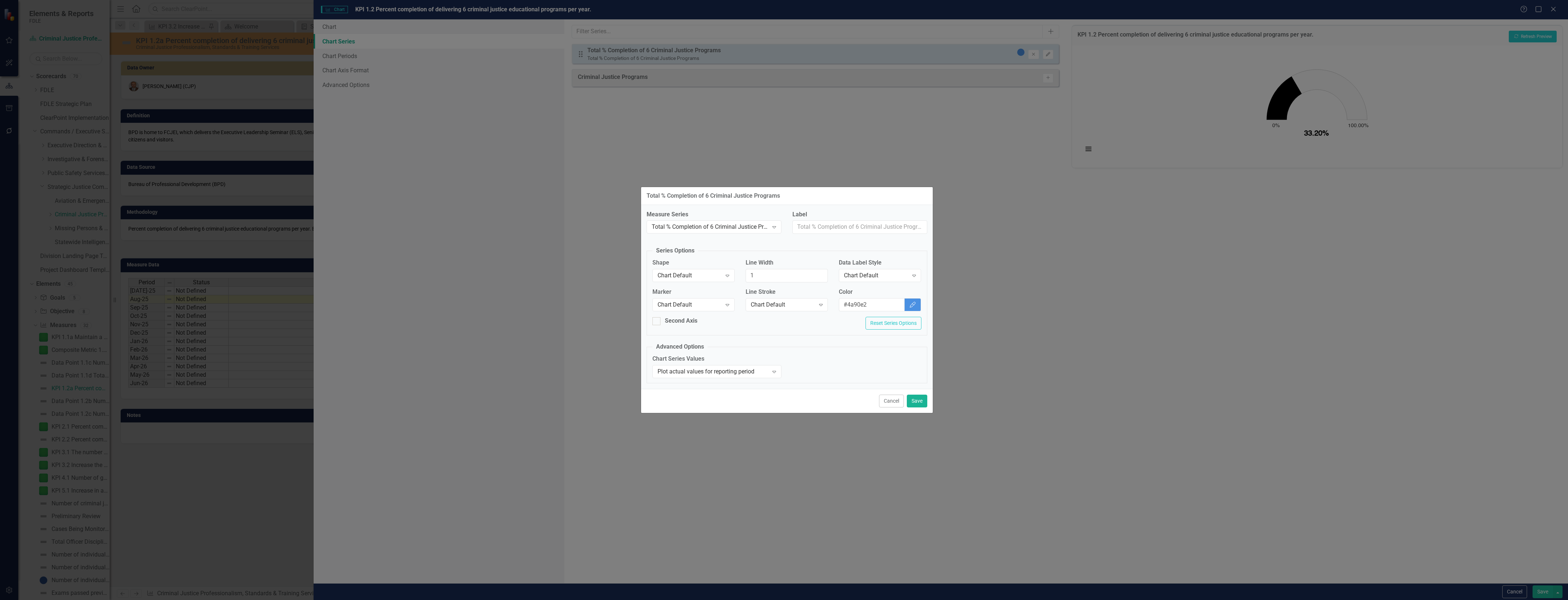
drag, startPoint x: 896, startPoint y: 324, endPoint x: 764, endPoint y: 316, distance: 132.2
click at [767, 317] on div "Second Axis Reset Series Options" at bounding box center [787, 326] width 280 height 18
click at [895, 402] on button "Cancel" at bounding box center [891, 401] width 25 height 13
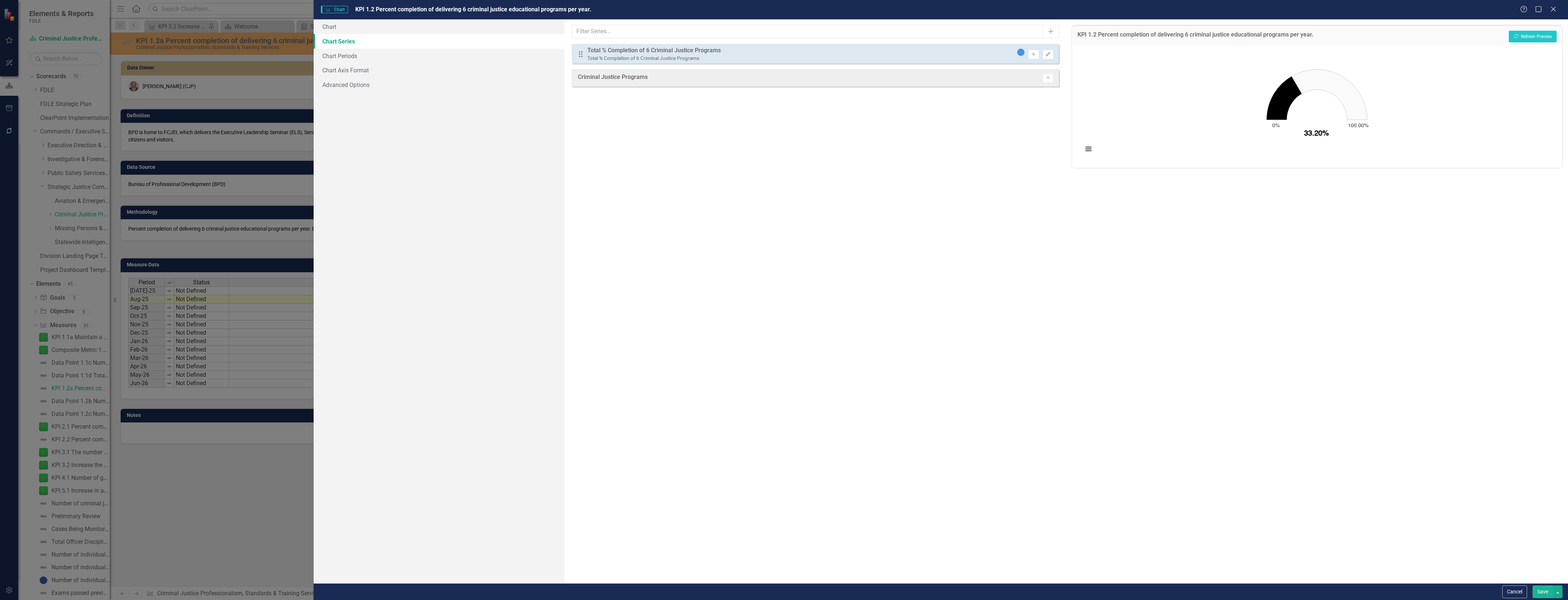
click at [695, 51] on div "Total % Completion of 6 Criminal Justice Programs" at bounding box center [654, 50] width 133 height 8
click at [1226, 118] on rect "Interactive chart" at bounding box center [1317, 105] width 475 height 109
click at [367, 85] on link "Advanced Options" at bounding box center [439, 85] width 251 height 14
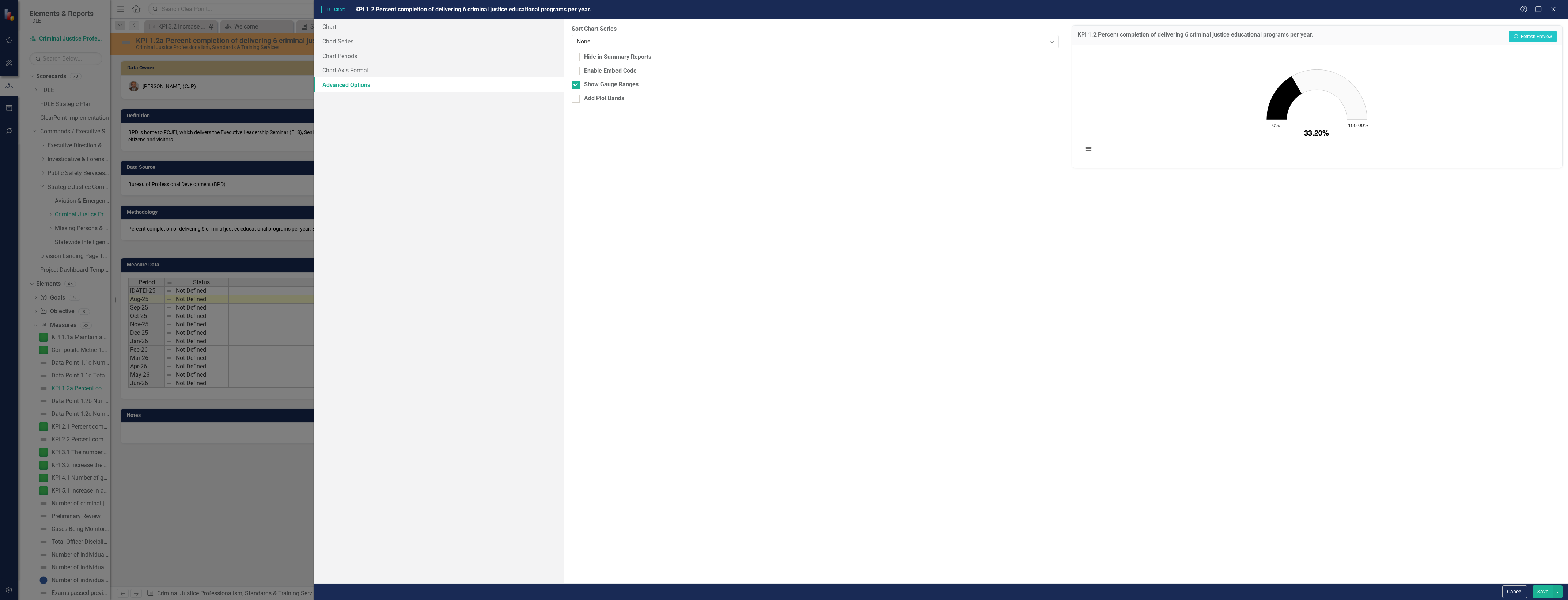
click at [369, 85] on link "Advanced Options" at bounding box center [439, 85] width 251 height 14
click at [361, 72] on link "Chart Axis Format" at bounding box center [439, 70] width 251 height 14
click at [339, 52] on link "Chart Periods" at bounding box center [439, 56] width 251 height 14
click at [362, 233] on div "Chart Chart Series Chart Periods Chart Axis Format Advanced Options" at bounding box center [439, 301] width 251 height 564
click at [400, 31] on link "Chart" at bounding box center [439, 27] width 251 height 14
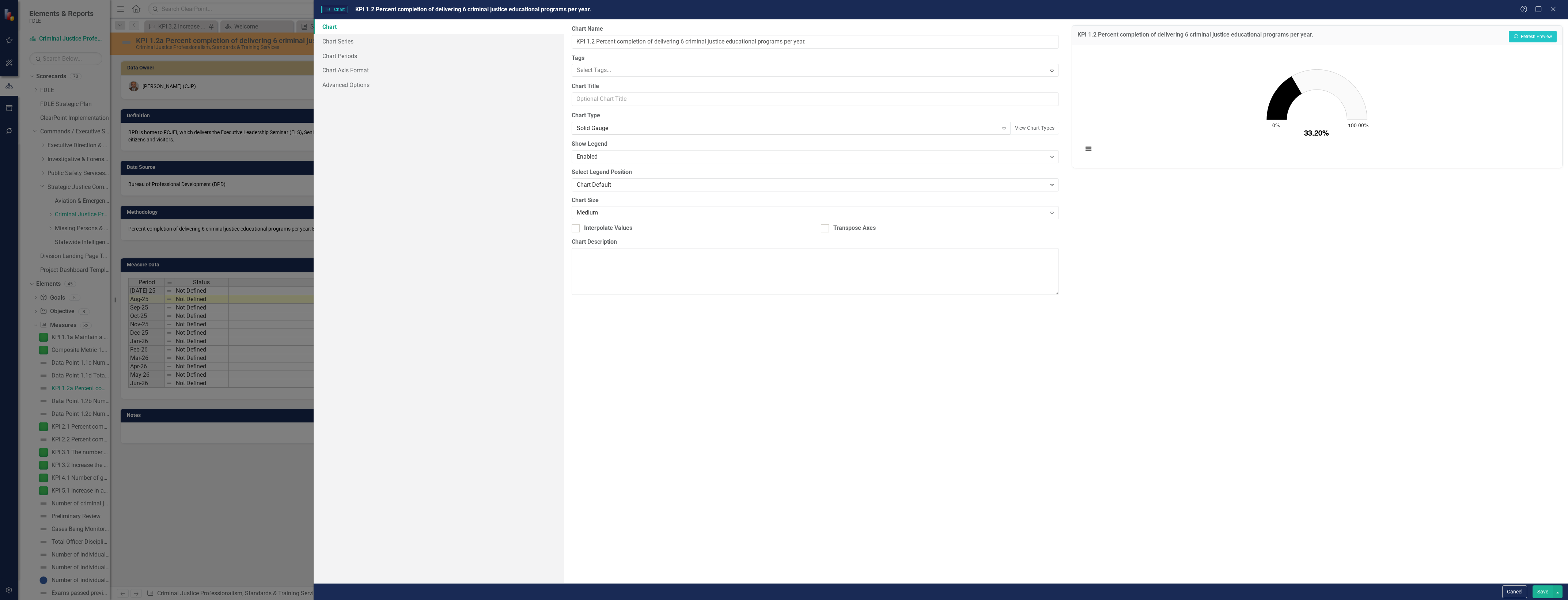
click at [991, 132] on div "Solid Gauge" at bounding box center [787, 128] width 421 height 8
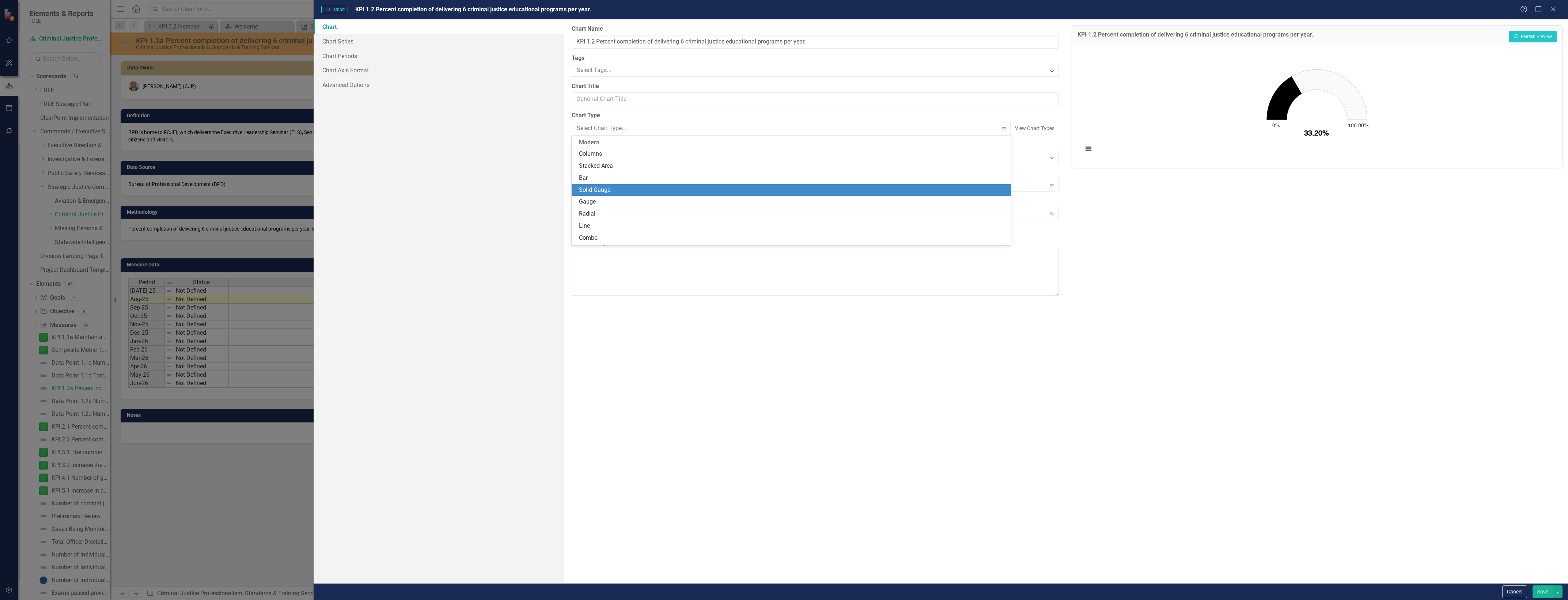
scroll to position [48, 0]
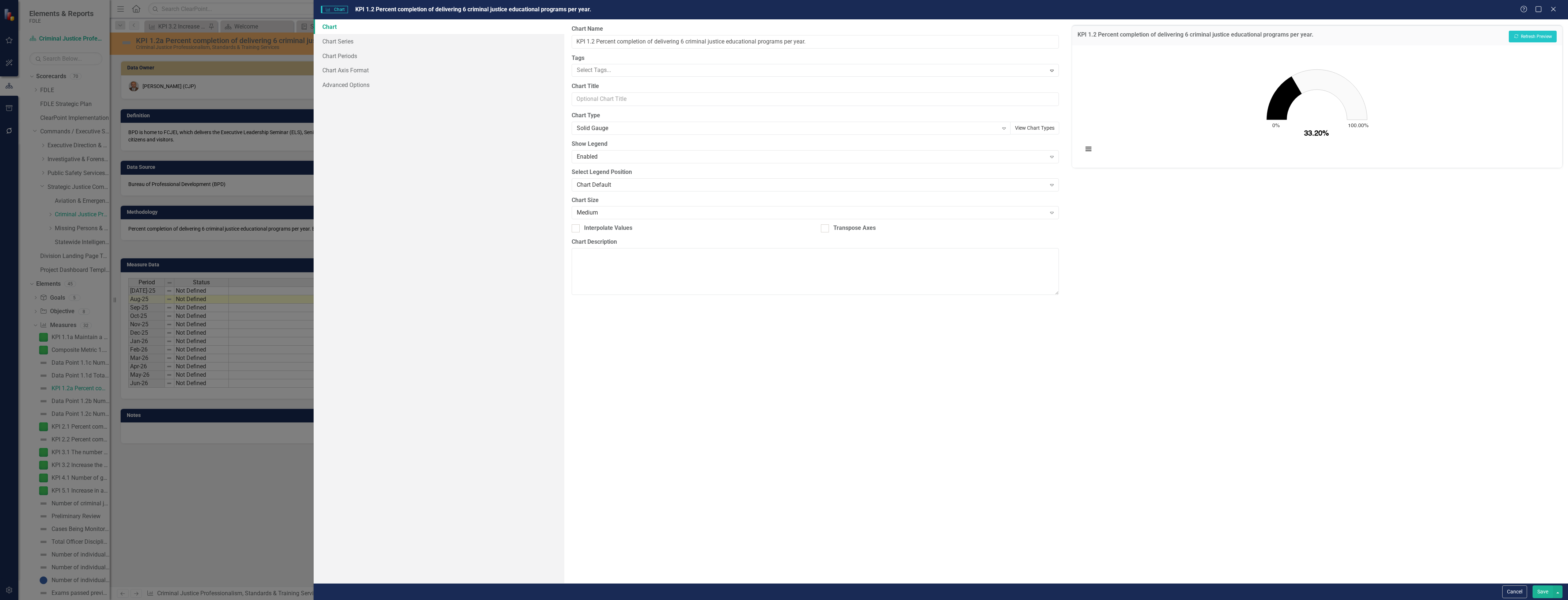
click at [1024, 126] on button "View Chart Types" at bounding box center [1034, 128] width 49 height 13
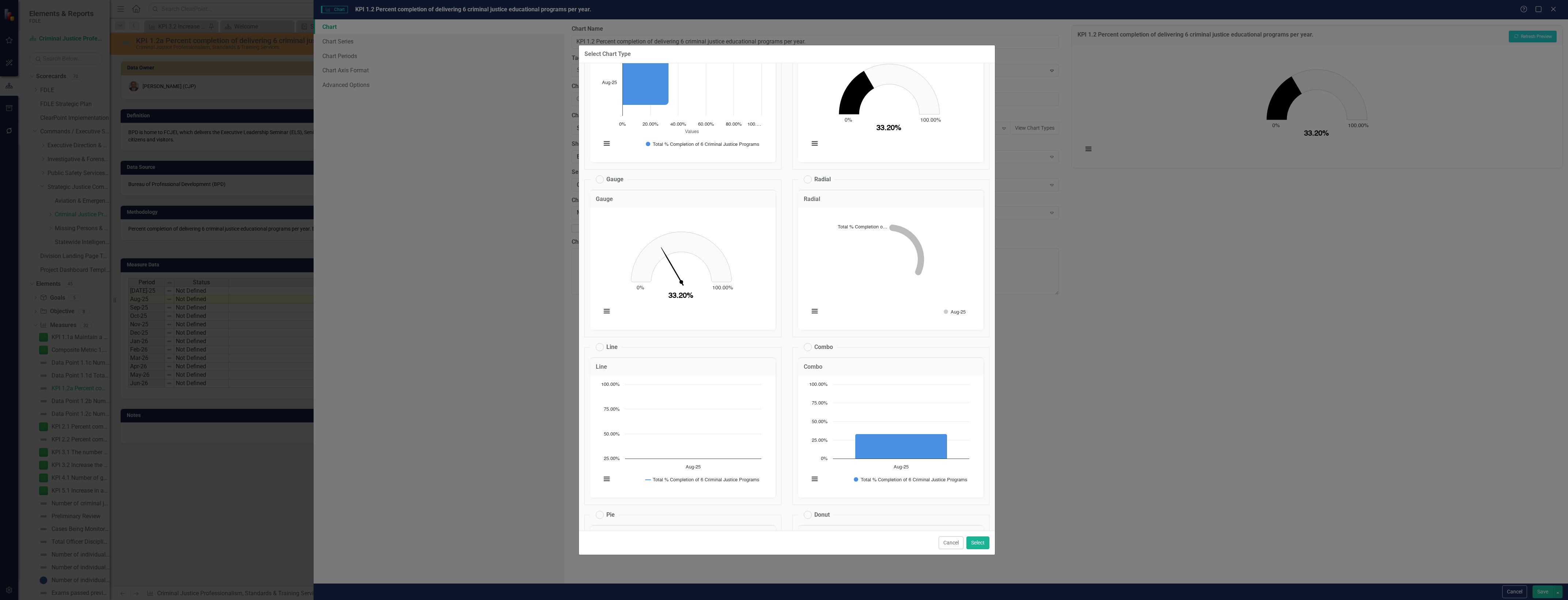
scroll to position [0, 0]
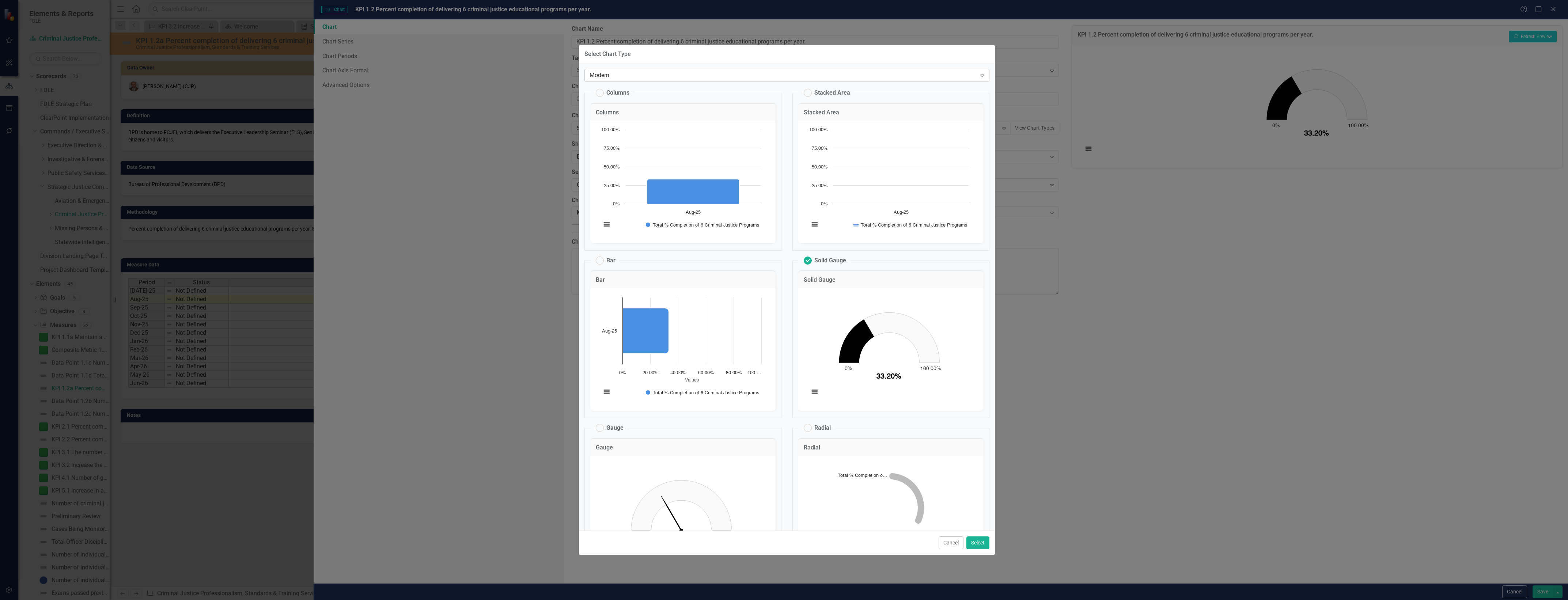
click at [717, 78] on div "Modern" at bounding box center [783, 75] width 387 height 8
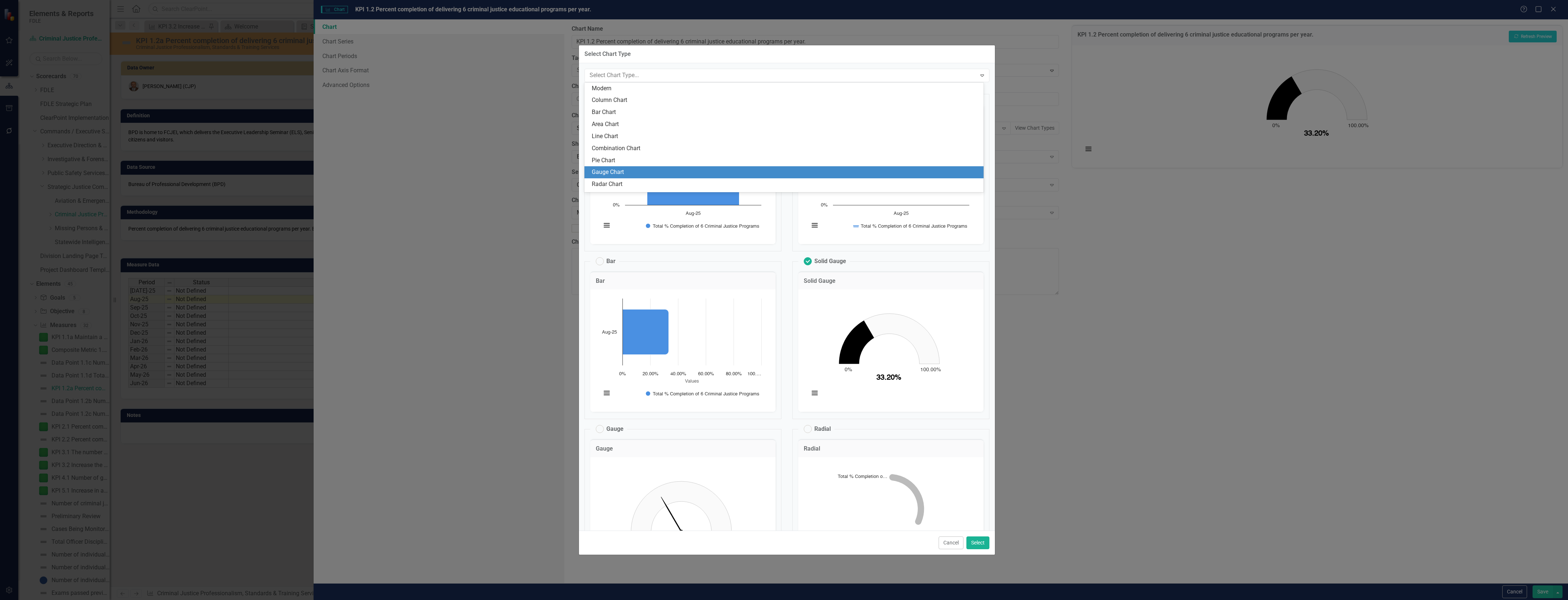
click at [744, 172] on div "Gauge Chart" at bounding box center [786, 172] width 388 height 8
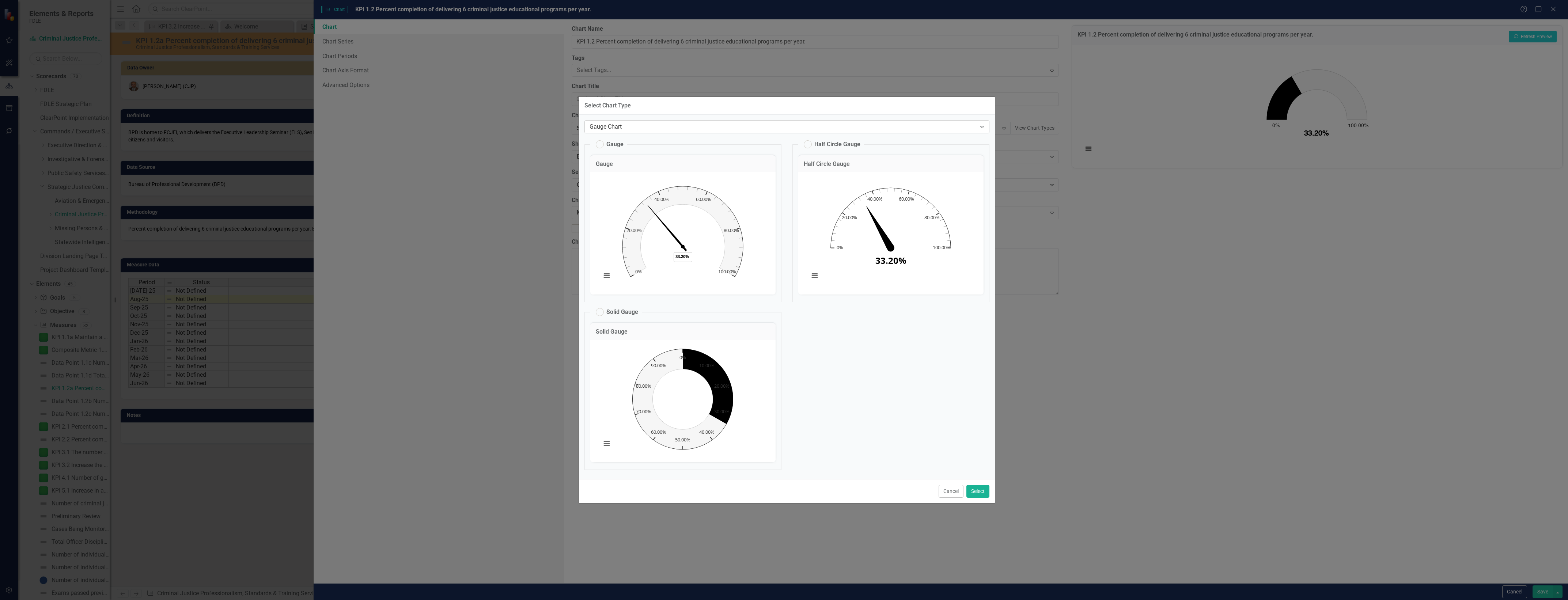
click at [732, 124] on div "Gauge Chart" at bounding box center [783, 127] width 387 height 8
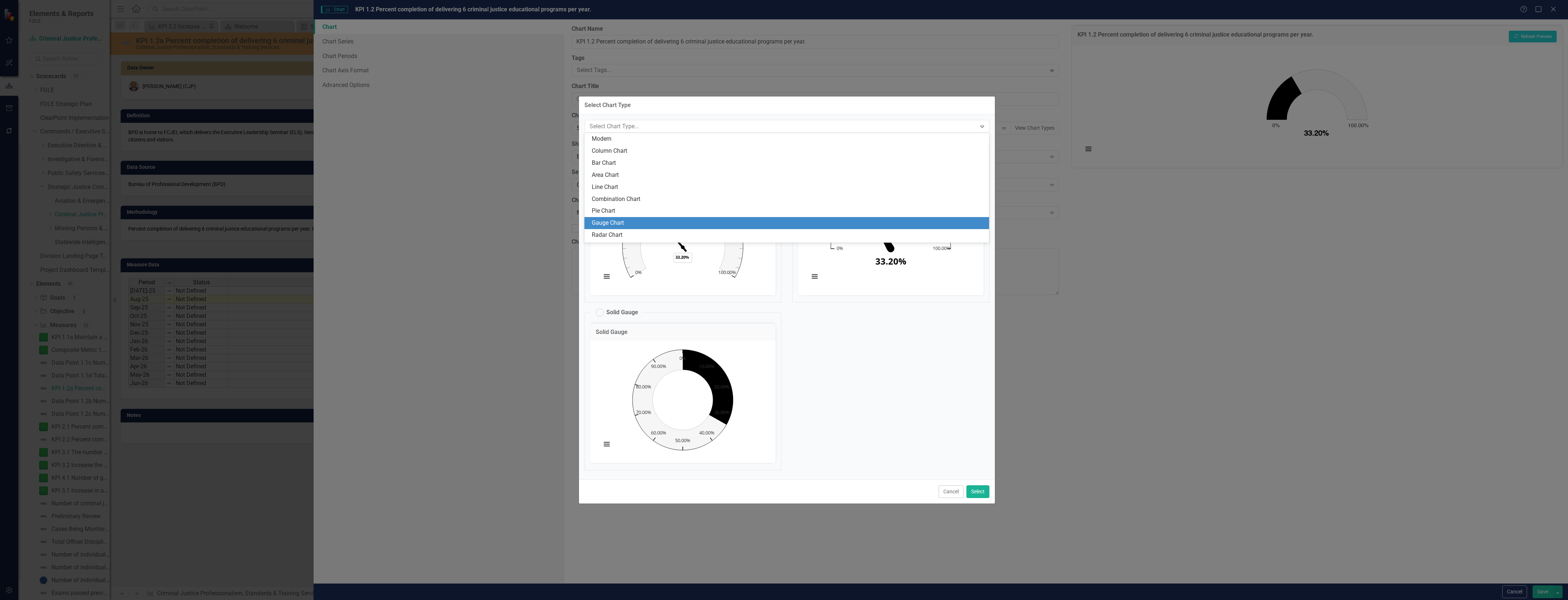
scroll to position [22, 0]
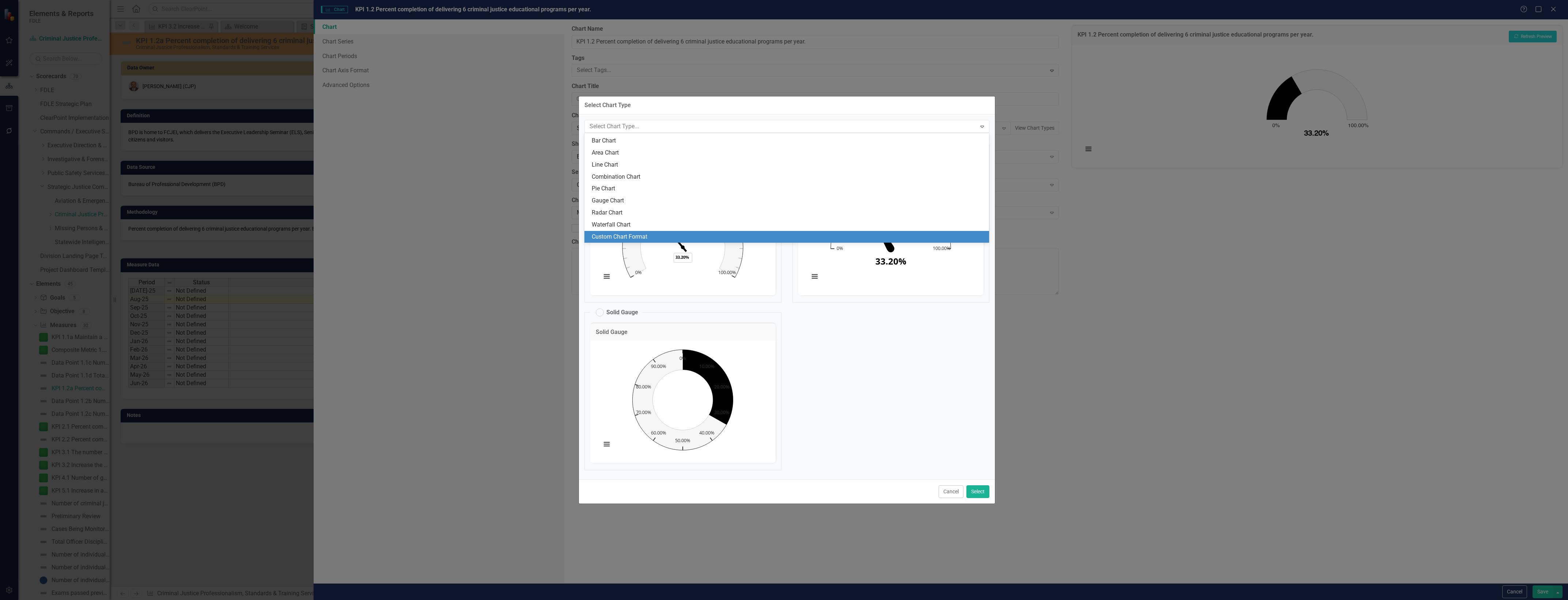
click at [740, 228] on div "Waterfall Chart" at bounding box center [789, 225] width 393 height 8
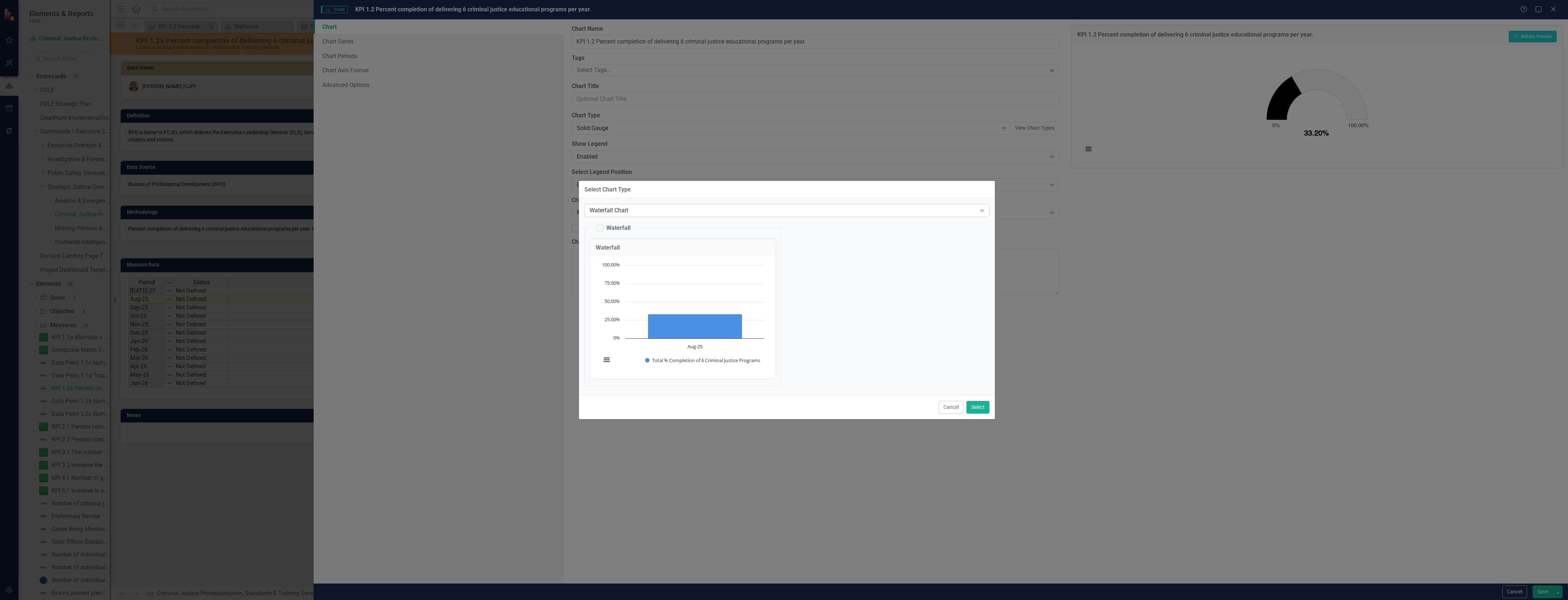
click at [757, 213] on div "Waterfall Chart" at bounding box center [783, 210] width 387 height 8
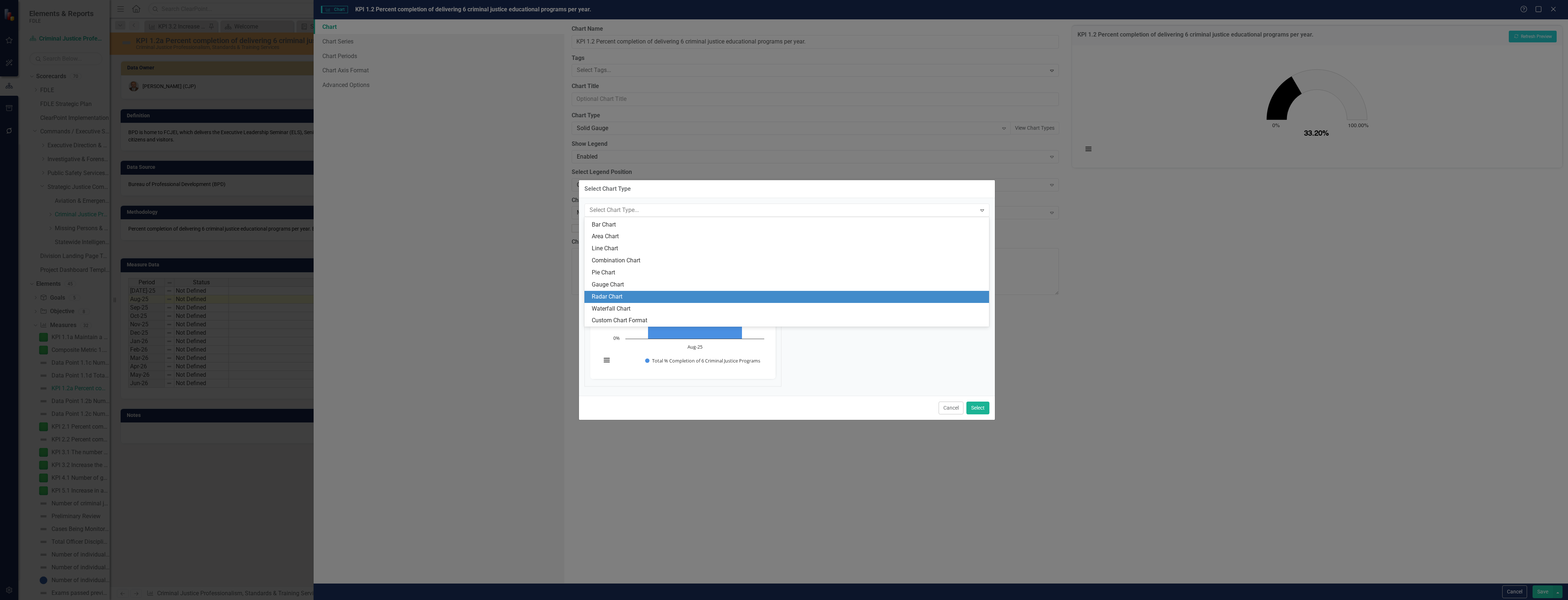
click at [695, 291] on div "Radar Chart" at bounding box center [787, 297] width 405 height 12
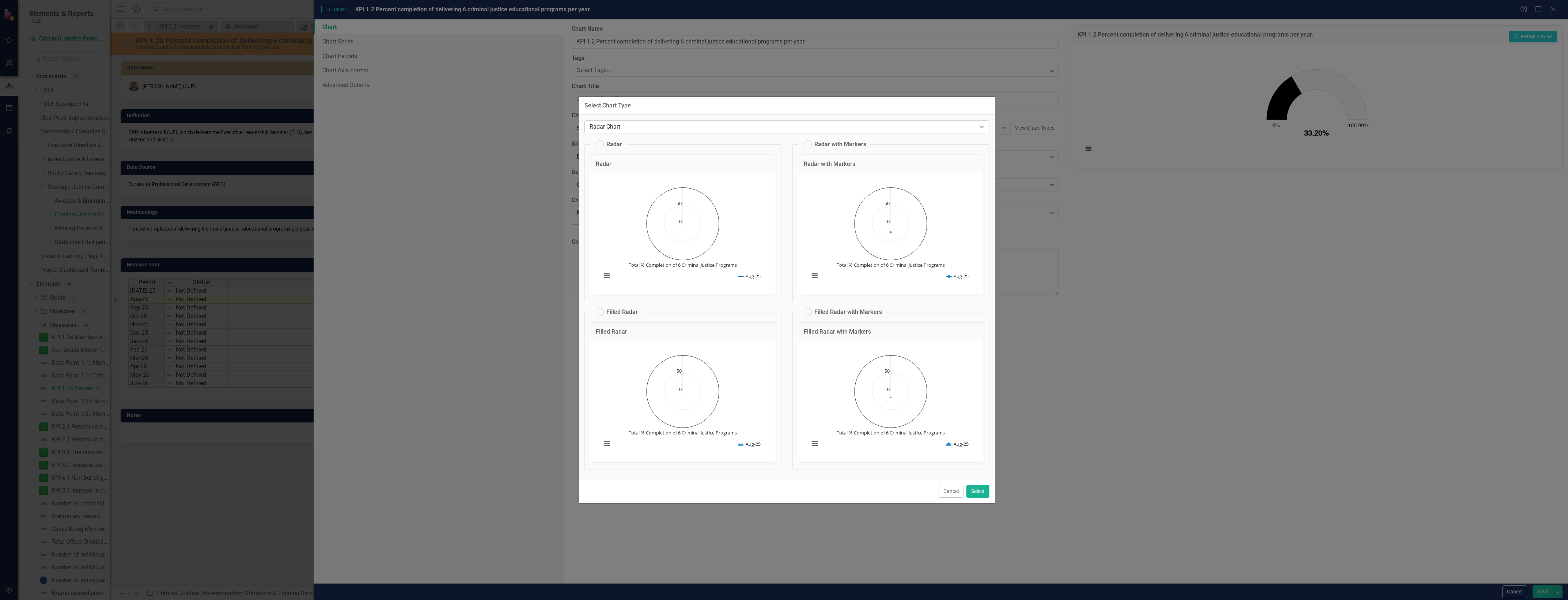
click at [768, 127] on div "Radar Chart" at bounding box center [783, 127] width 387 height 8
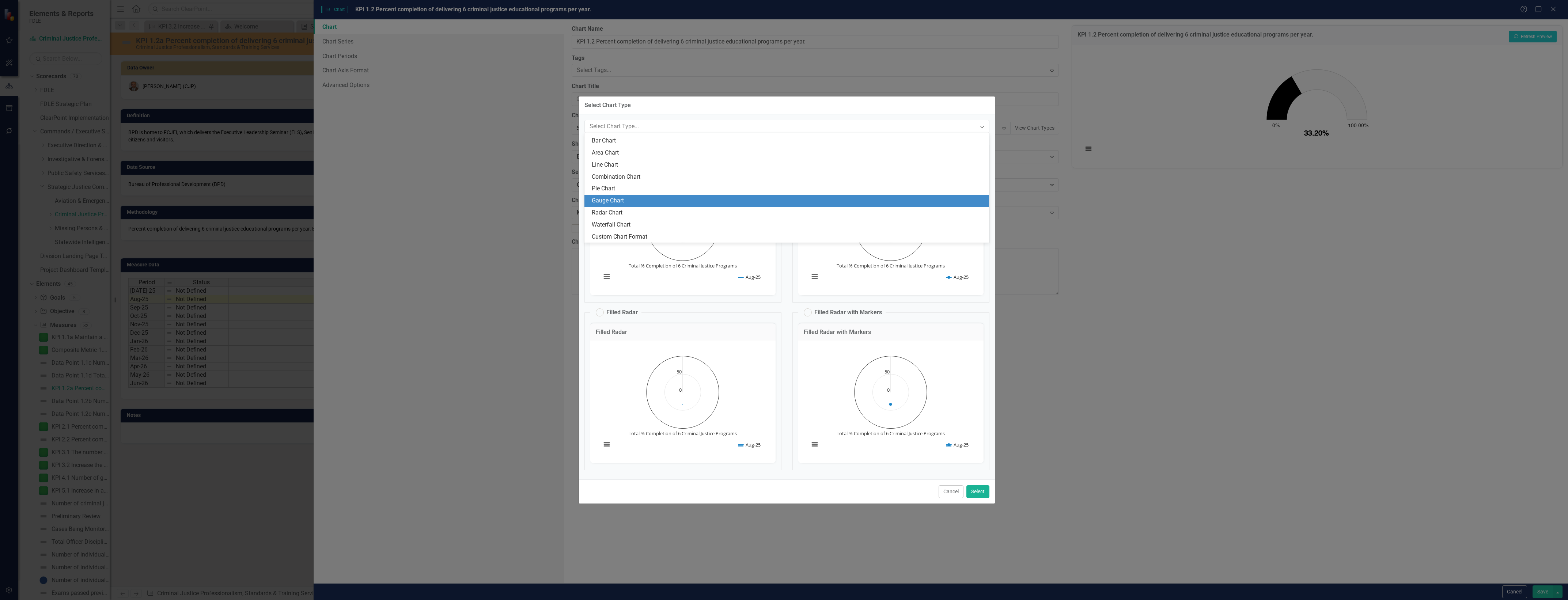
click at [712, 201] on div "Gauge Chart" at bounding box center [789, 200] width 393 height 8
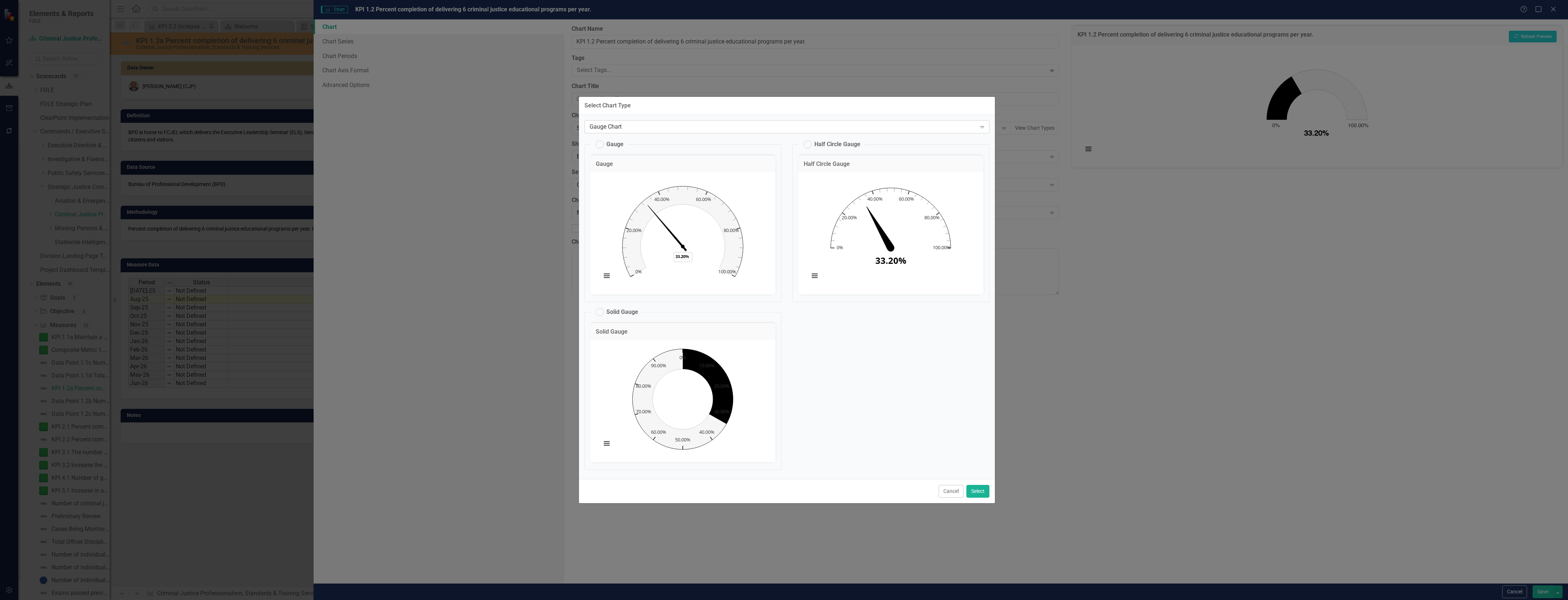
click at [729, 122] on div "Gauge Chart Expand" at bounding box center [787, 127] width 405 height 13
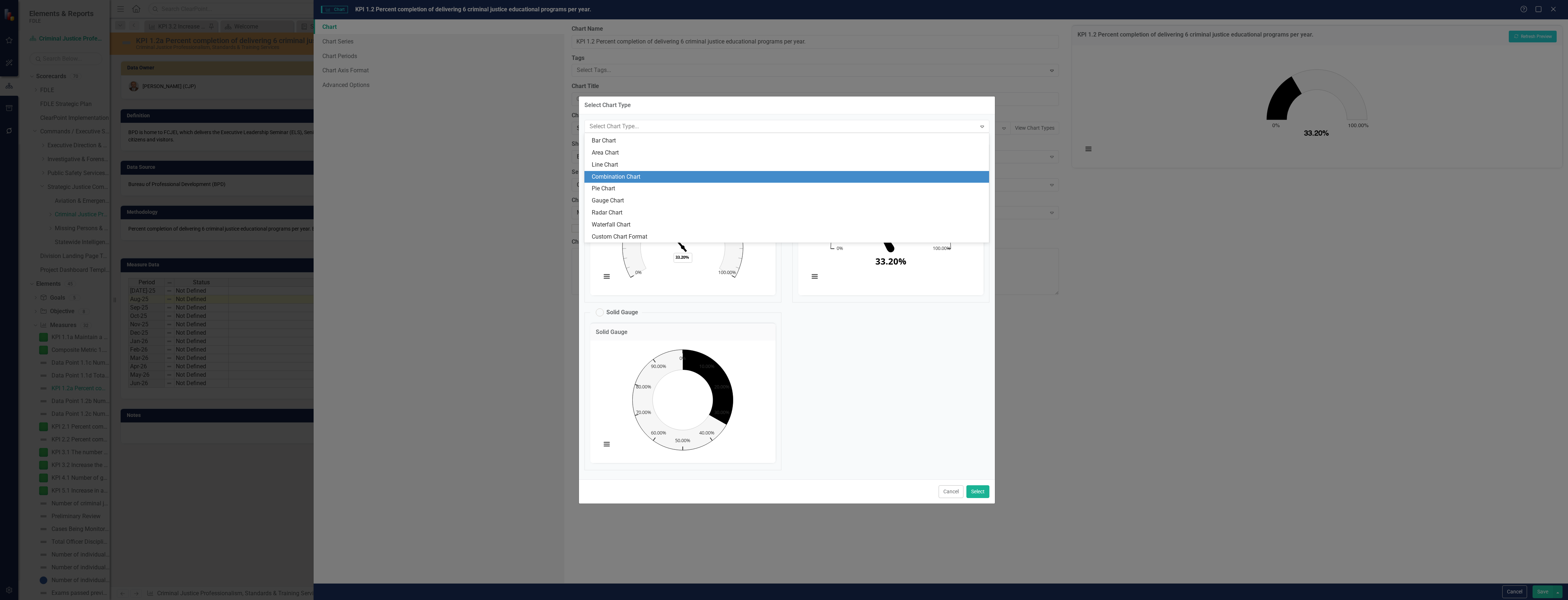
click at [718, 176] on div "Combination Chart" at bounding box center [789, 176] width 393 height 8
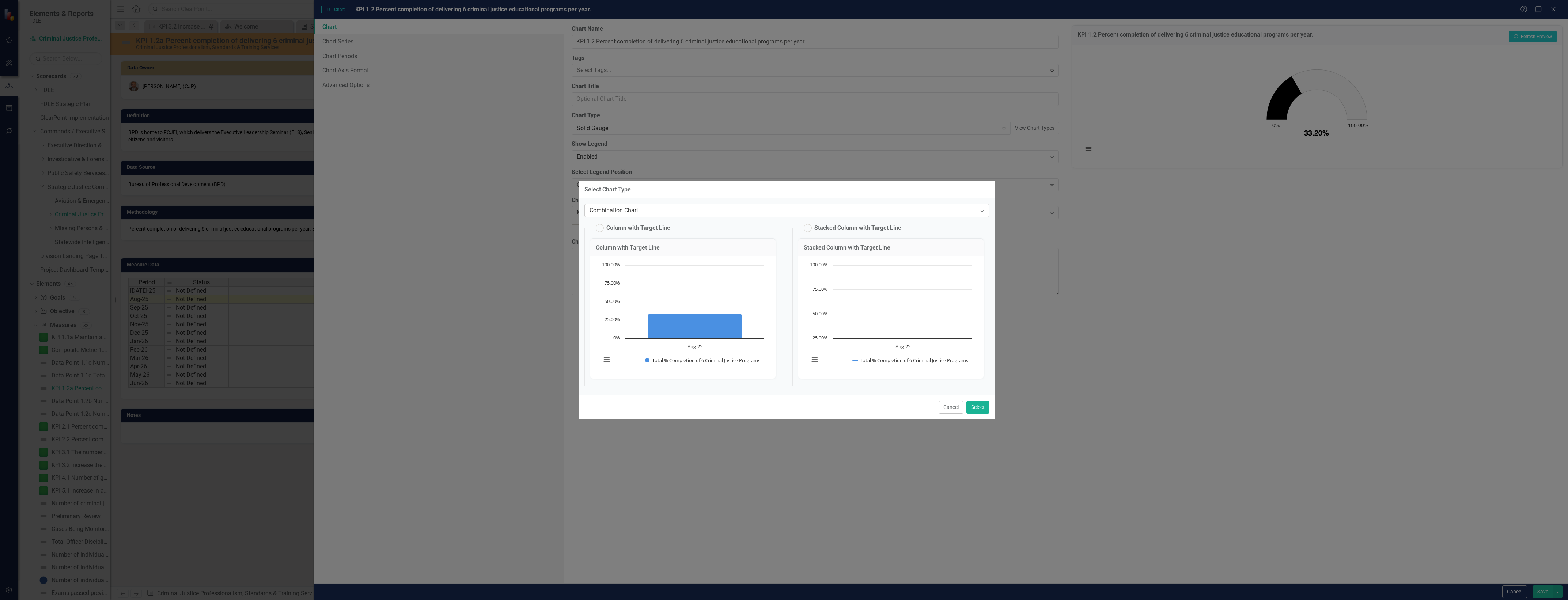
click at [731, 208] on div "Combination Chart" at bounding box center [783, 210] width 387 height 8
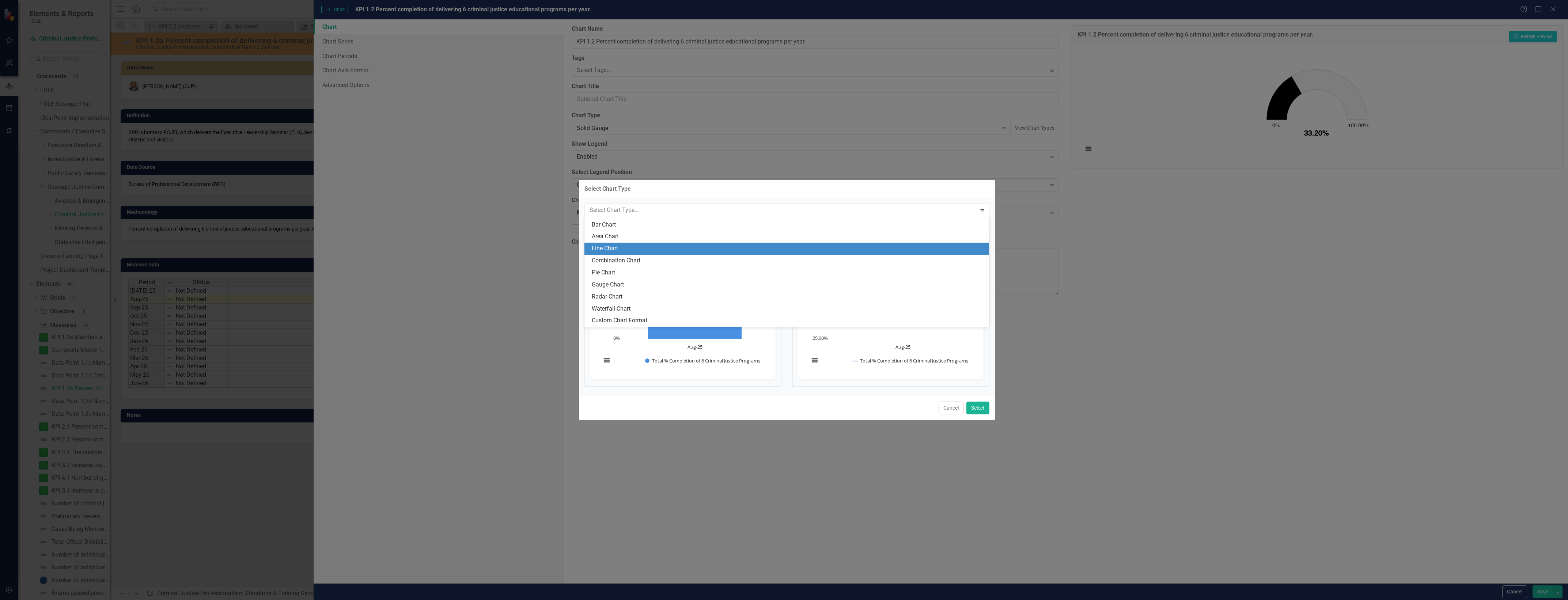
click at [708, 252] on div "Line Chart" at bounding box center [789, 248] width 393 height 8
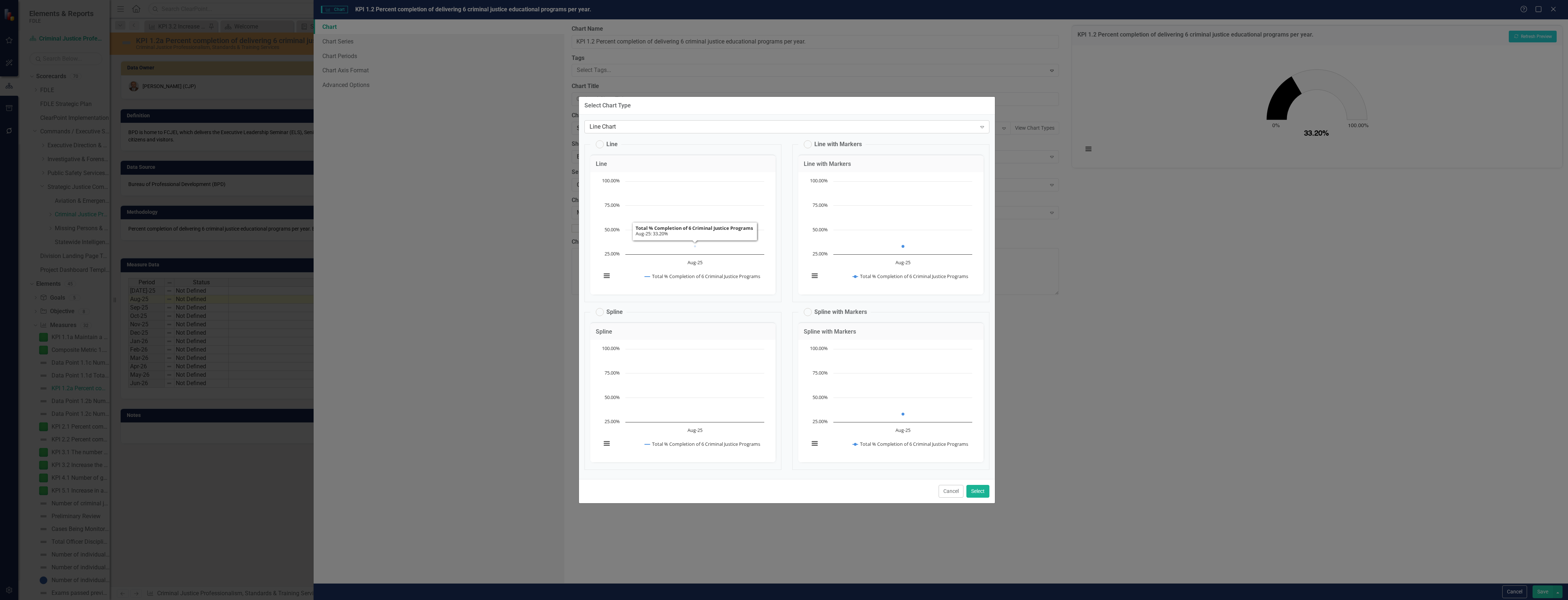
click at [744, 129] on div "Line Chart" at bounding box center [783, 127] width 387 height 8
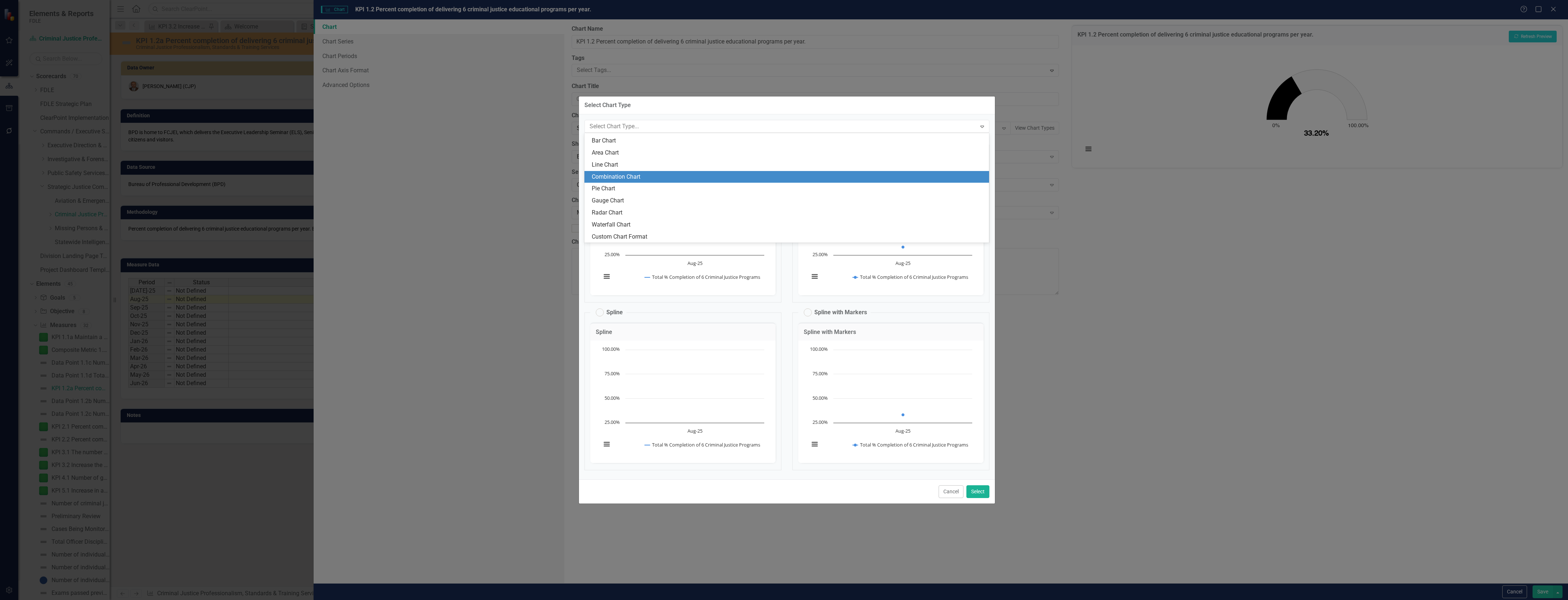
click at [750, 182] on div "Combination Chart" at bounding box center [787, 177] width 405 height 12
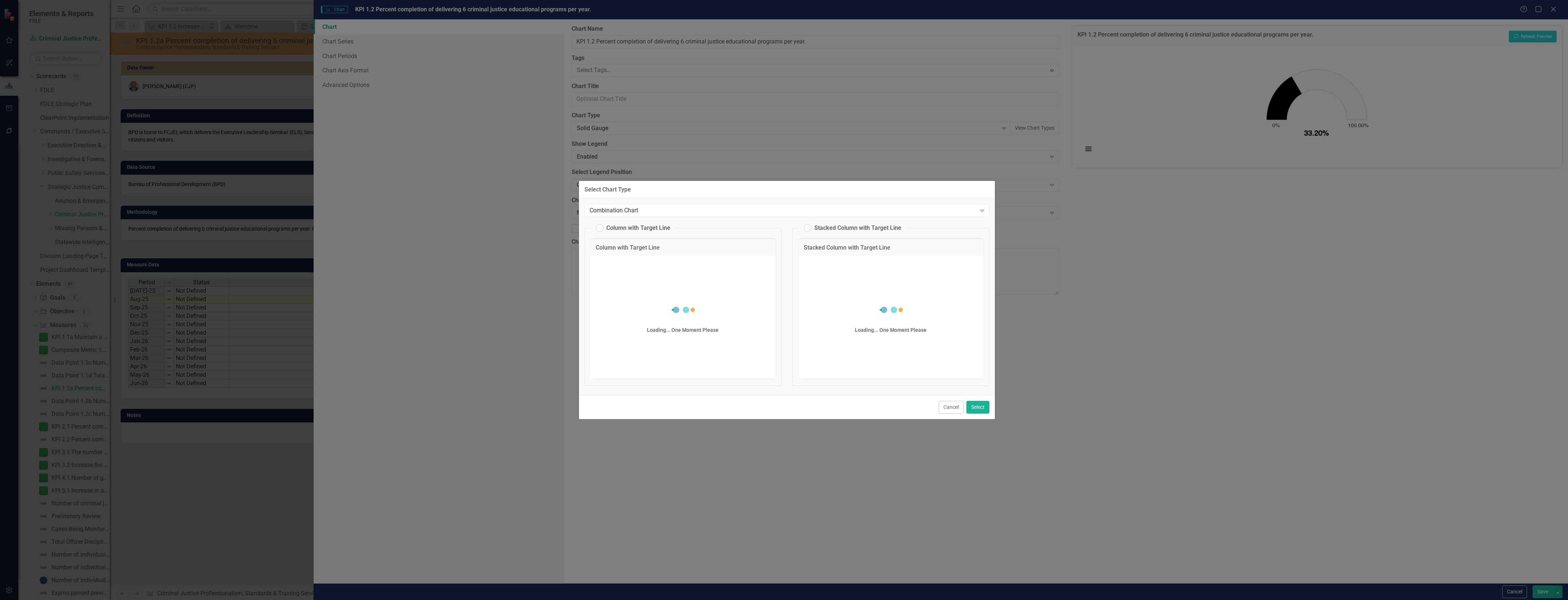
click at [750, 182] on div "Select Chart Type" at bounding box center [787, 190] width 416 height 18
click at [744, 220] on div "Combination Chart Expand Column with Target Line Column with Target Line Chart …" at bounding box center [787, 297] width 416 height 197
click at [747, 210] on div "Combination Chart" at bounding box center [783, 210] width 387 height 8
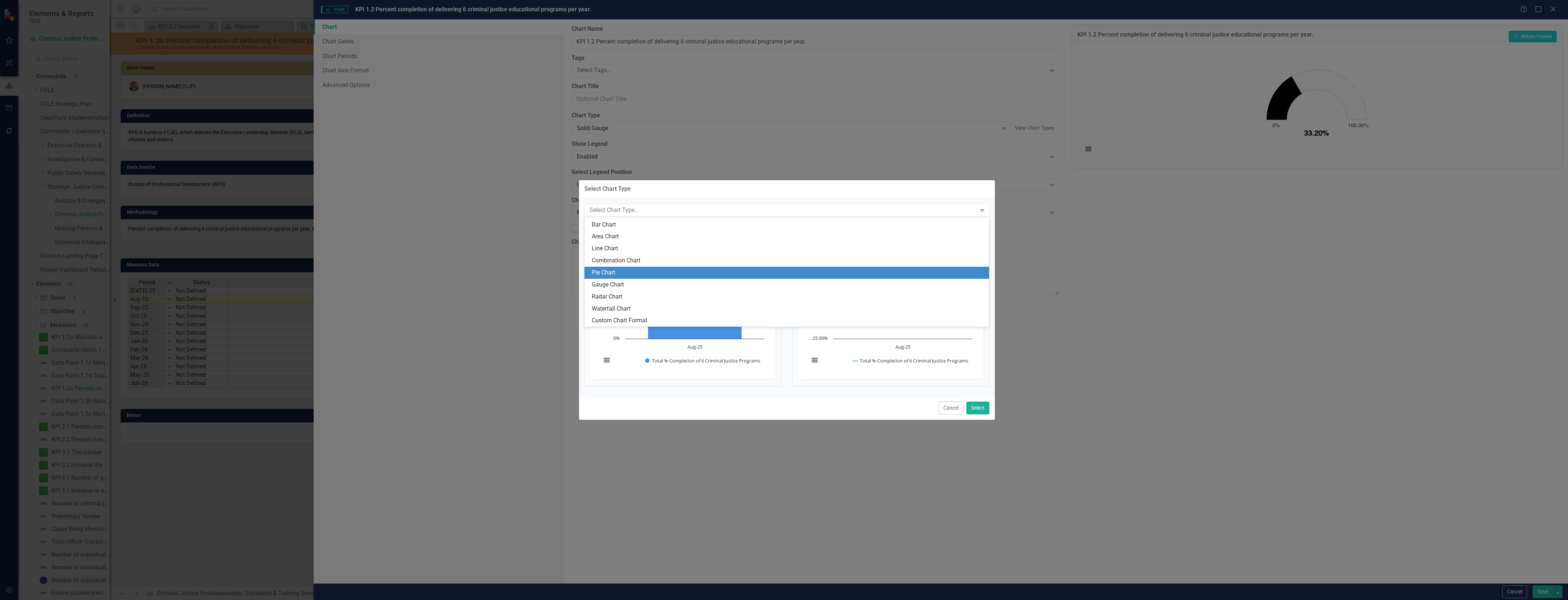
click at [711, 269] on div "Pie Chart" at bounding box center [789, 273] width 393 height 8
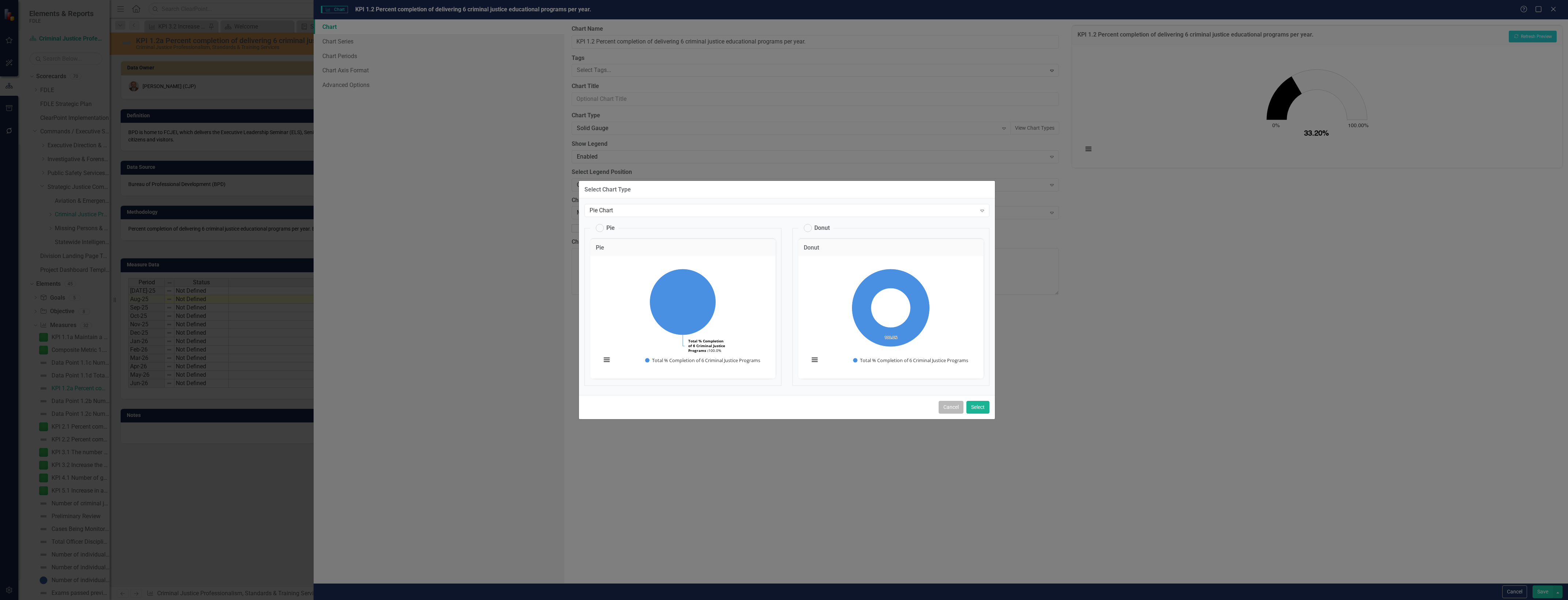
click at [957, 410] on button "Cancel" at bounding box center [951, 407] width 25 height 13
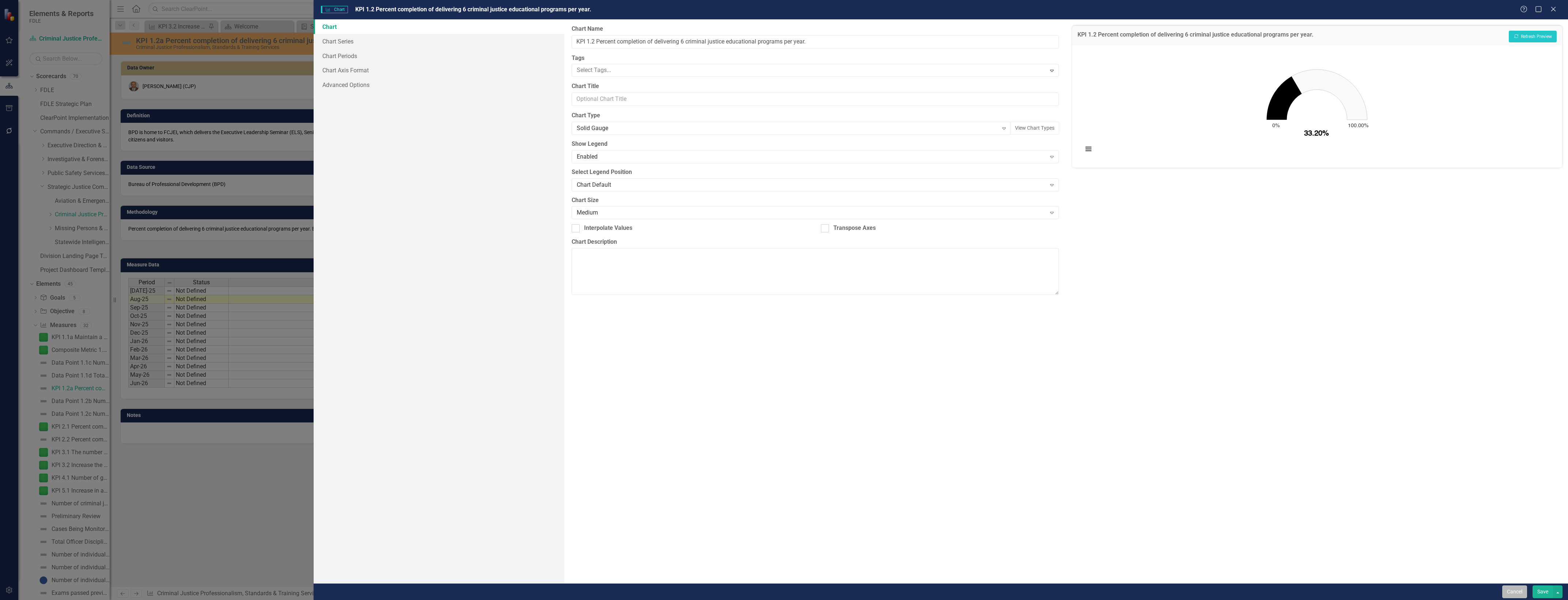
click at [1516, 592] on button "Cancel" at bounding box center [1515, 592] width 25 height 13
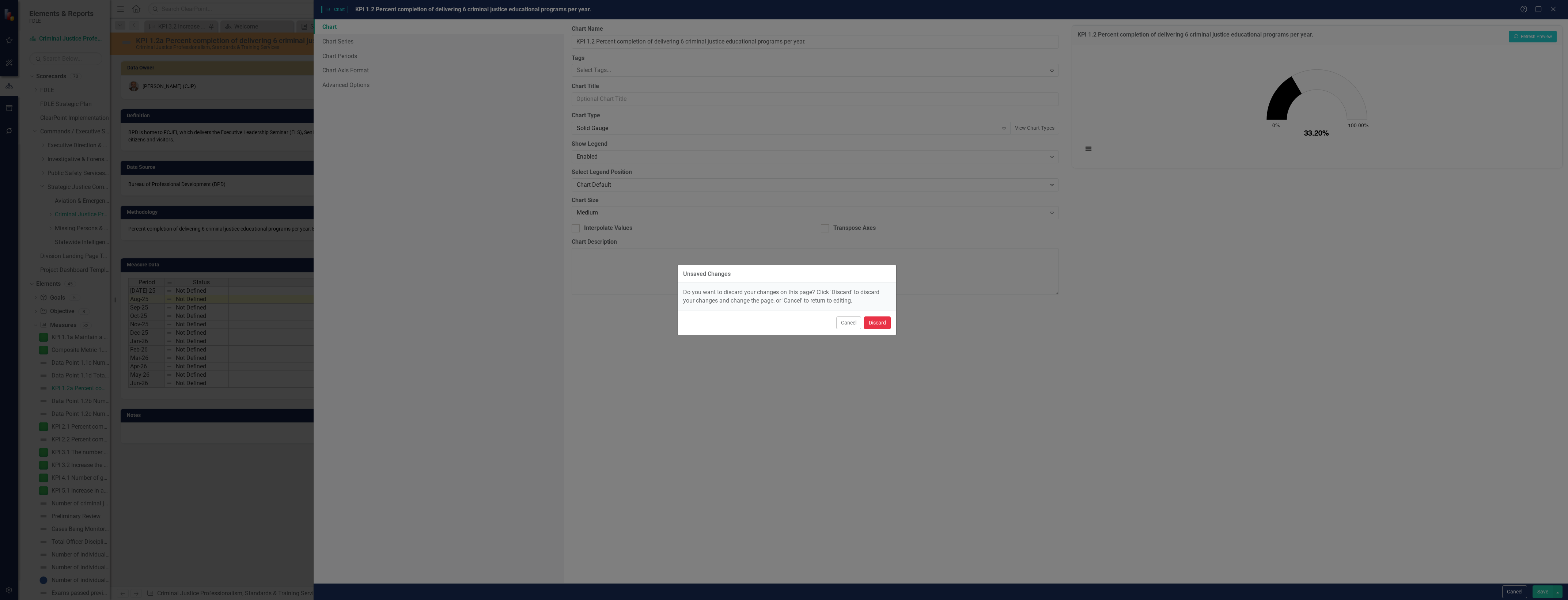
click at [876, 321] on button "Discard" at bounding box center [877, 323] width 27 height 13
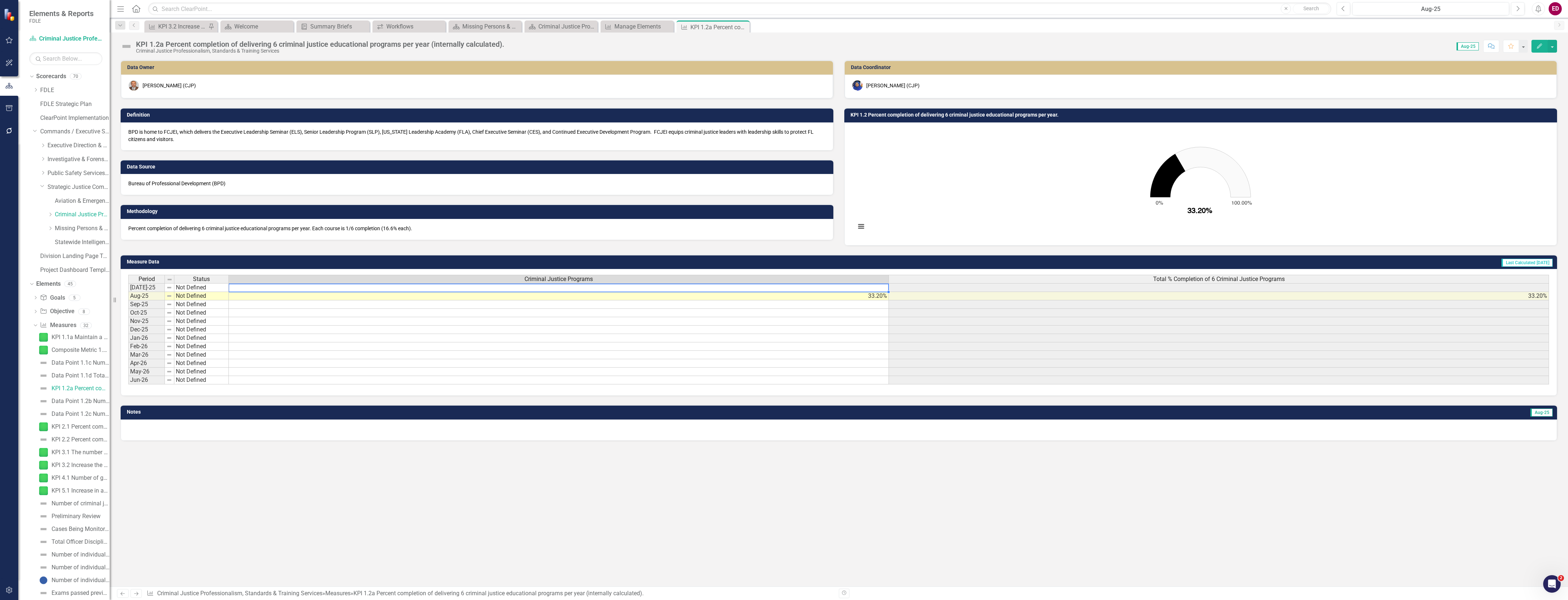
click at [878, 285] on td at bounding box center [559, 287] width 660 height 8
